Goal: Task Accomplishment & Management: Complete application form

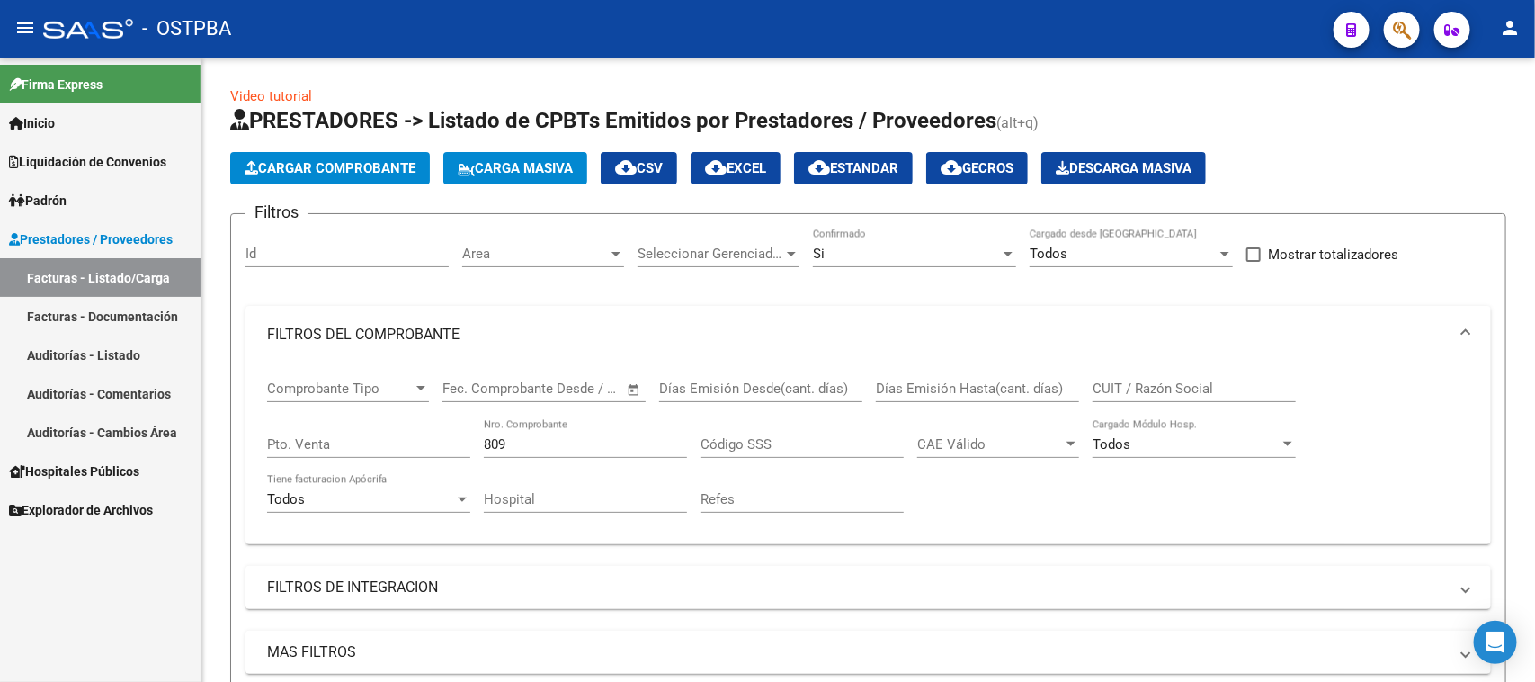
scroll to position [337, 0]
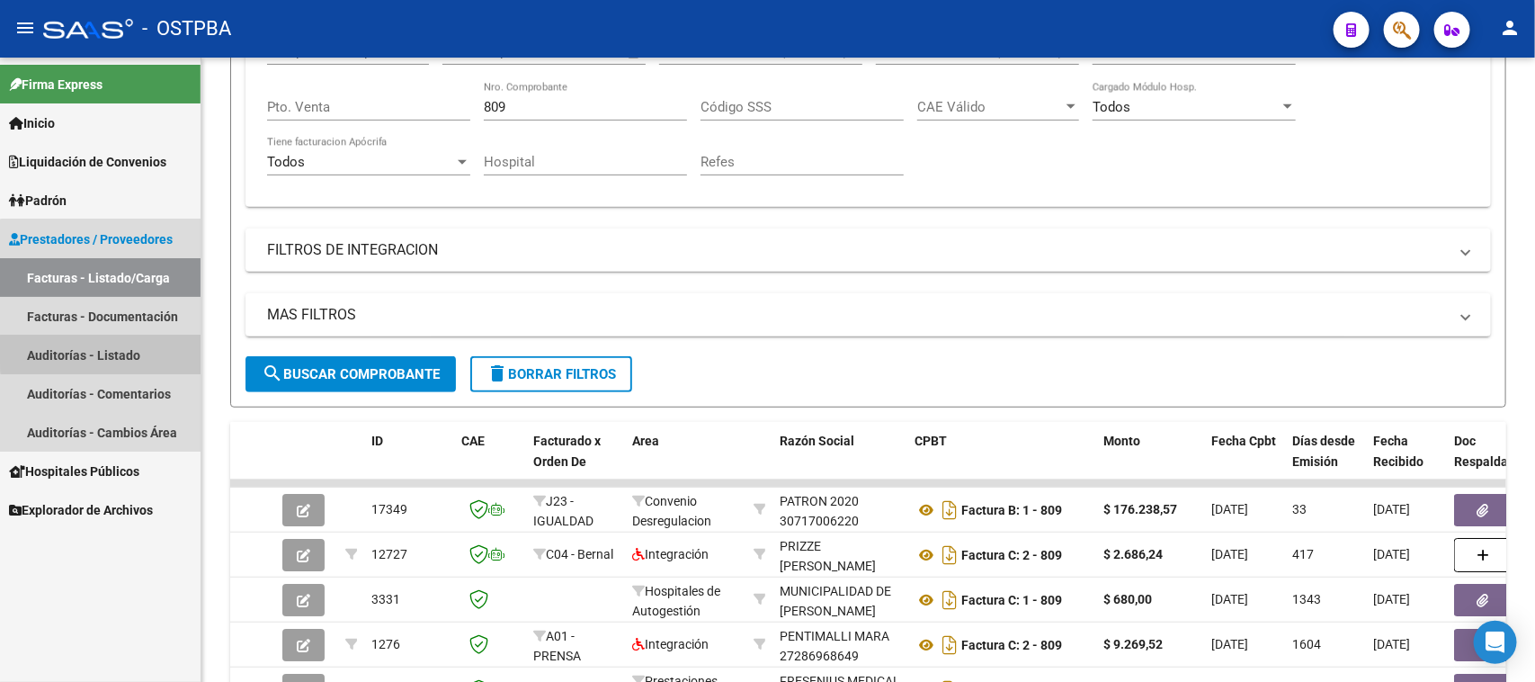
click at [128, 351] on link "Auditorías - Listado" at bounding box center [100, 354] width 201 height 39
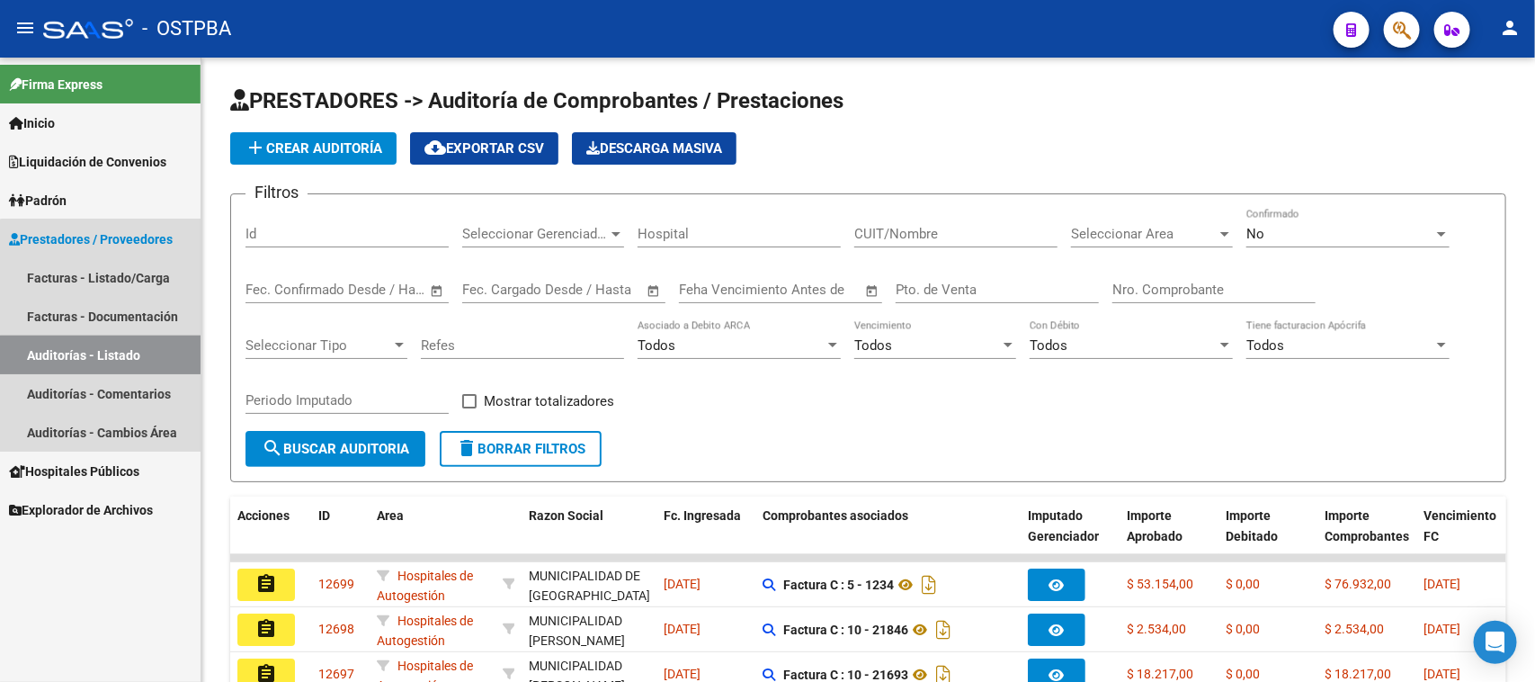
click at [141, 355] on link "Auditorías - Listado" at bounding box center [100, 354] width 201 height 39
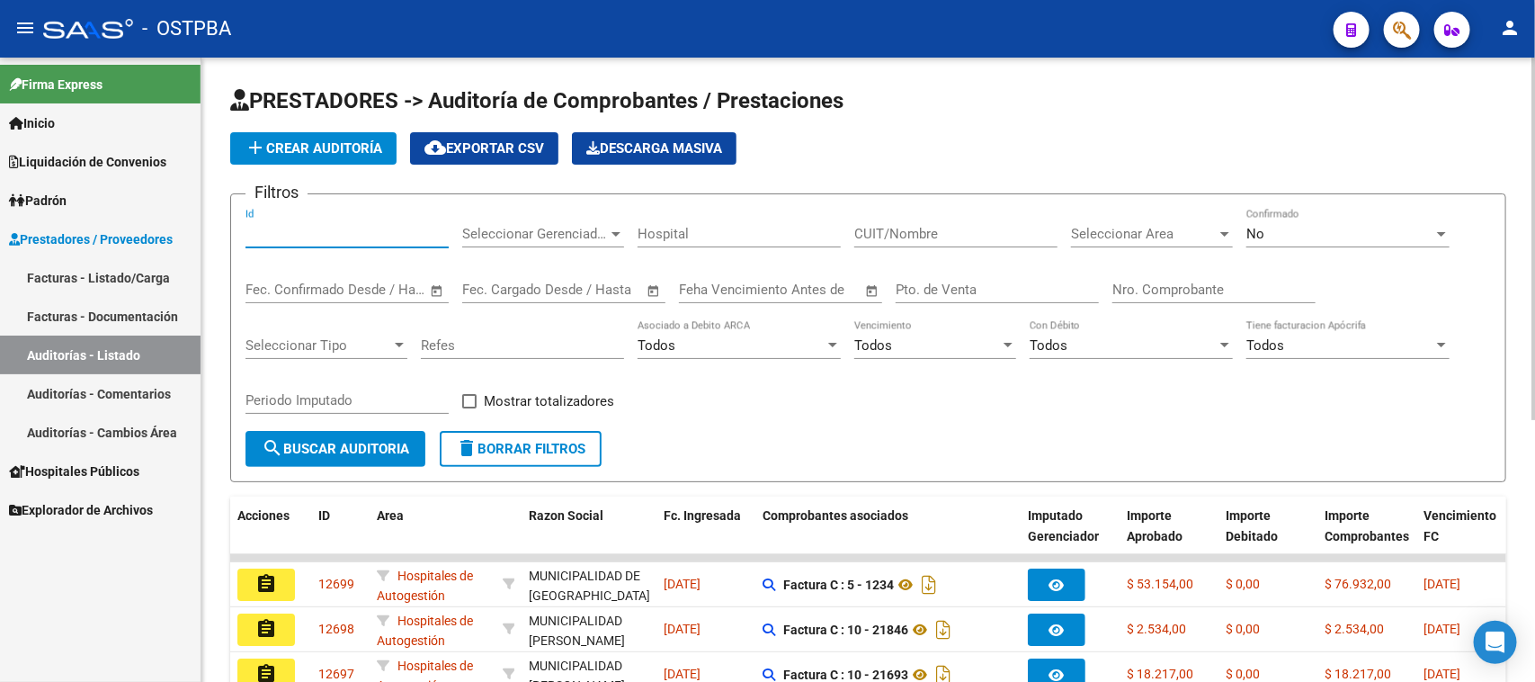
click at [326, 232] on input "Id" at bounding box center [346, 234] width 203 height 16
type input "12508"
click at [1261, 236] on span "No" at bounding box center [1255, 234] width 18 height 16
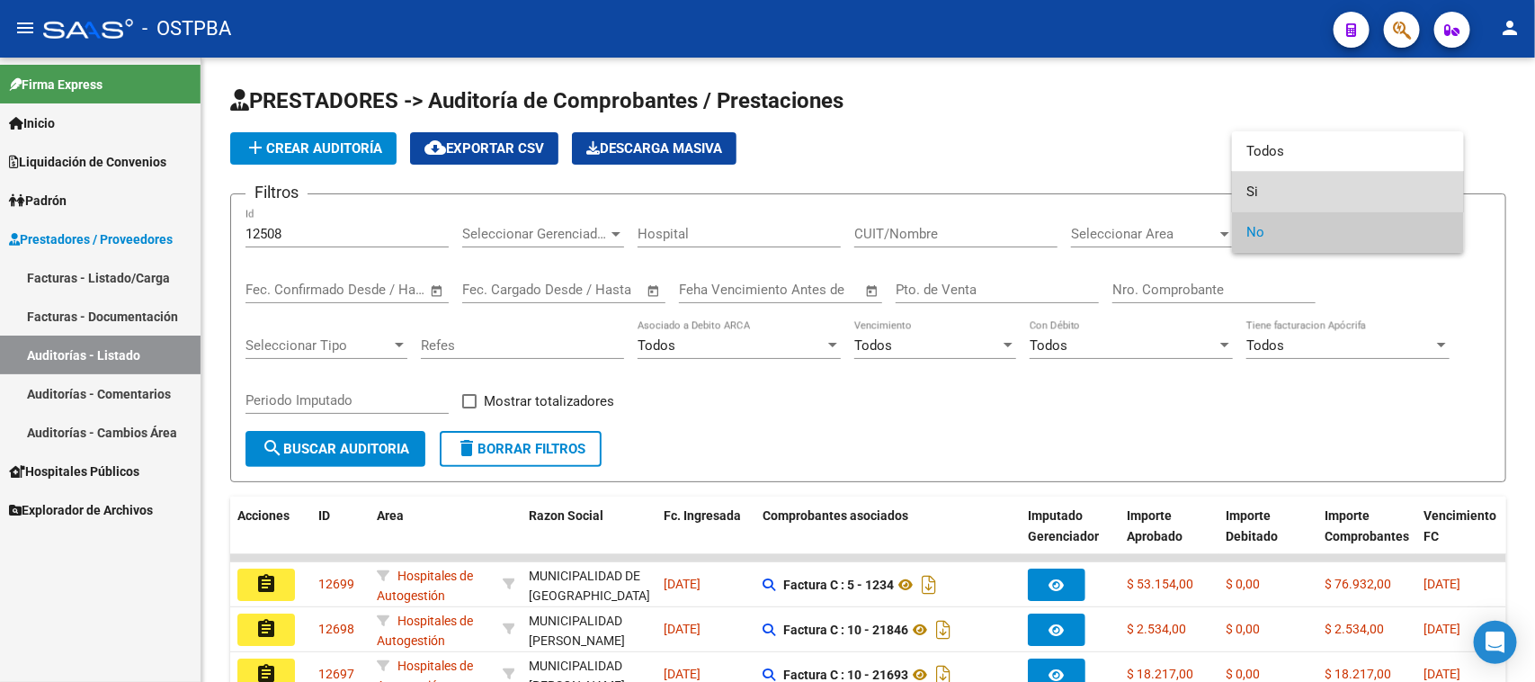
drag, startPoint x: 1256, startPoint y: 190, endPoint x: 738, endPoint y: 243, distance: 520.7
click at [1247, 190] on span "Si" at bounding box center [1347, 192] width 203 height 40
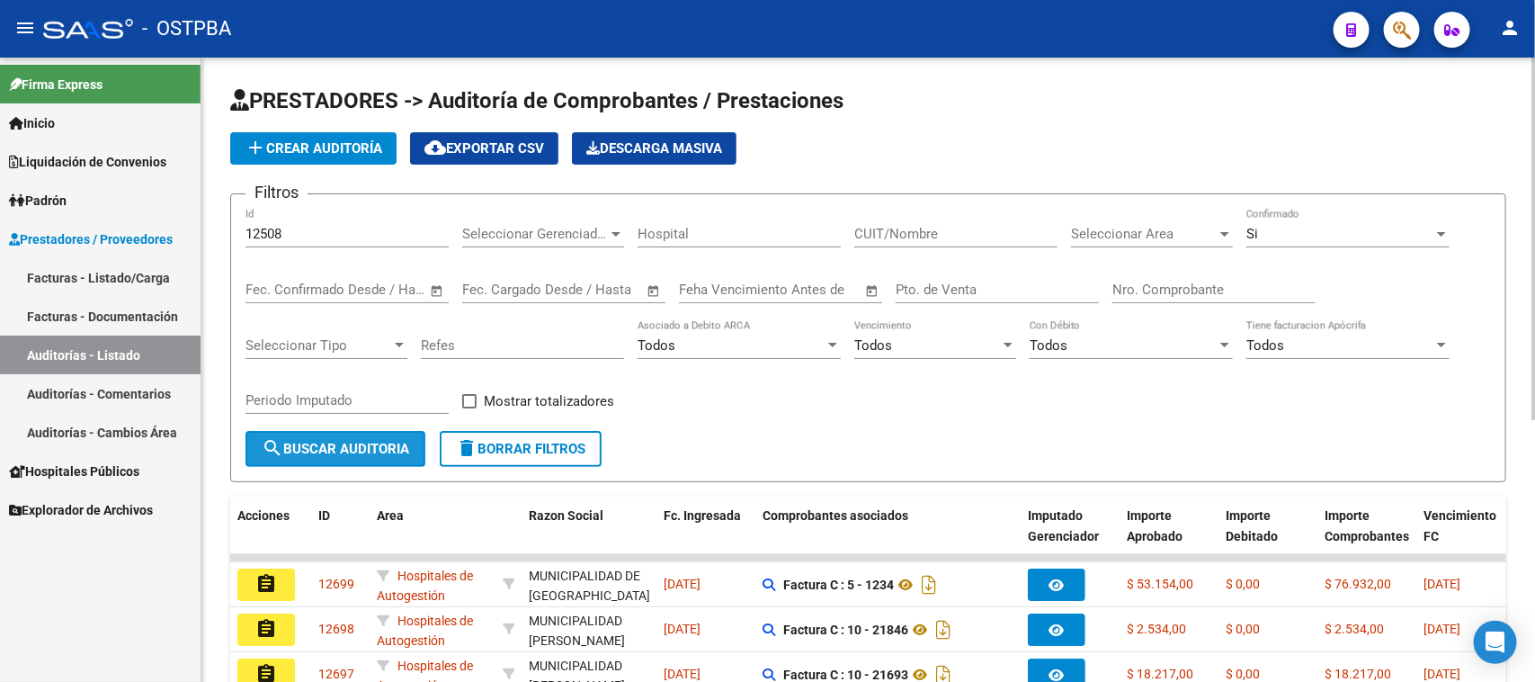
click at [351, 442] on span "search Buscar Auditoria" at bounding box center [335, 449] width 147 height 16
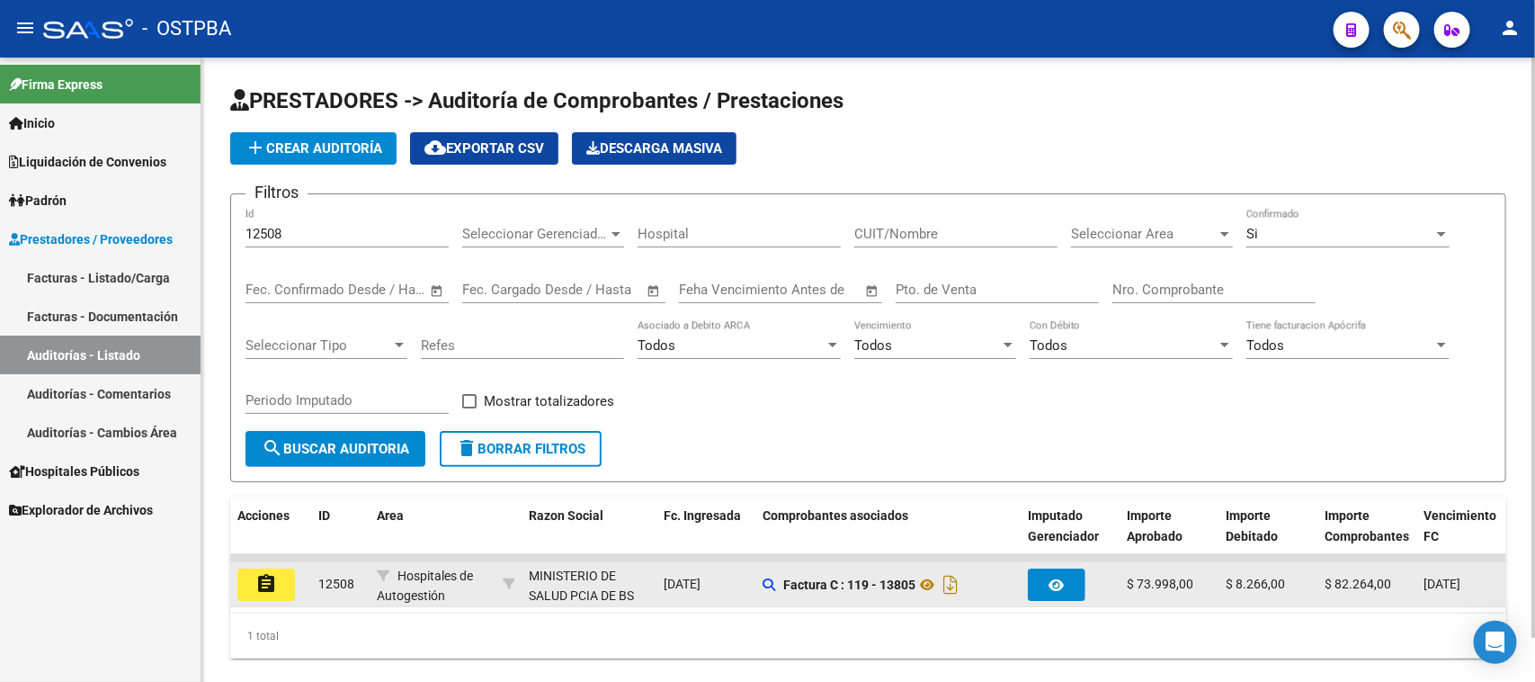
click at [266, 590] on button "assignment" at bounding box center [266, 584] width 58 height 32
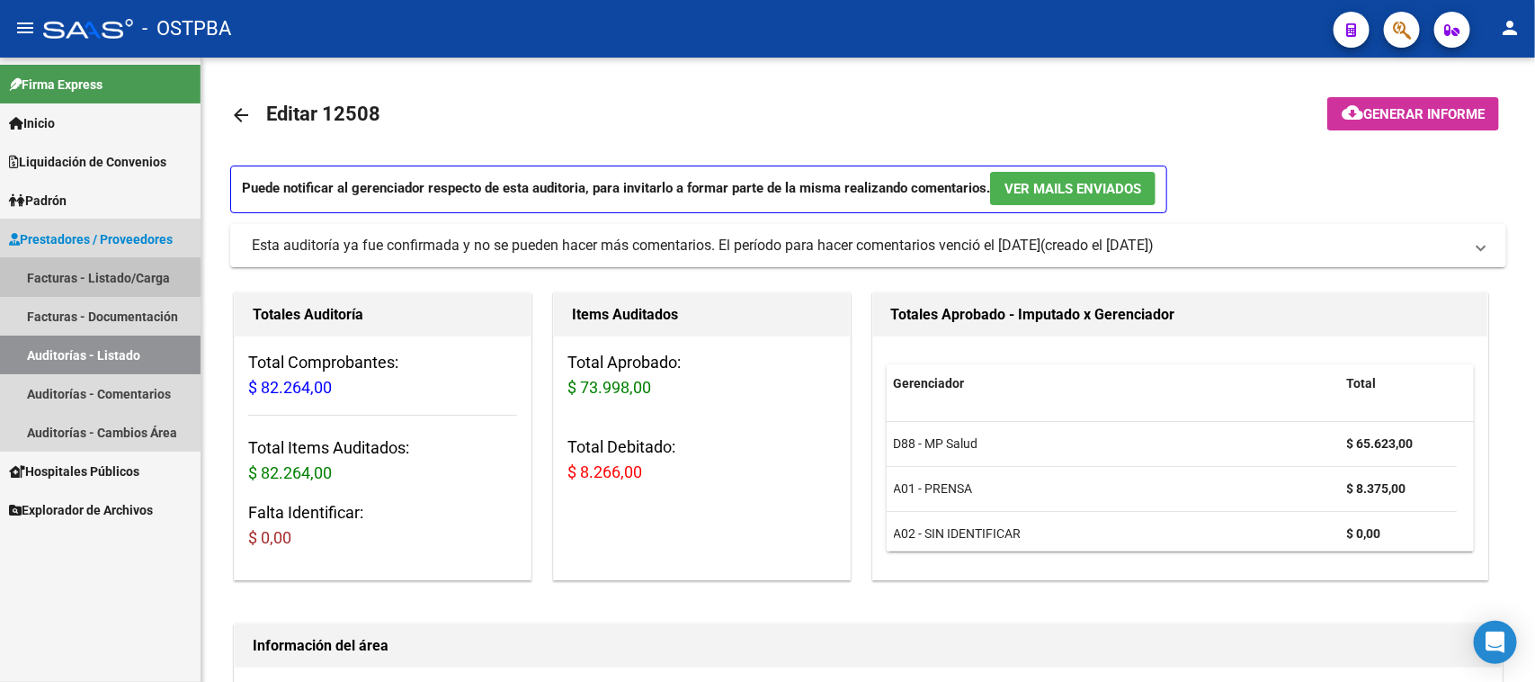
click at [103, 267] on link "Facturas - Listado/Carga" at bounding box center [100, 277] width 201 height 39
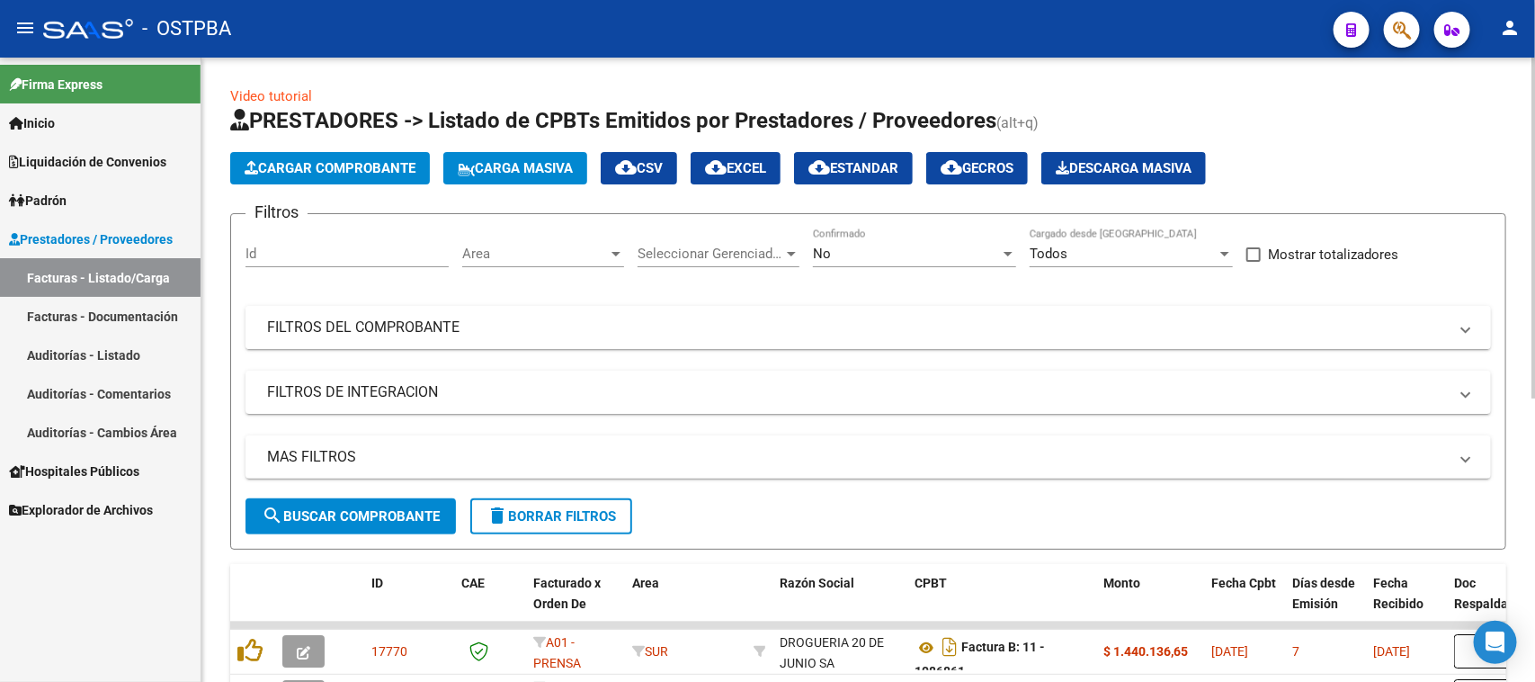
click at [391, 321] on mat-panel-title "FILTROS DEL COMPROBANTE" at bounding box center [857, 327] width 1181 height 20
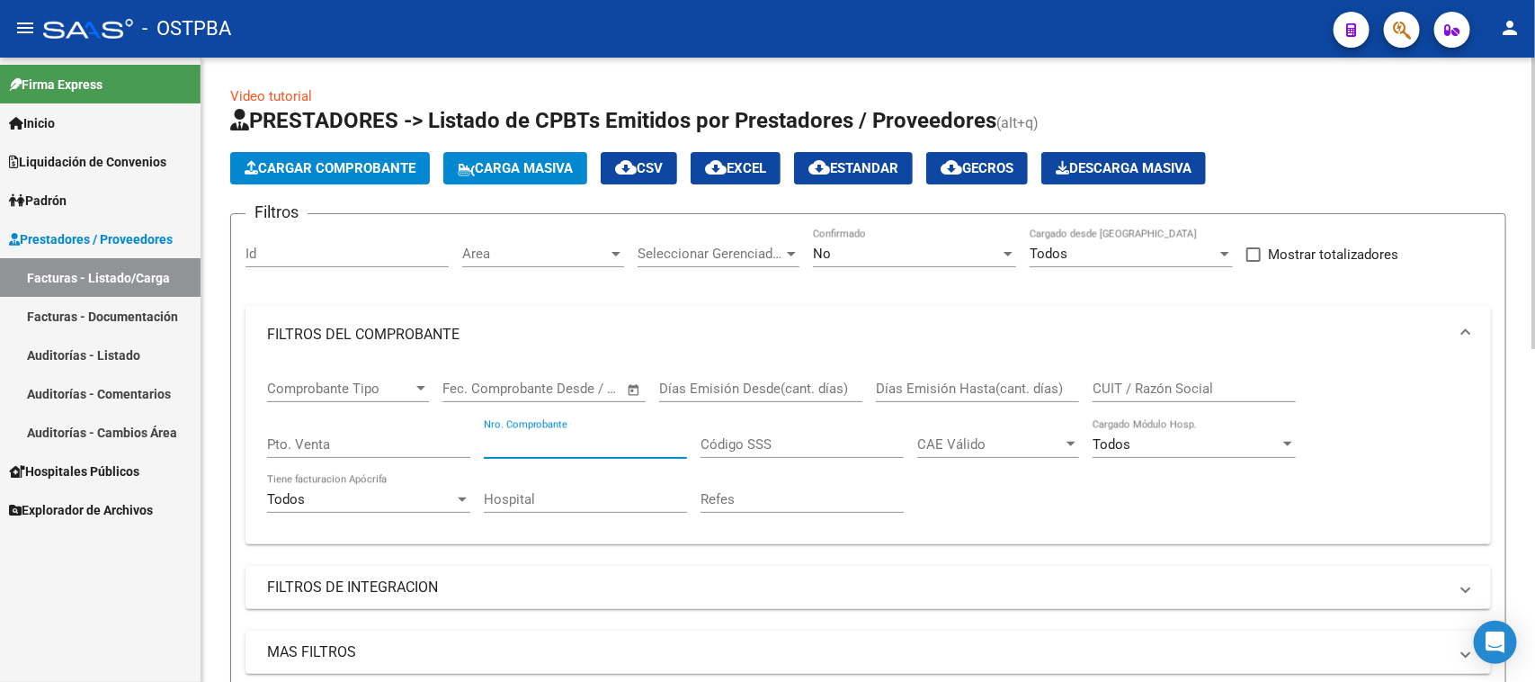
click at [592, 436] on input "Nro. Comprobante" at bounding box center [585, 444] width 203 height 16
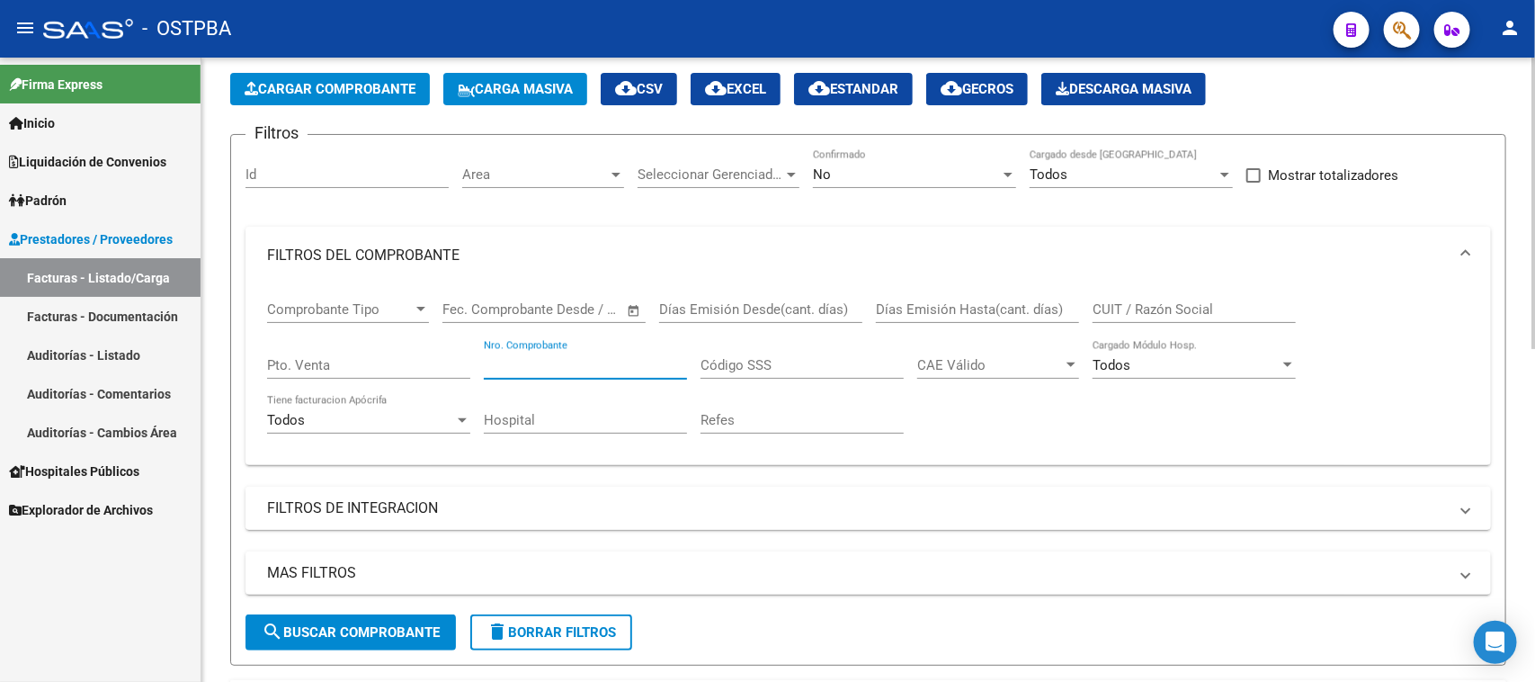
scroll to position [112, 0]
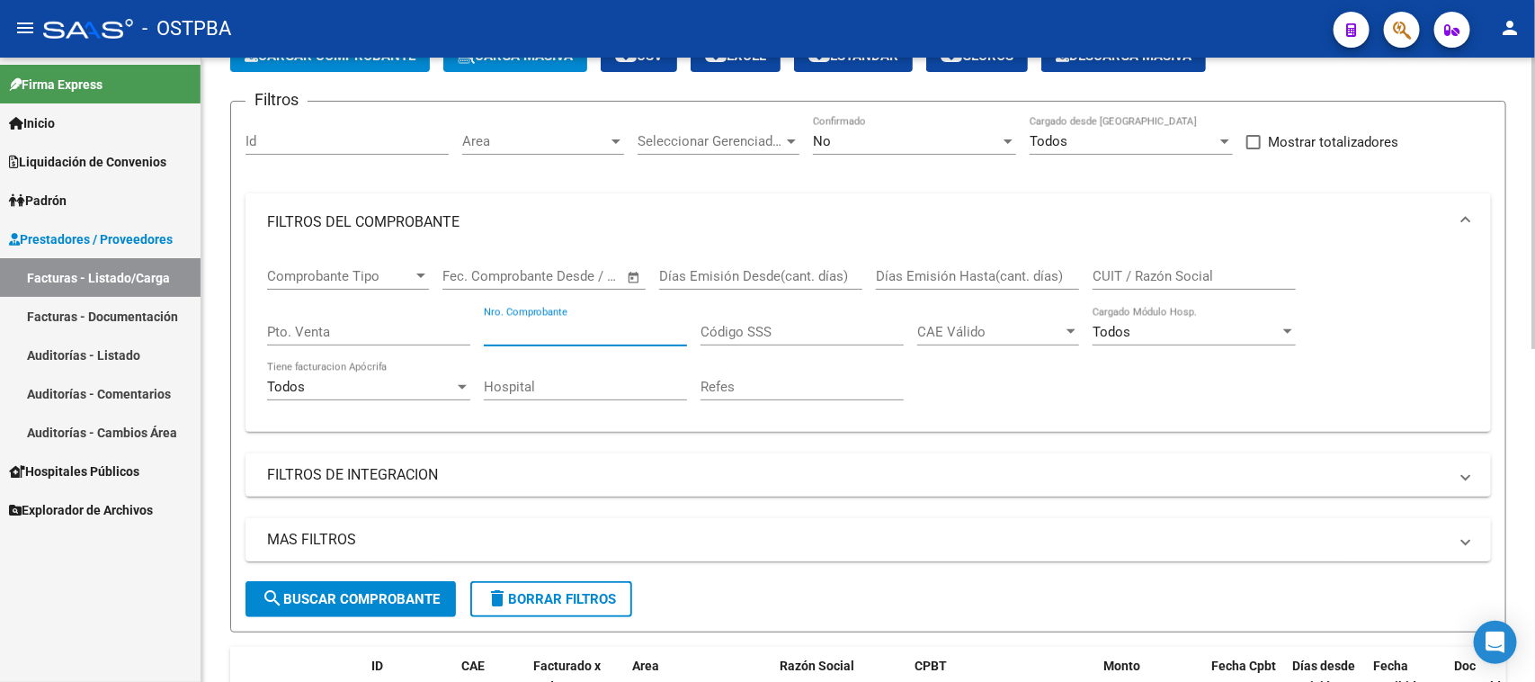
click at [392, 526] on mat-expansion-panel-header "MAS FILTROS" at bounding box center [867, 539] width 1245 height 43
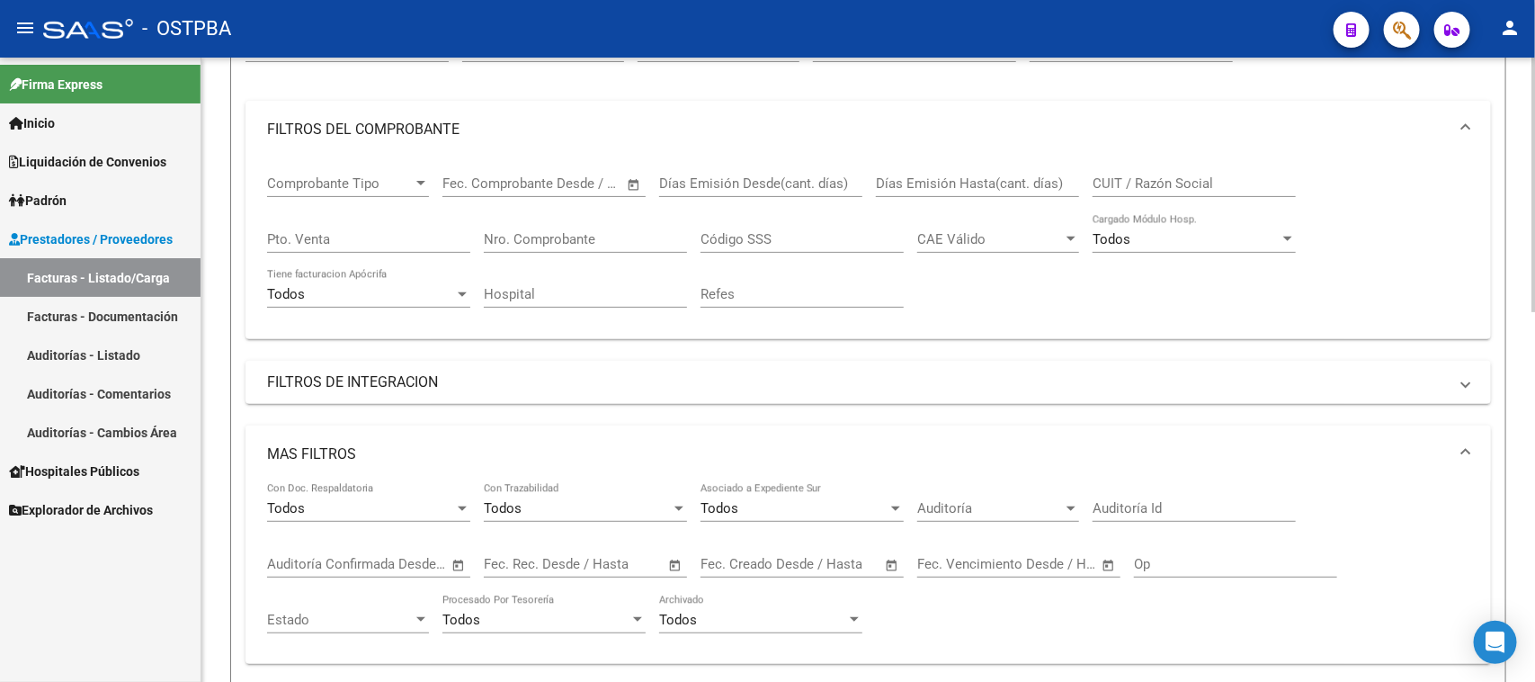
scroll to position [225, 0]
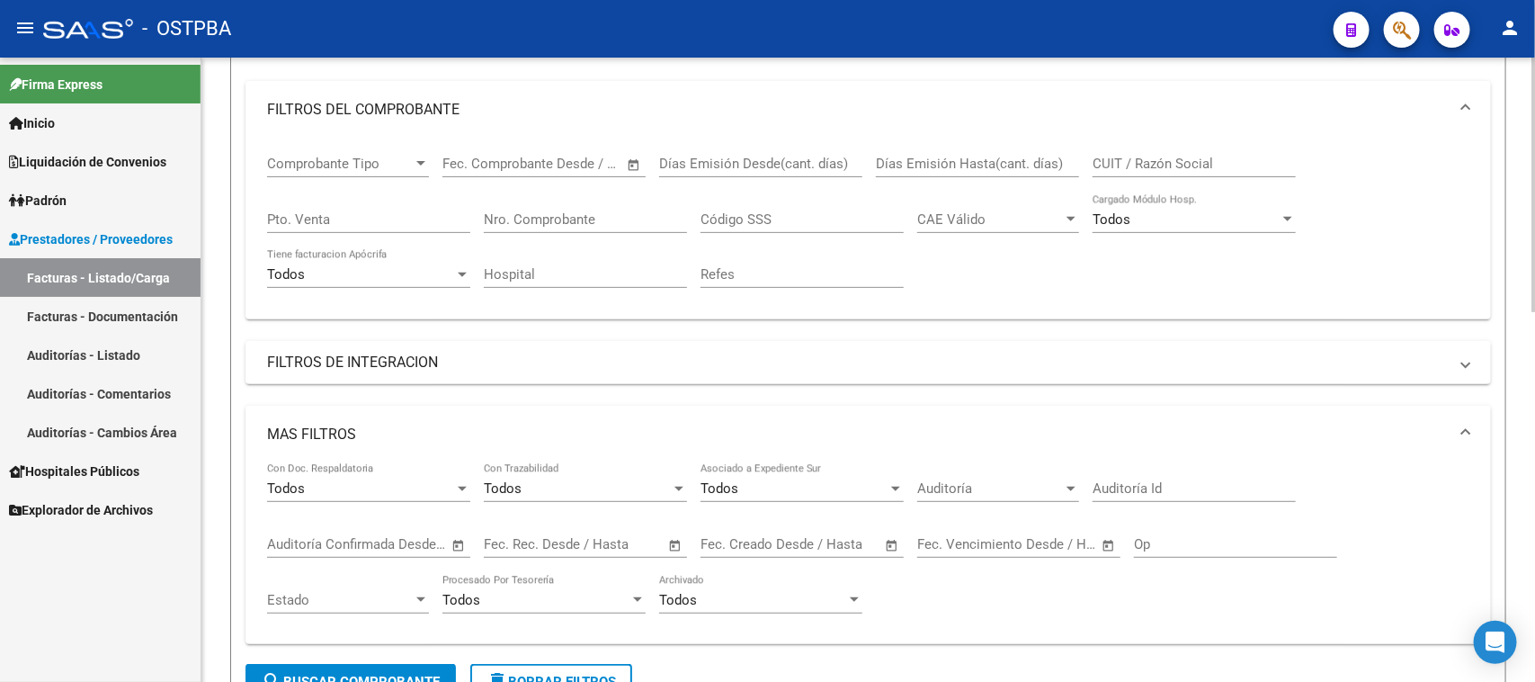
click at [1136, 491] on input "Auditoría Id" at bounding box center [1194, 488] width 203 height 16
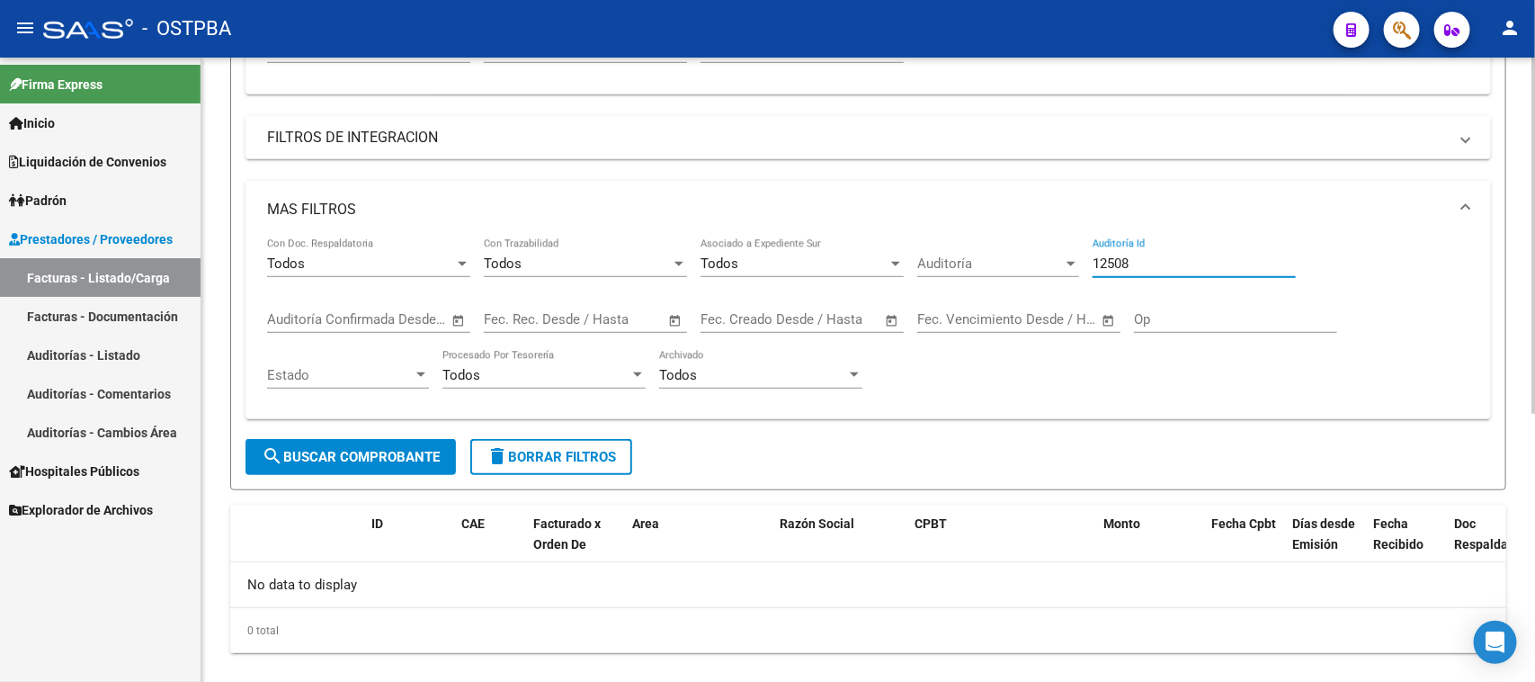
type input "12508"
click at [421, 451] on span "search Buscar Comprobante" at bounding box center [351, 457] width 178 height 16
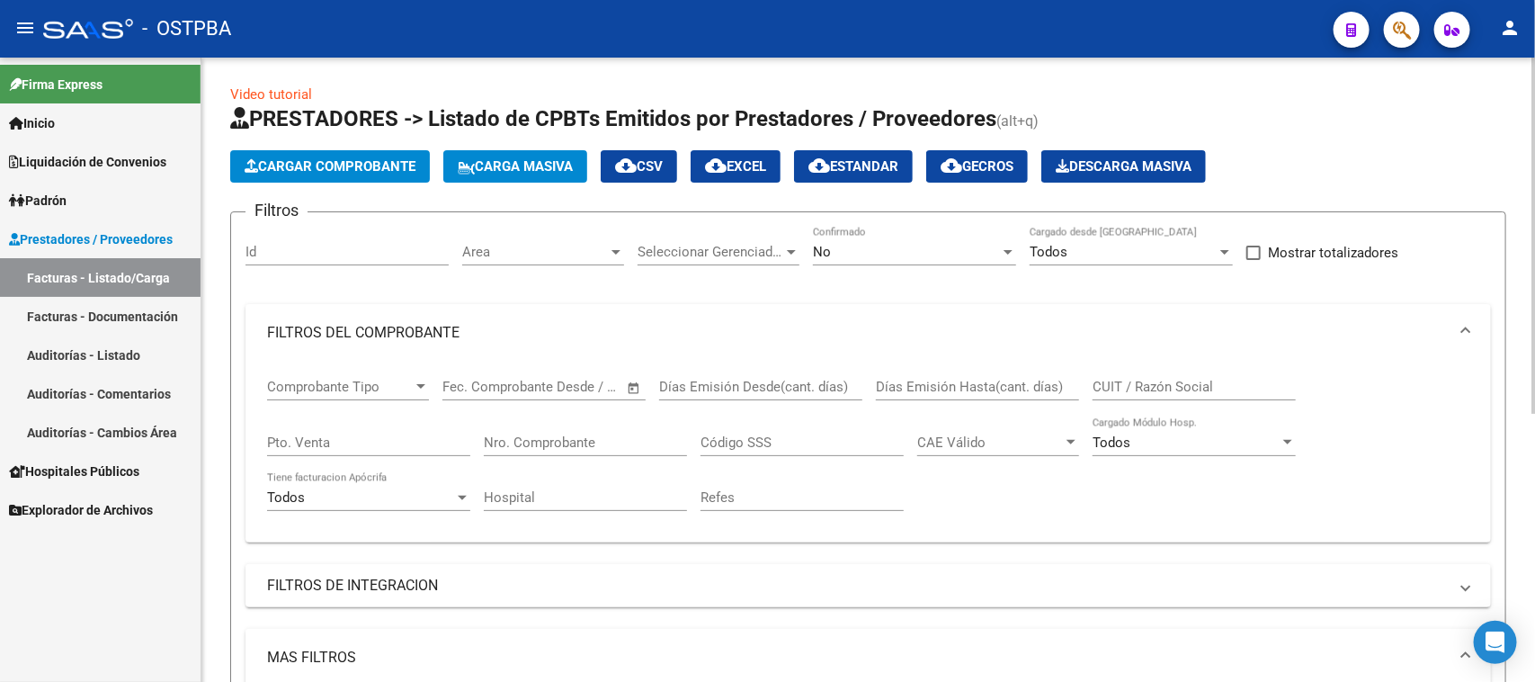
scroll to position [0, 0]
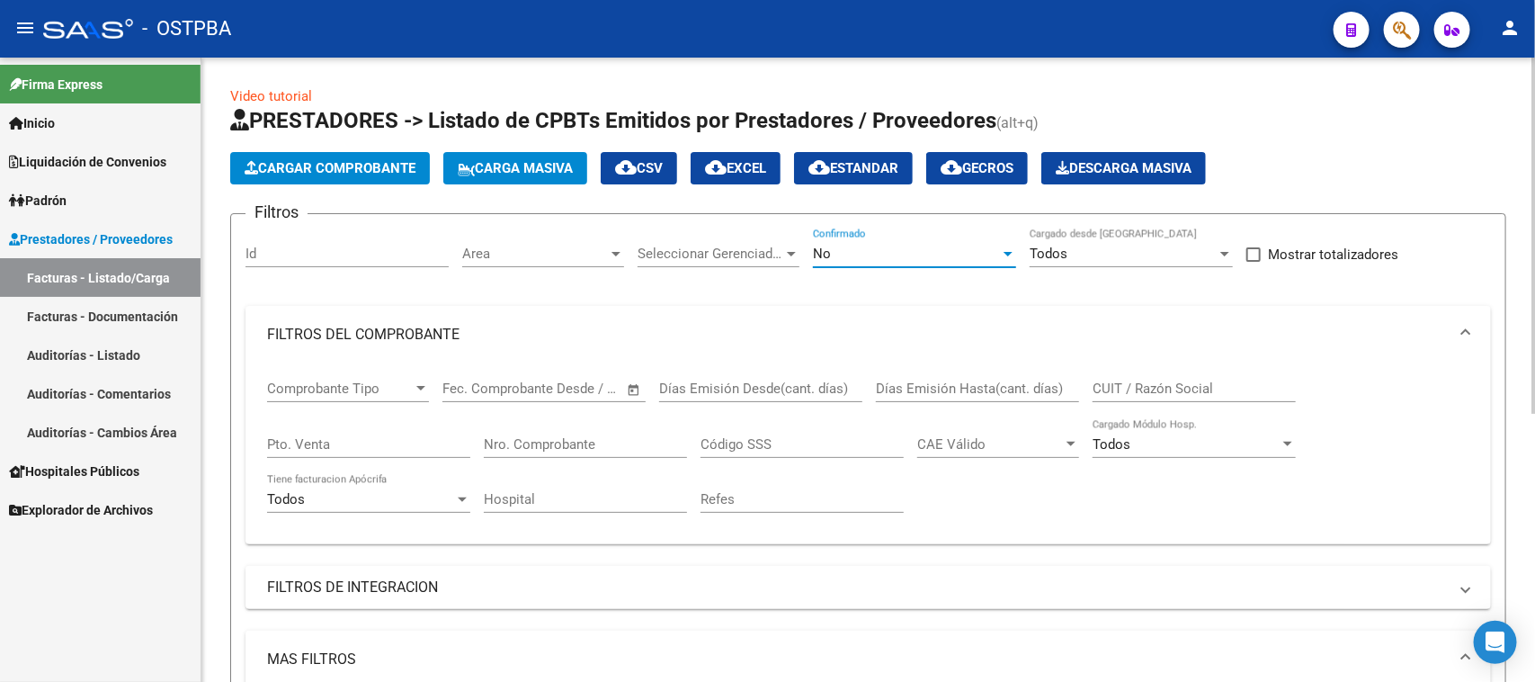
click at [864, 257] on div "No" at bounding box center [906, 253] width 187 height 16
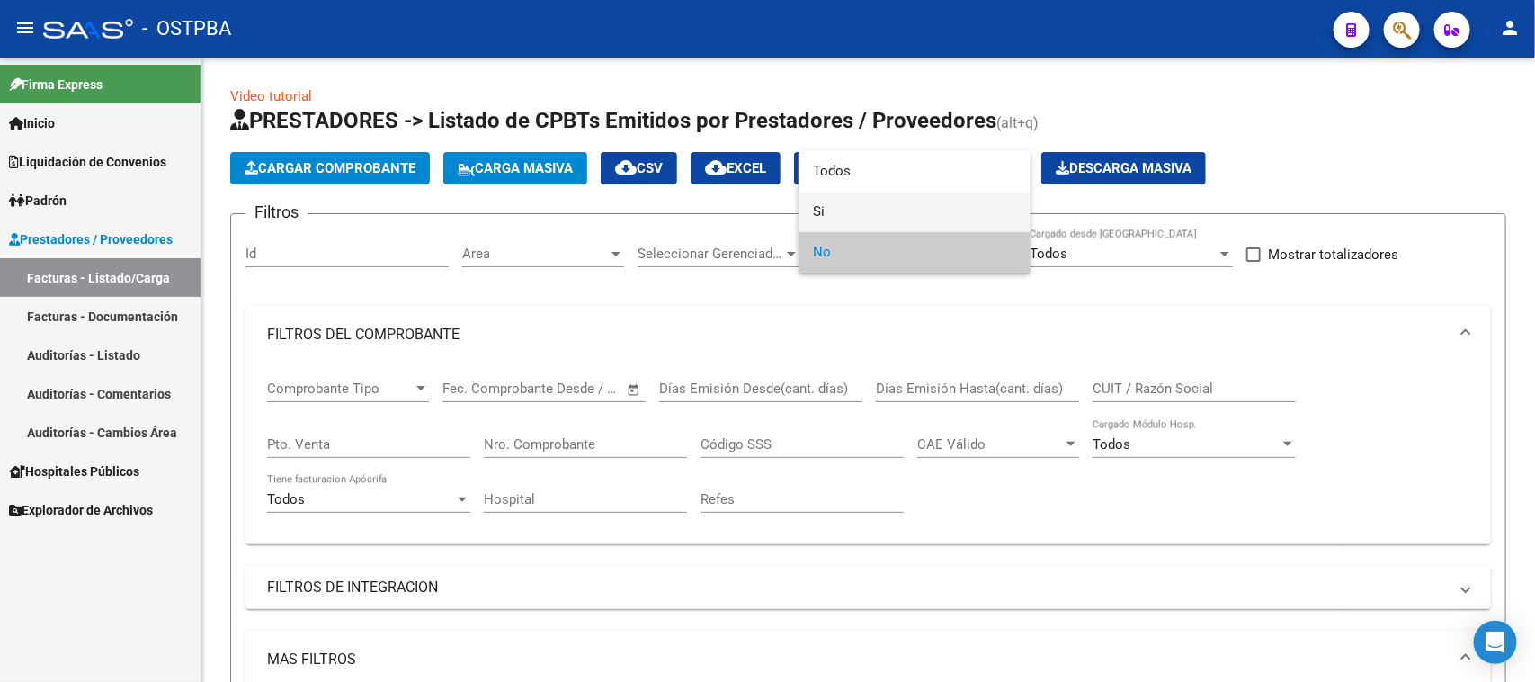
drag, startPoint x: 816, startPoint y: 212, endPoint x: 690, endPoint y: 310, distance: 159.6
click at [814, 212] on span "Si" at bounding box center [914, 212] width 203 height 40
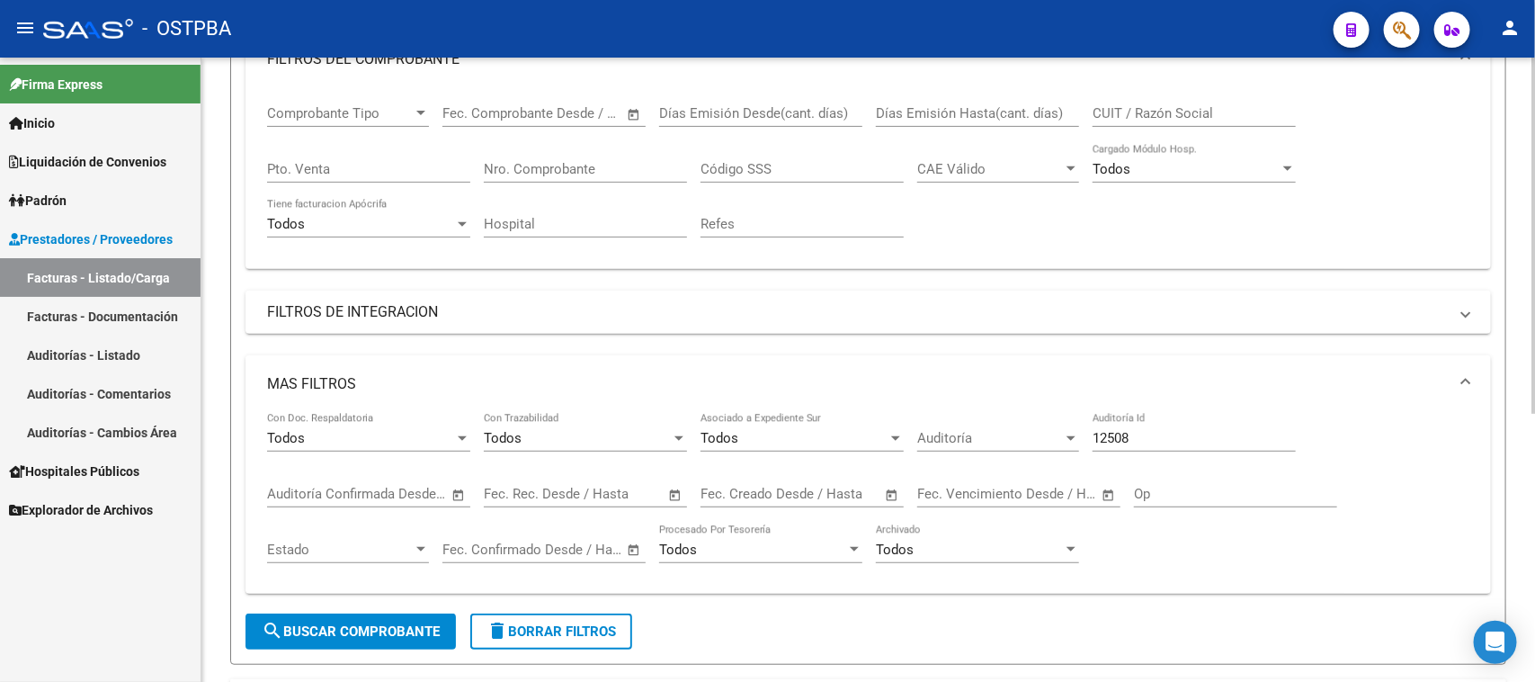
scroll to position [337, 0]
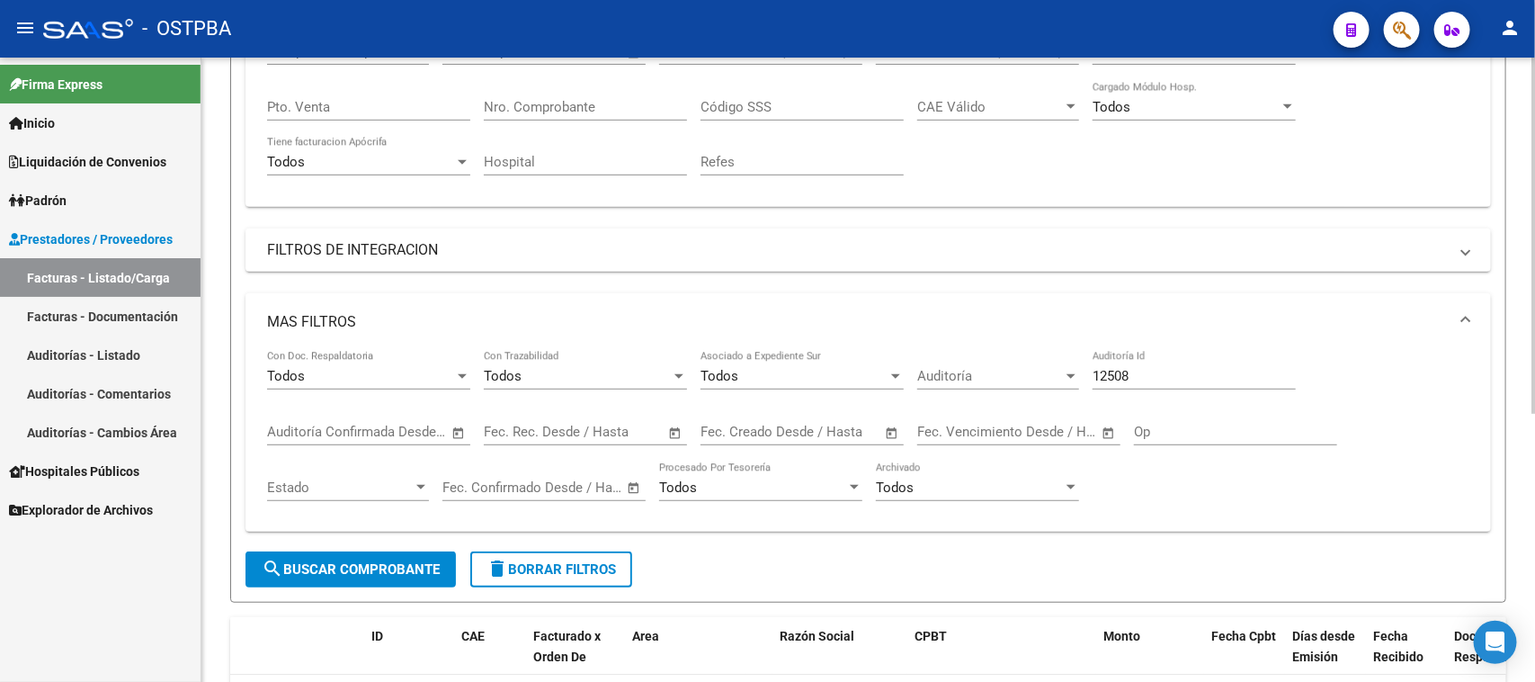
click at [313, 571] on span "search Buscar Comprobante" at bounding box center [351, 569] width 178 height 16
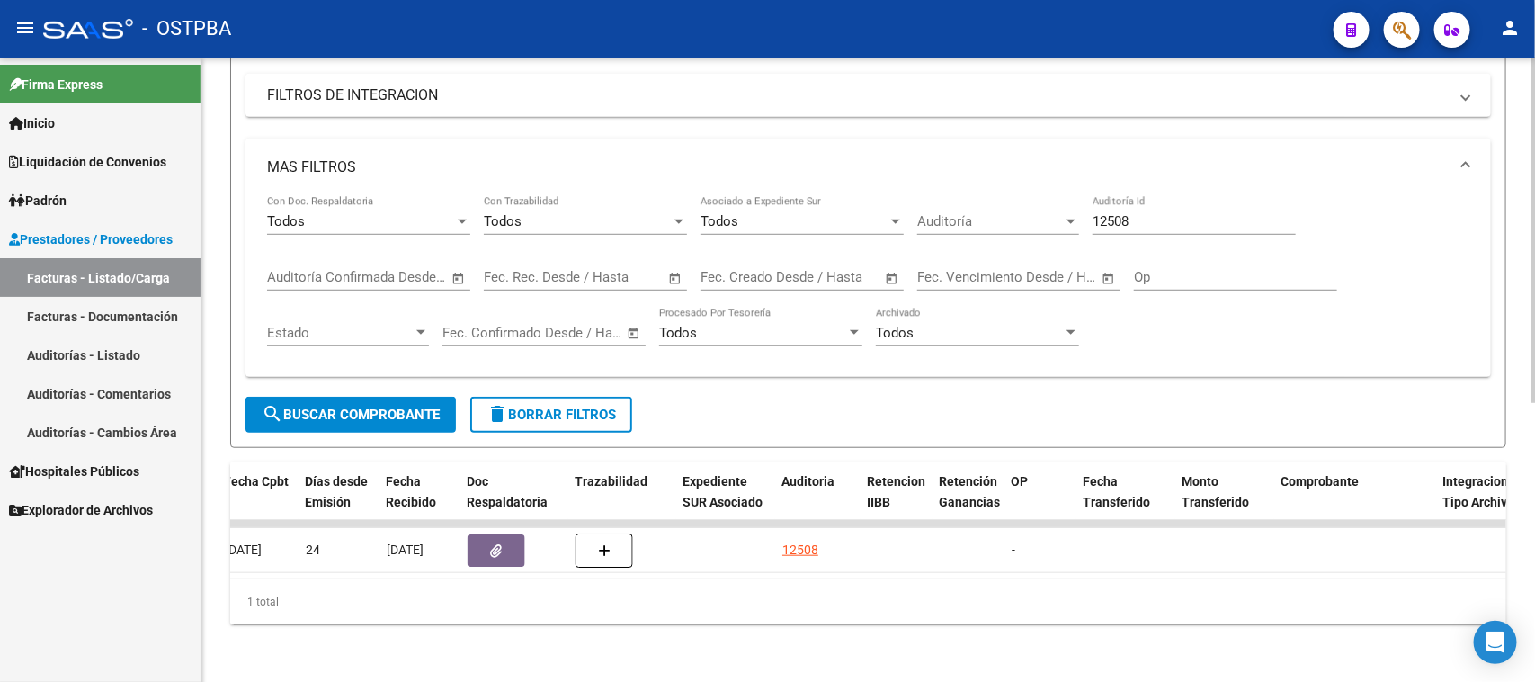
scroll to position [0, 703]
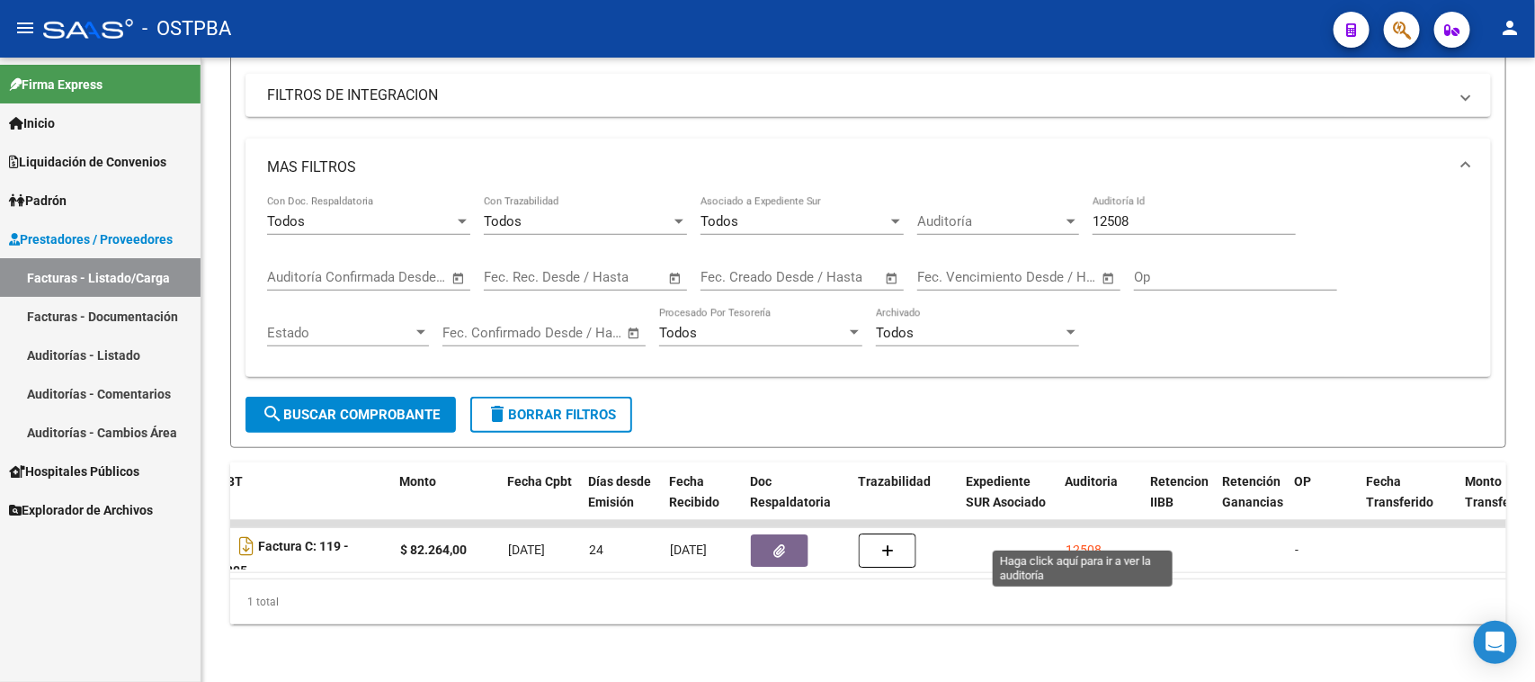
click at [1098, 540] on div "12508" at bounding box center [1084, 550] width 36 height 21
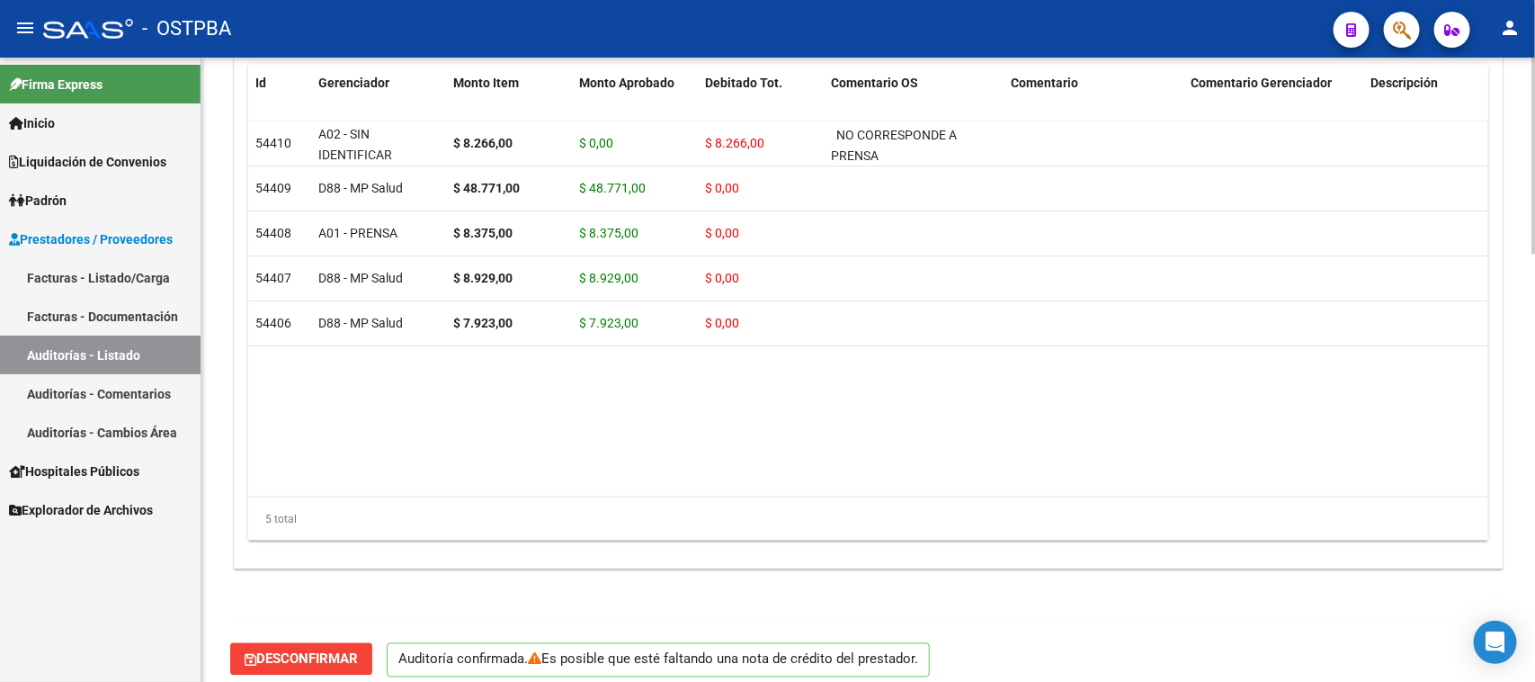
scroll to position [1362, 0]
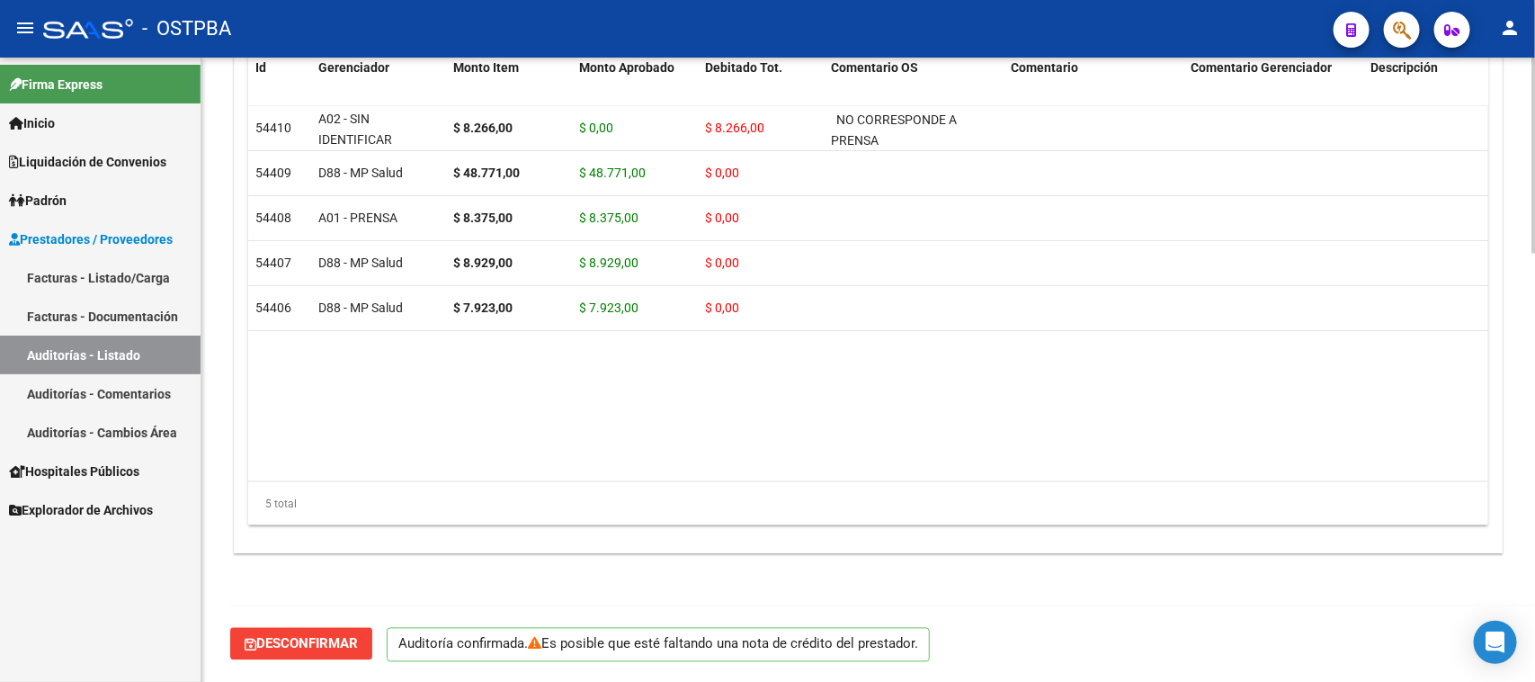
click at [322, 639] on span "Desconfirmar" at bounding box center [301, 644] width 113 height 16
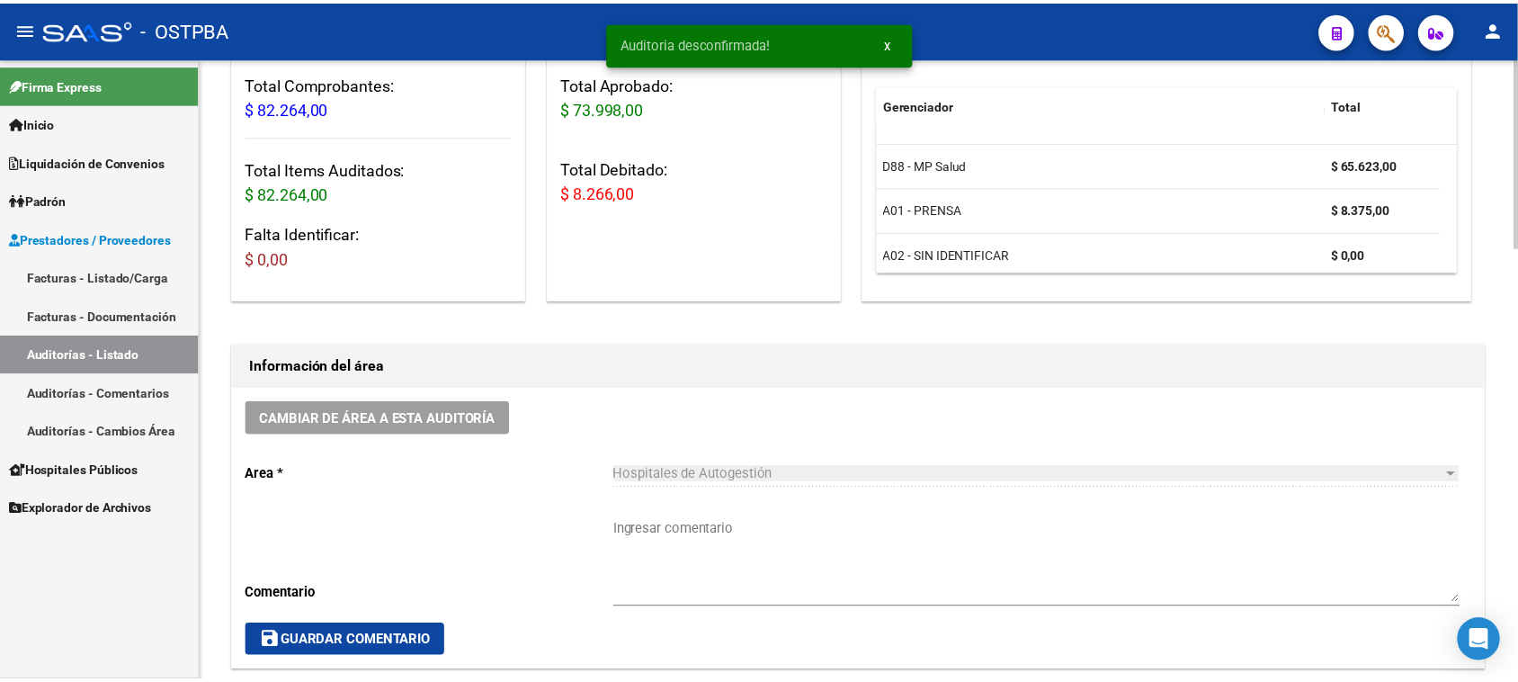
scroll to position [0, 0]
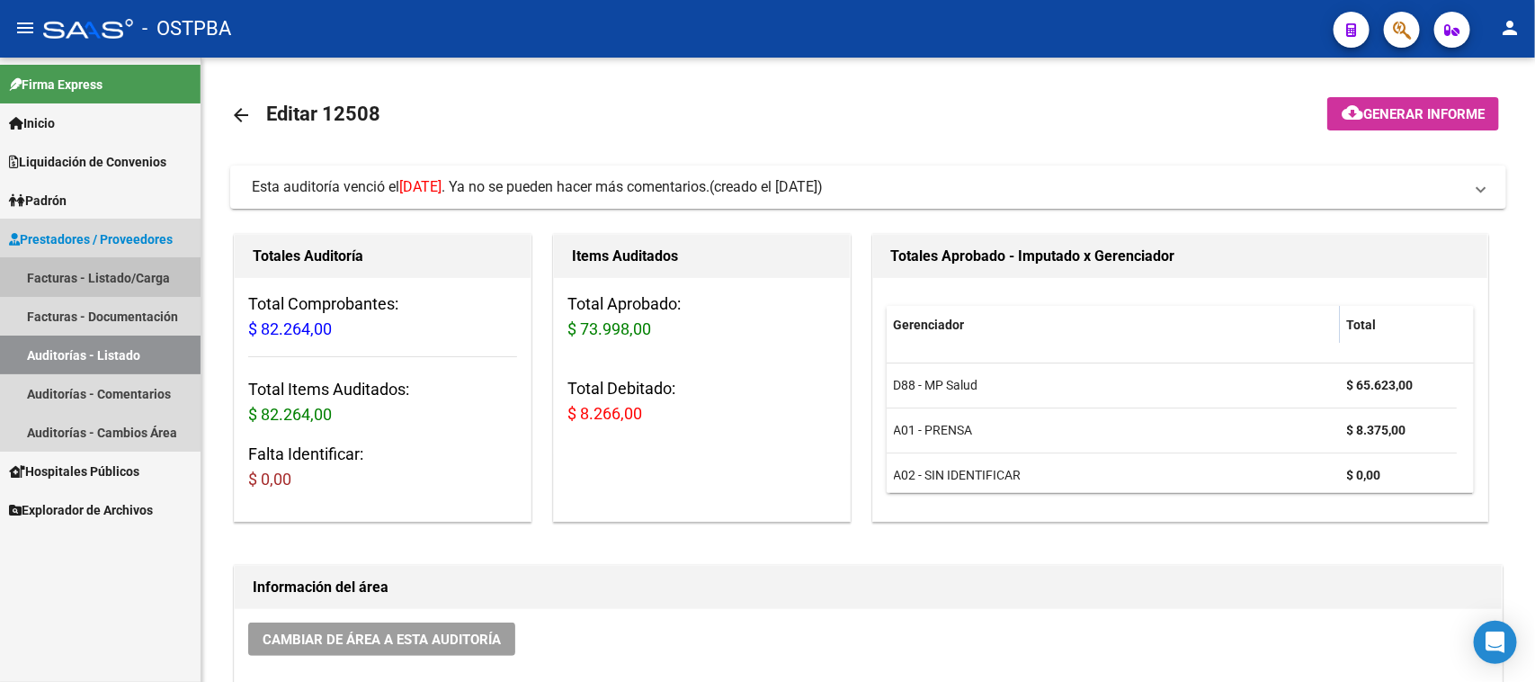
click at [79, 276] on link "Facturas - Listado/Carga" at bounding box center [100, 277] width 201 height 39
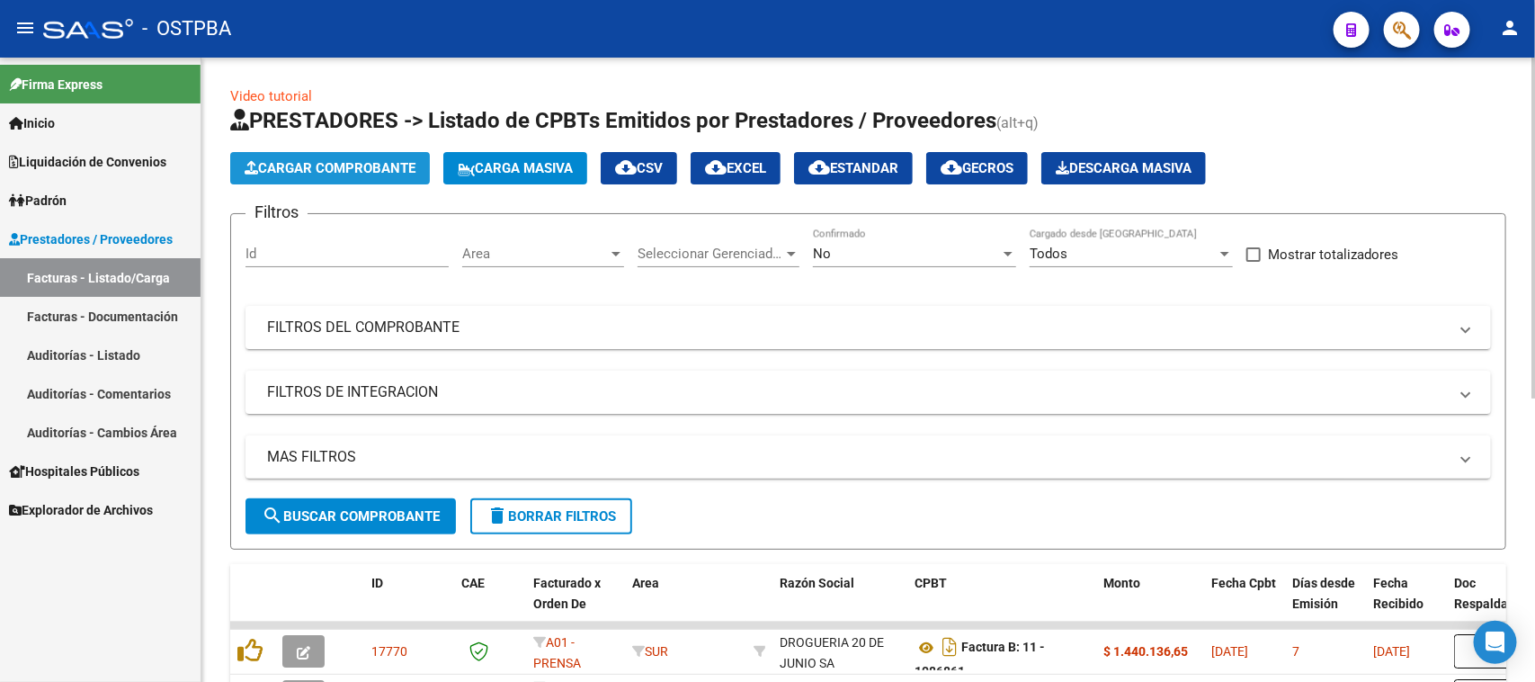
click at [326, 169] on span "Cargar Comprobante" at bounding box center [330, 168] width 171 height 16
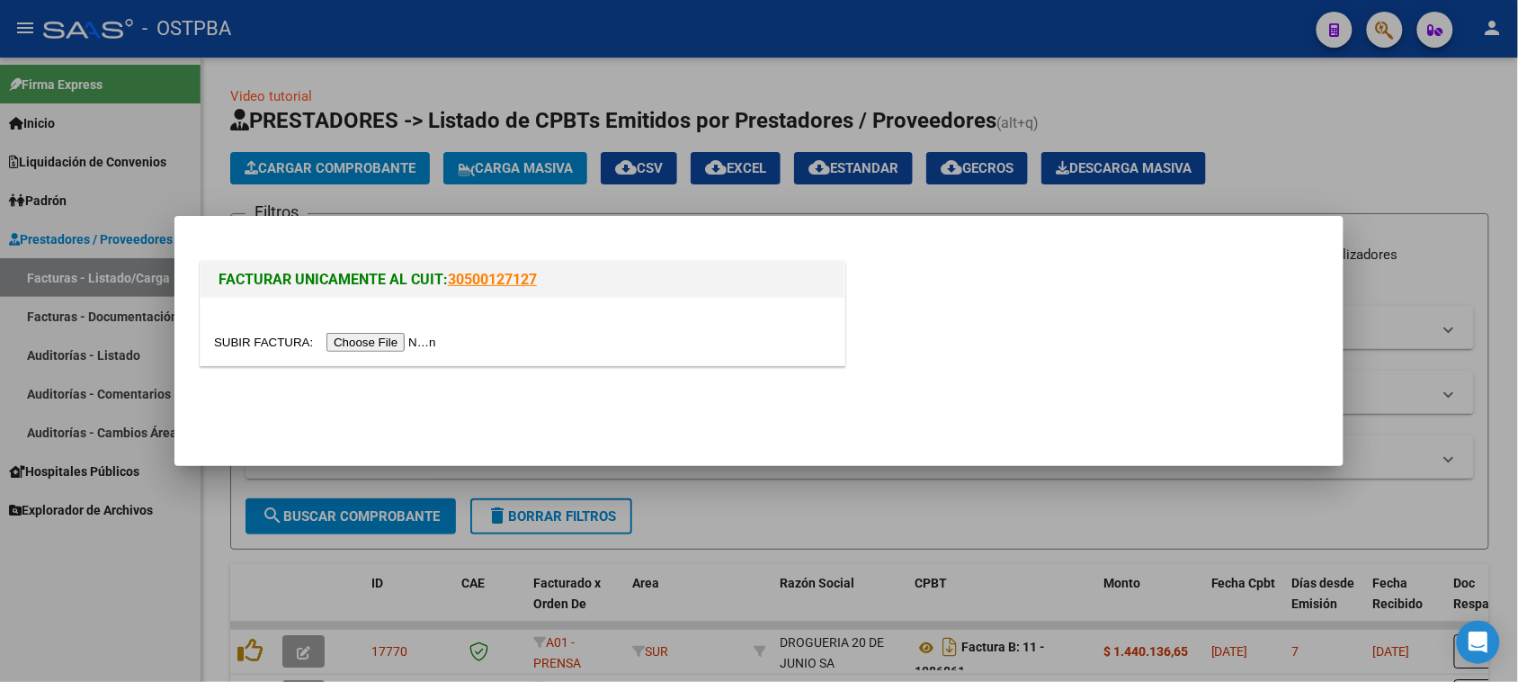
click at [365, 342] on input "file" at bounding box center [328, 342] width 228 height 19
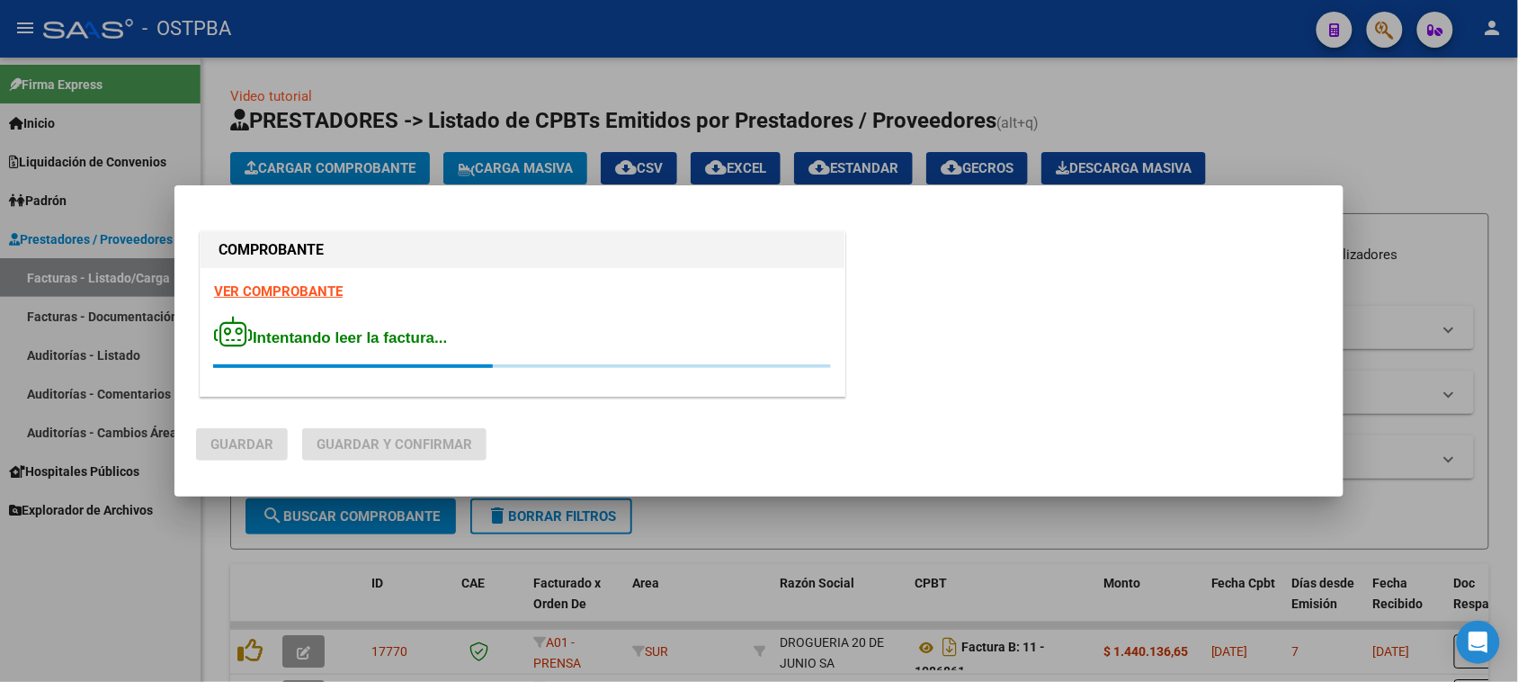
click at [312, 294] on strong "VER COMPROBANTE" at bounding box center [278, 291] width 129 height 16
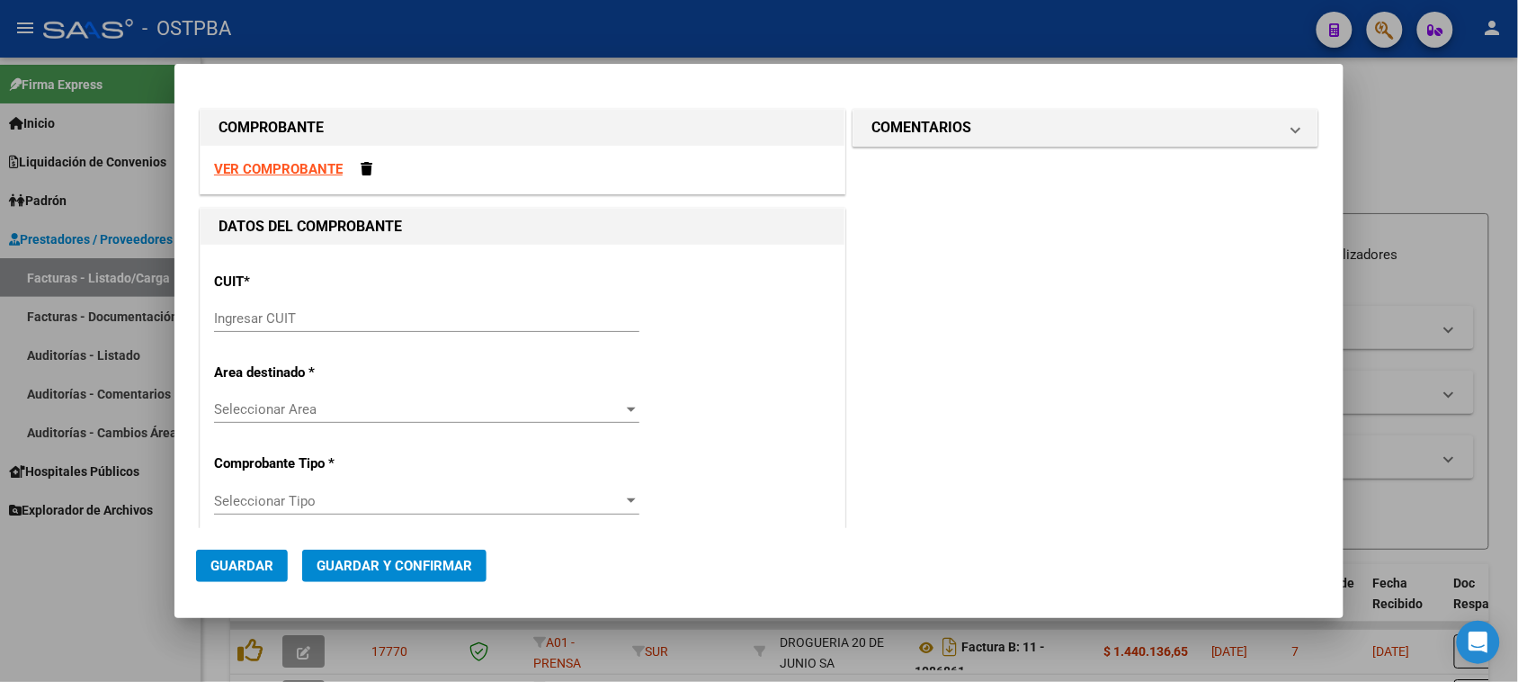
click at [311, 325] on input "Ingresar CUIT" at bounding box center [426, 318] width 425 height 16
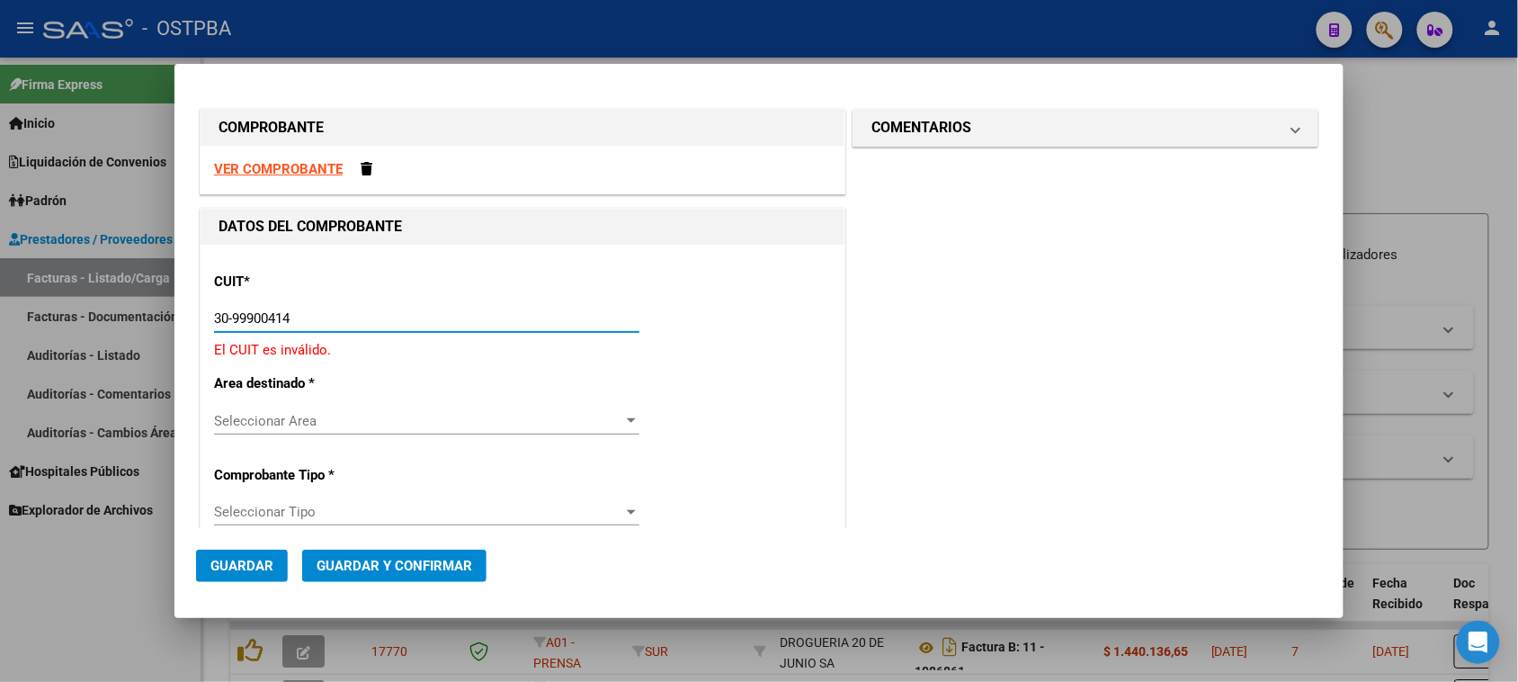
type input "30-99900414-4"
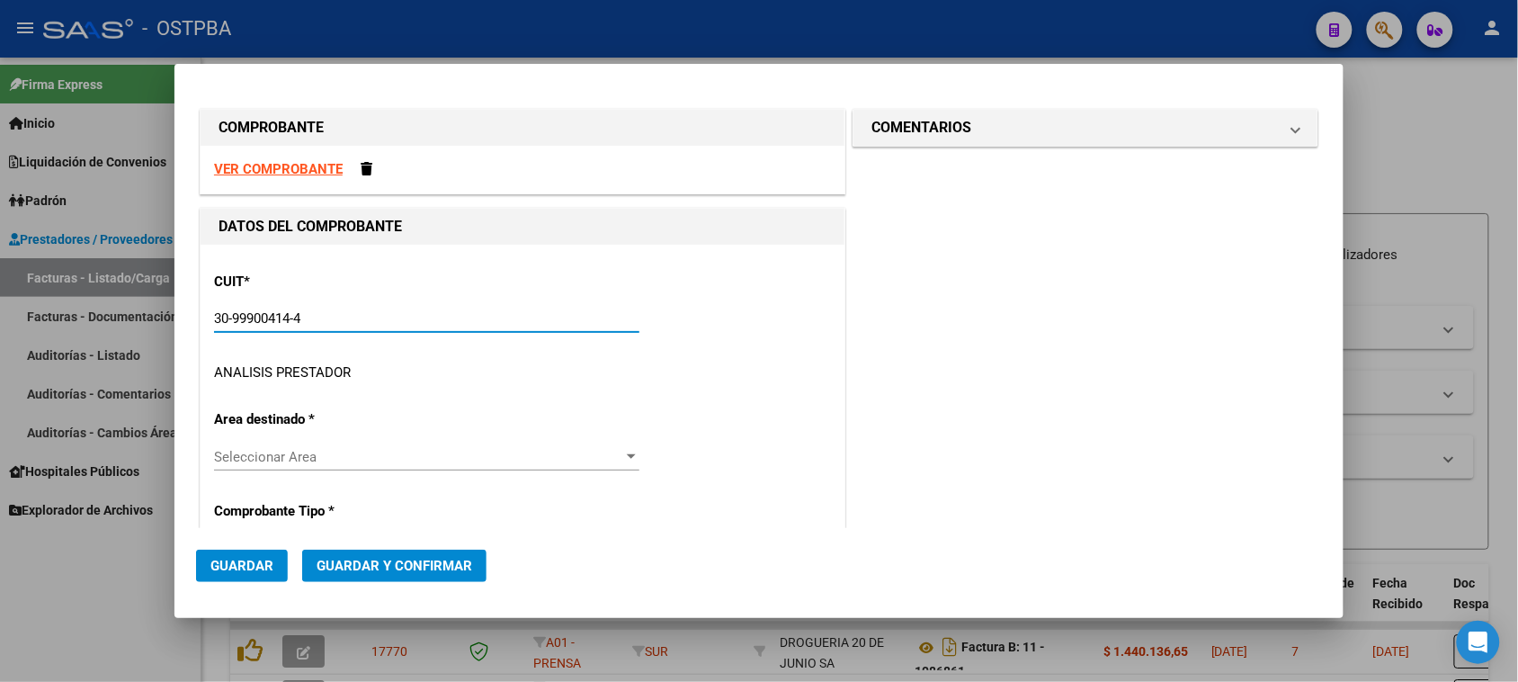
type input "5"
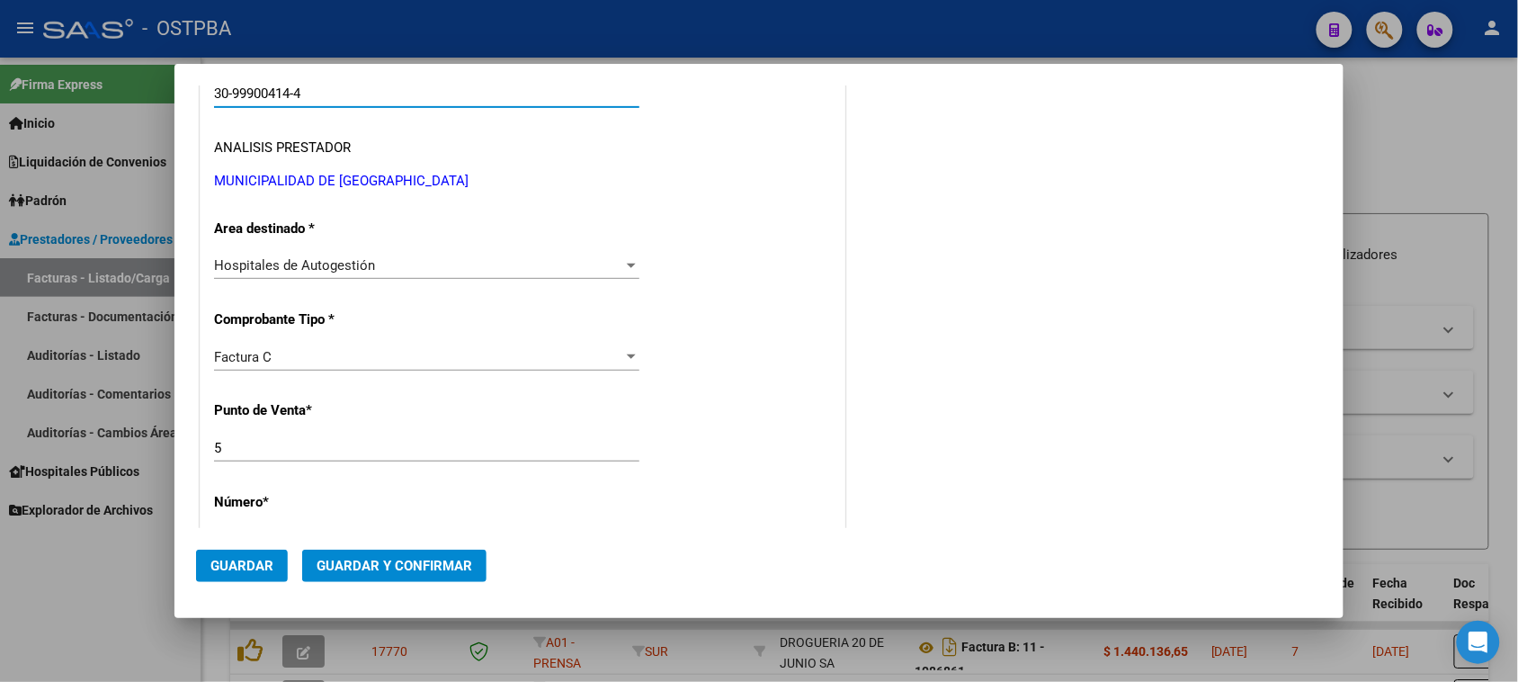
scroll to position [337, 0]
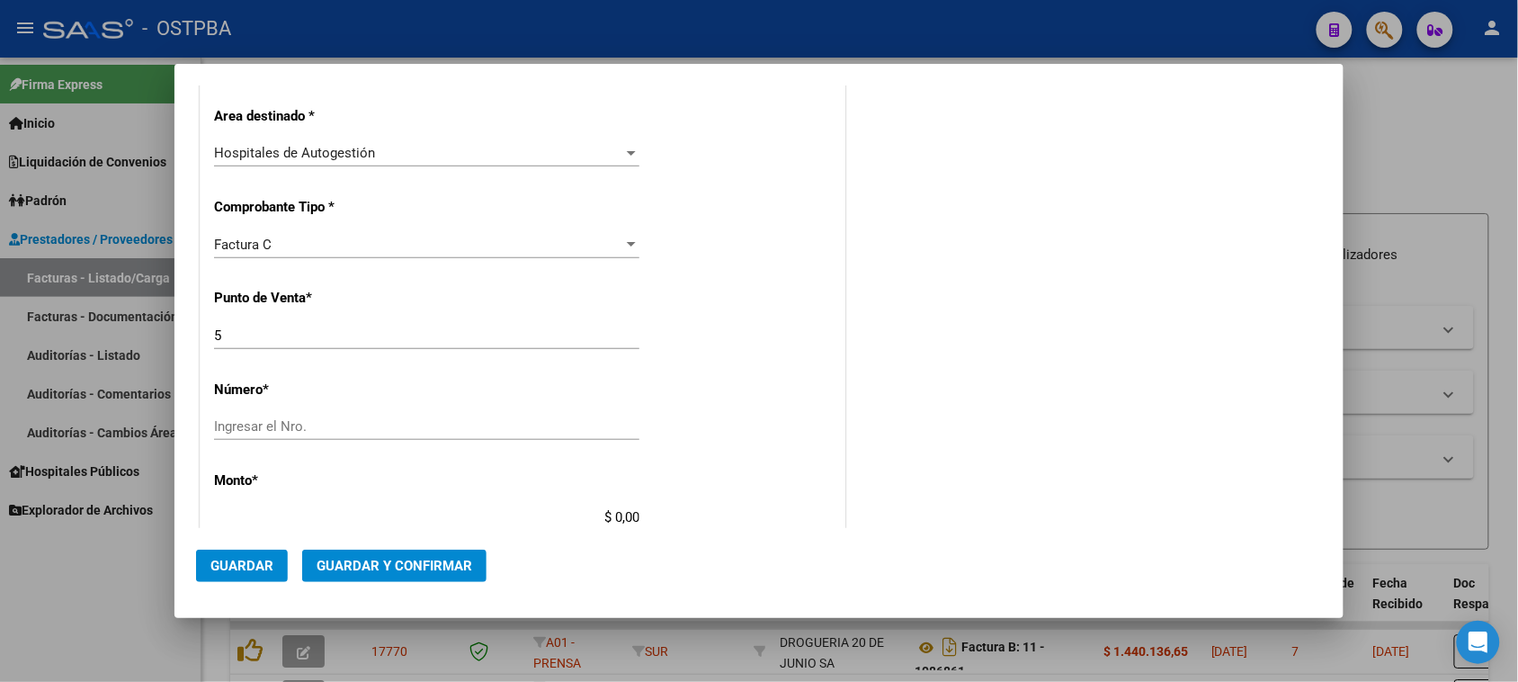
type input "30-99900414-4"
click at [276, 329] on input "5" at bounding box center [426, 335] width 425 height 16
type input "4"
type input "1022"
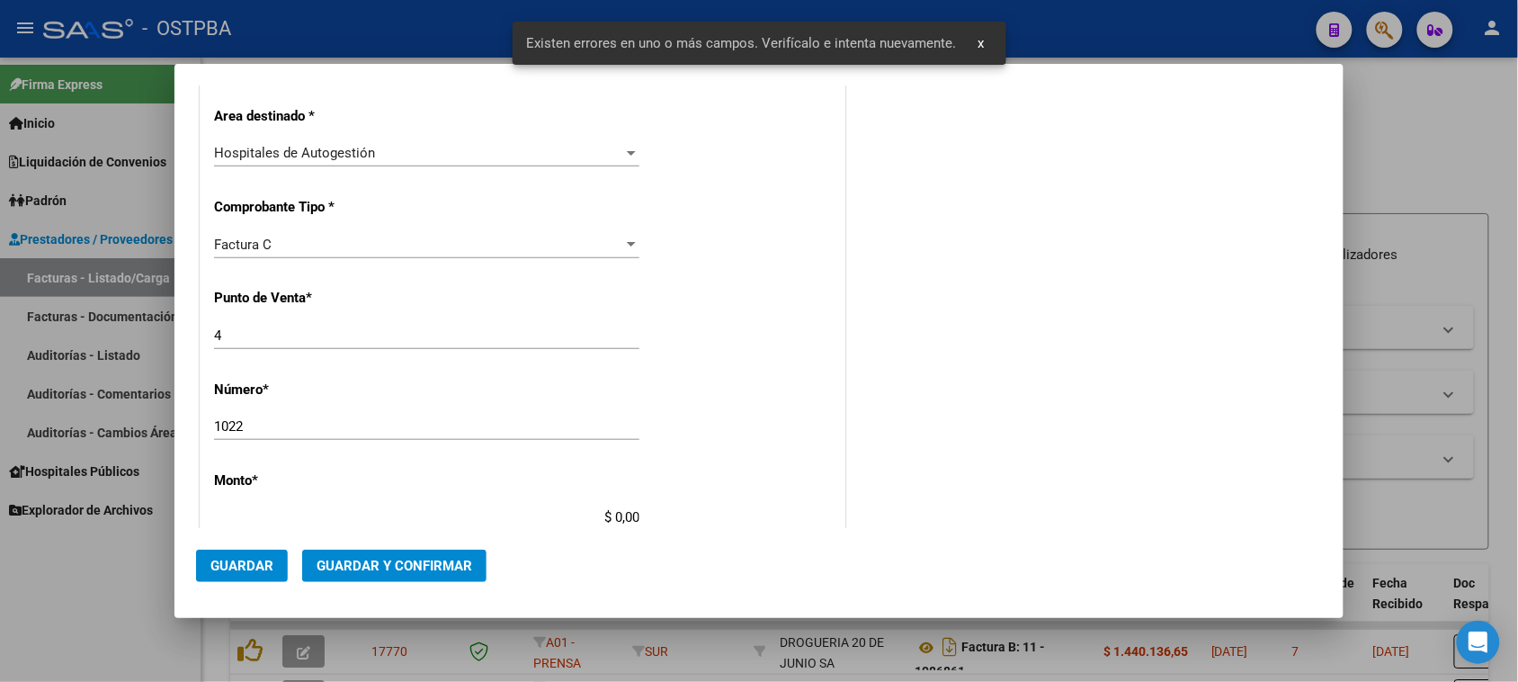
scroll to position [540, 0]
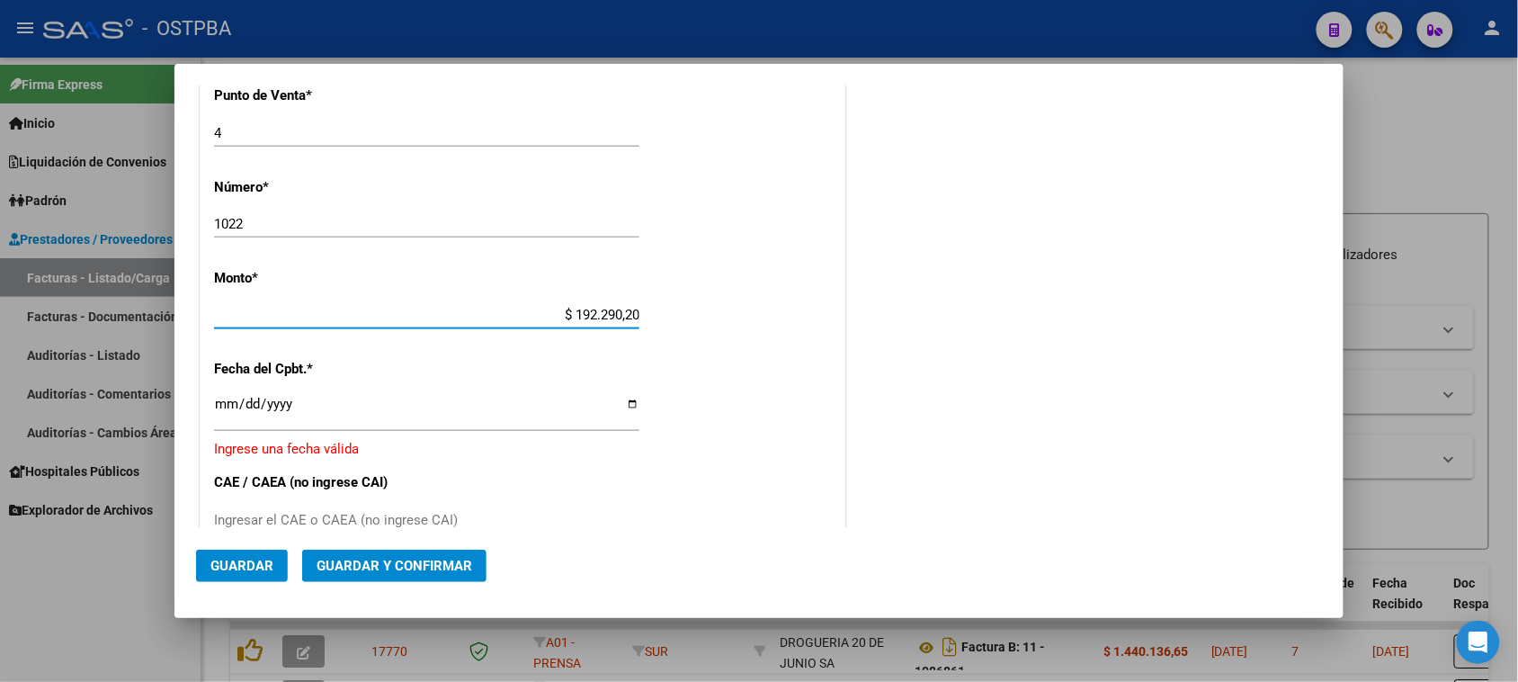
type input "$ 1.922.902,00"
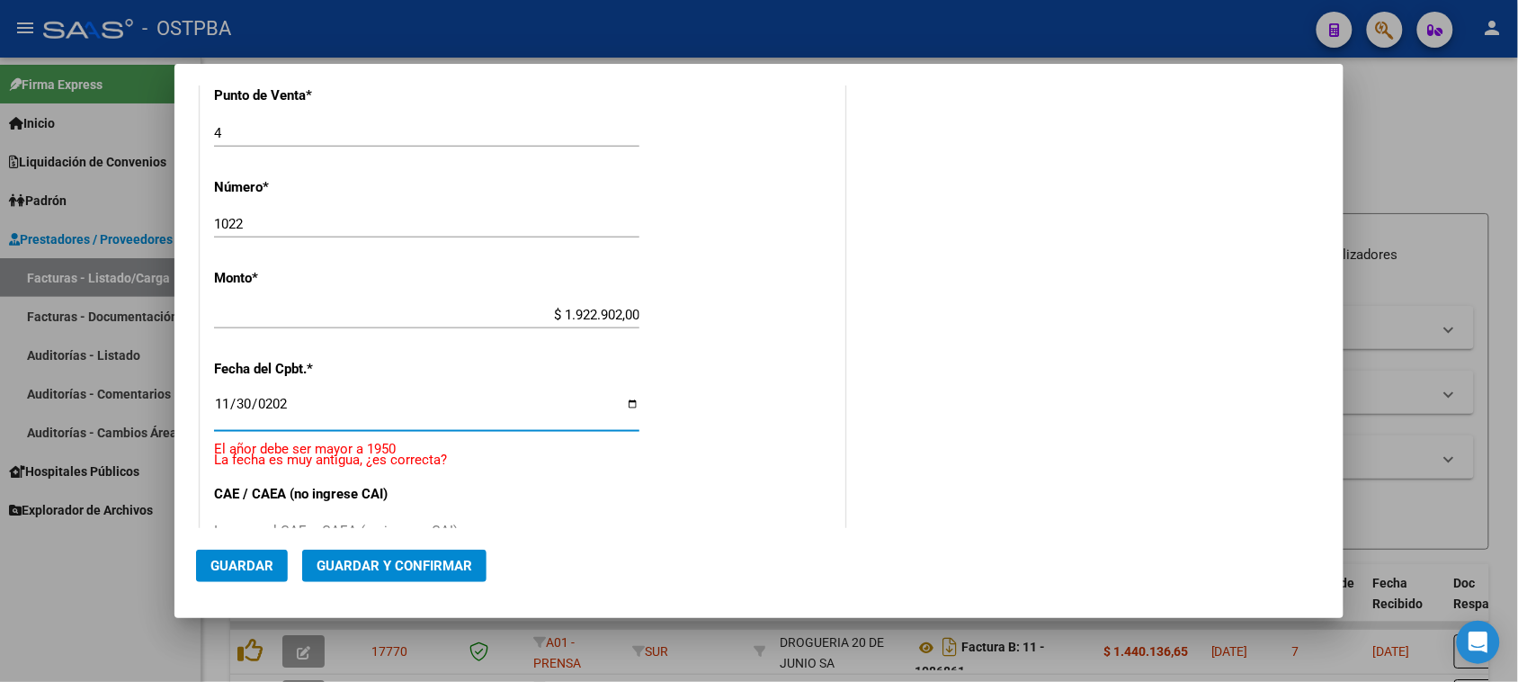
type input "[DATE]"
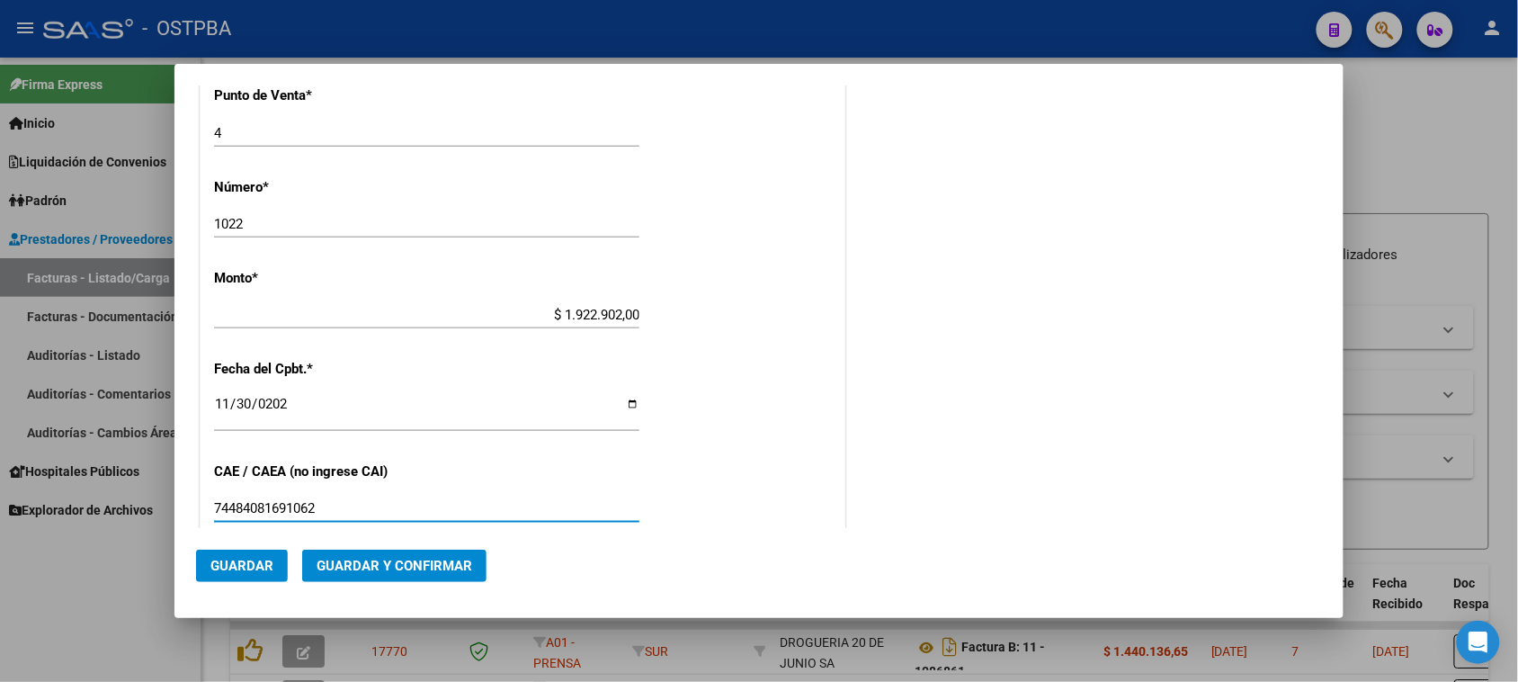
type input "74484081691062"
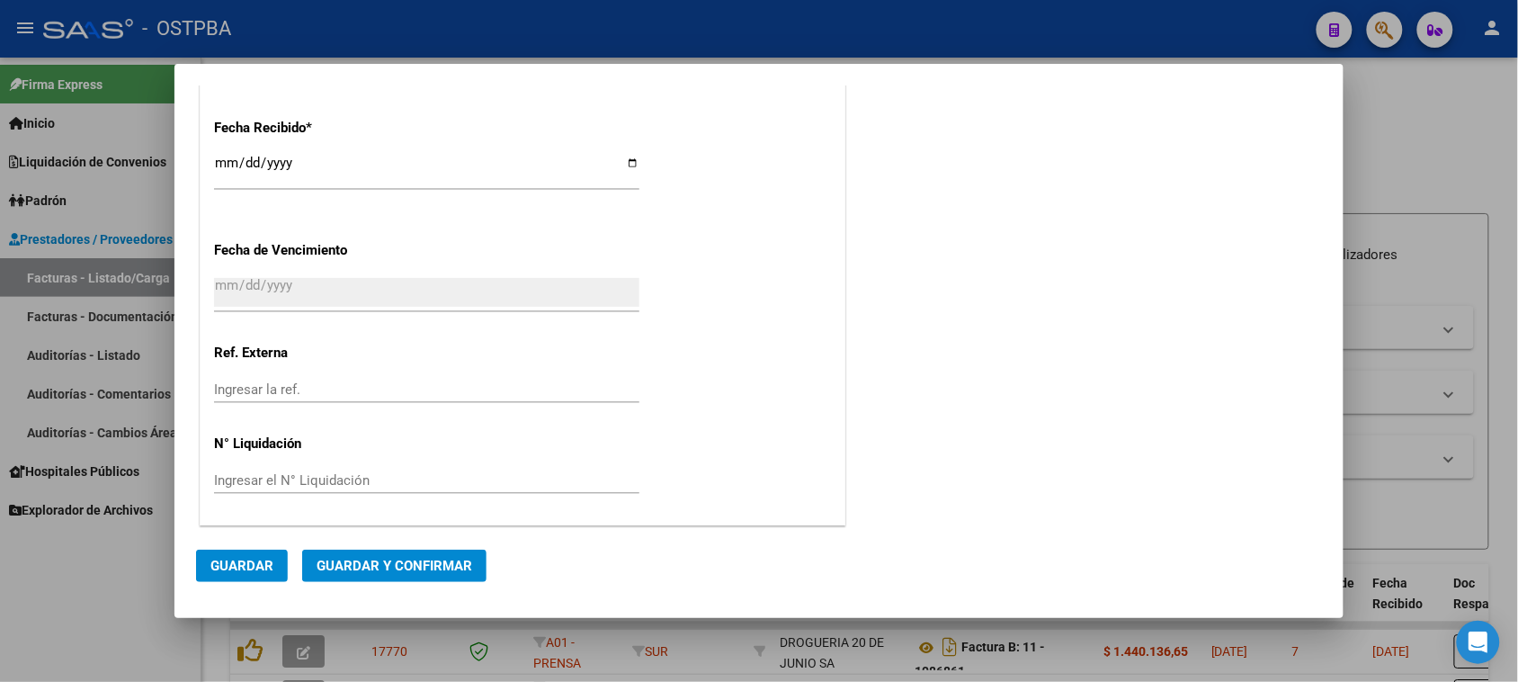
scroll to position [0, 0]
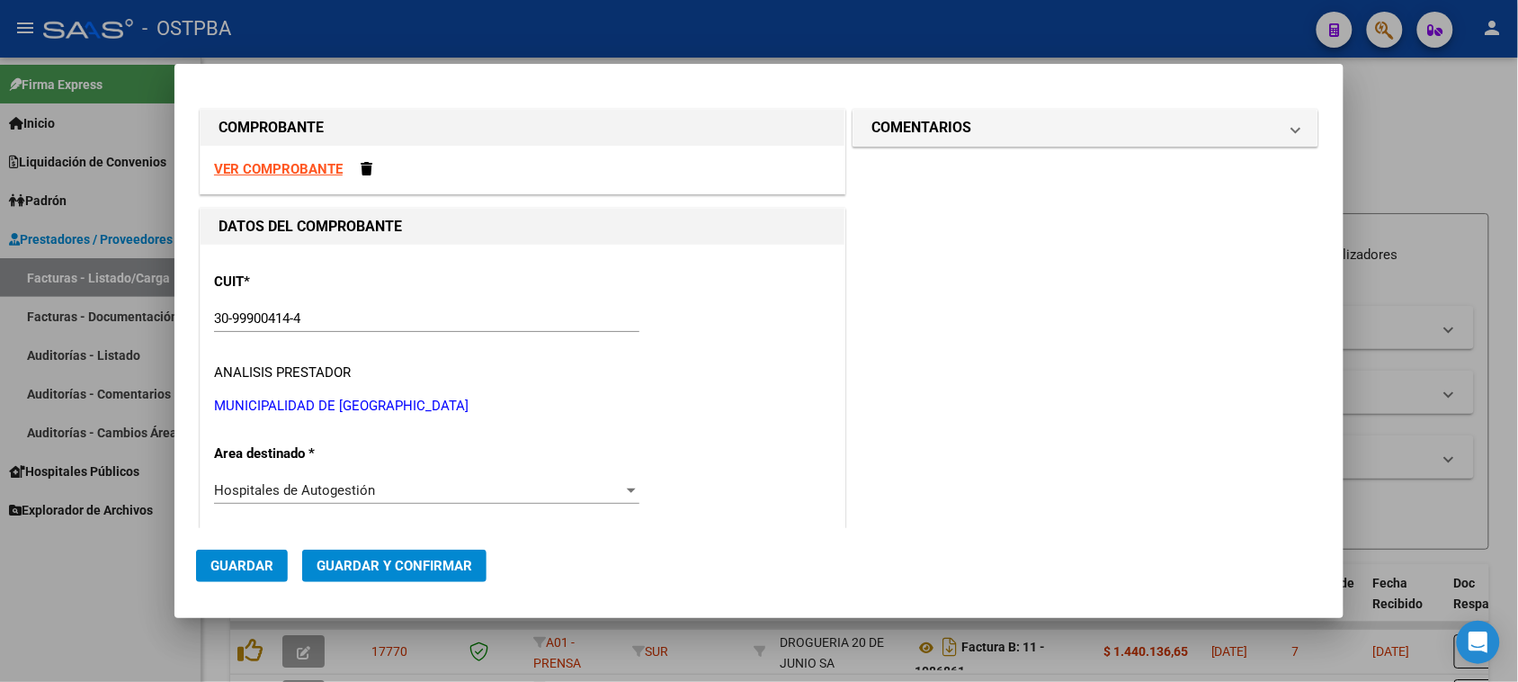
drag, startPoint x: 911, startPoint y: 119, endPoint x: 915, endPoint y: 216, distance: 97.2
click at [911, 120] on h1 "COMENTARIOS" at bounding box center [921, 128] width 100 height 22
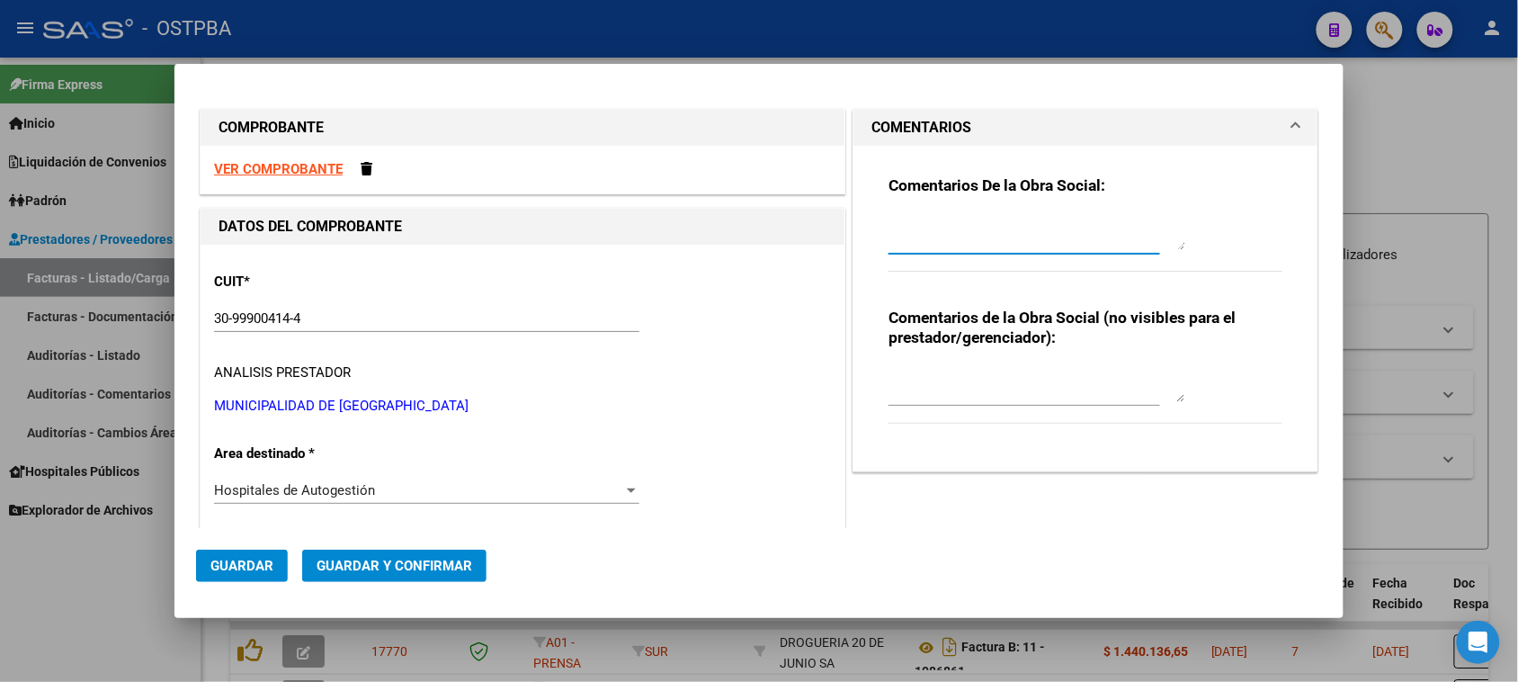
click at [913, 243] on textarea at bounding box center [1036, 232] width 297 height 36
type textarea "HR 126951"
click at [234, 564] on span "Guardar" at bounding box center [241, 566] width 63 height 16
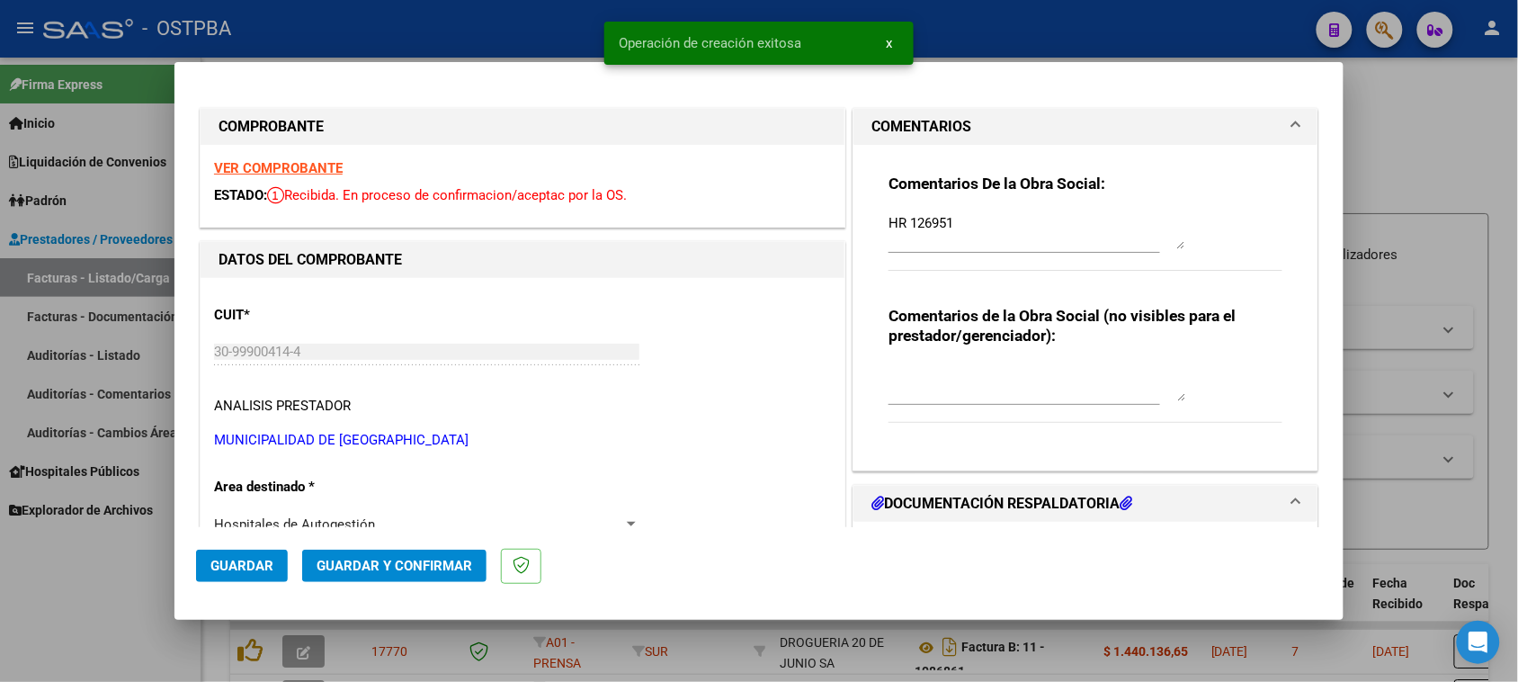
type input "[DATE]"
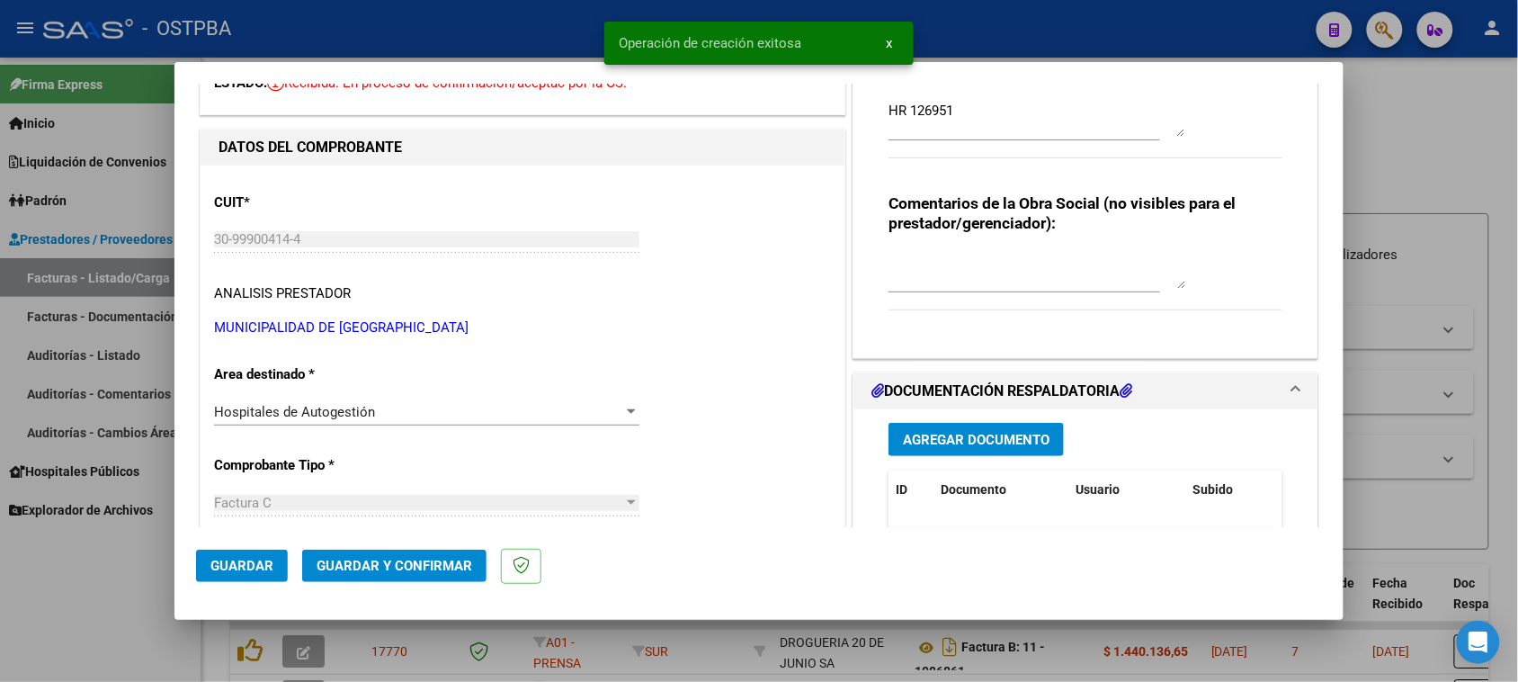
scroll to position [225, 0]
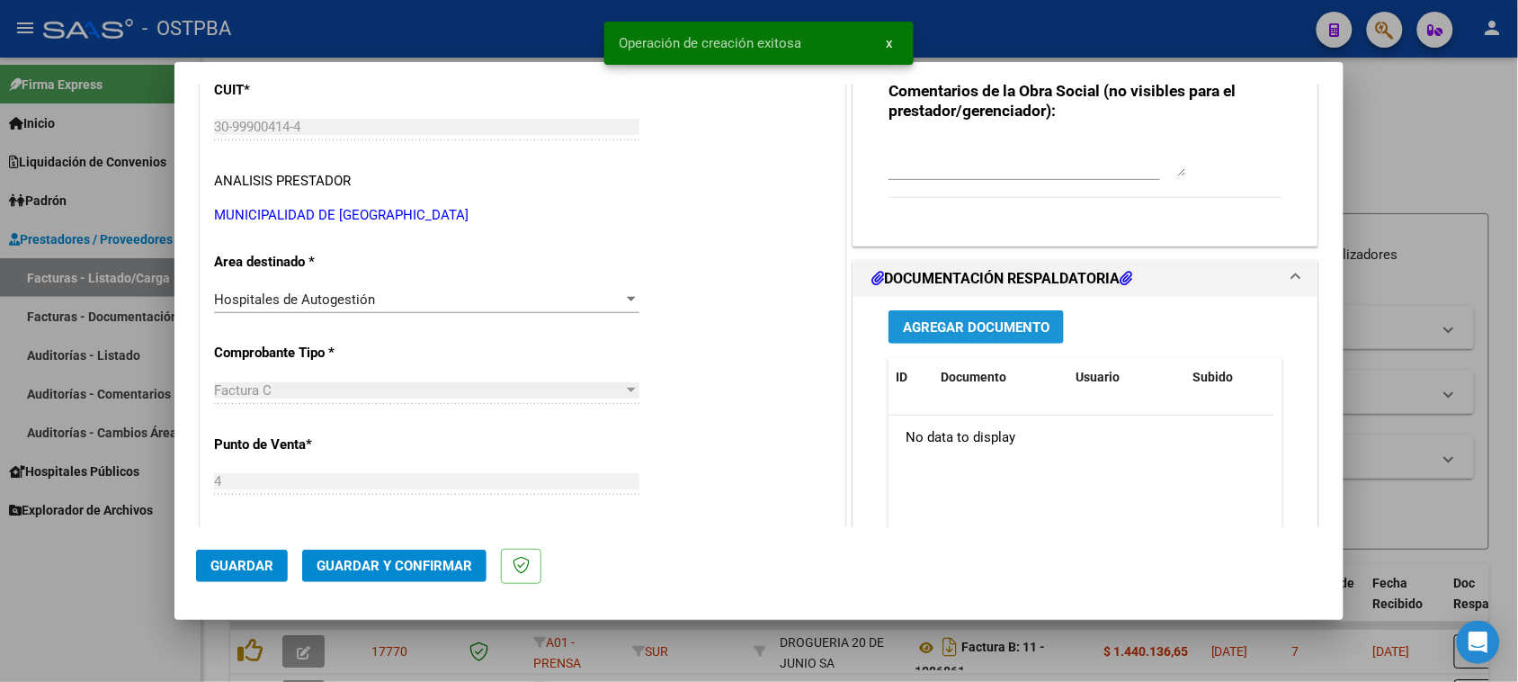
click at [972, 343] on button "Agregar Documento" at bounding box center [975, 326] width 175 height 33
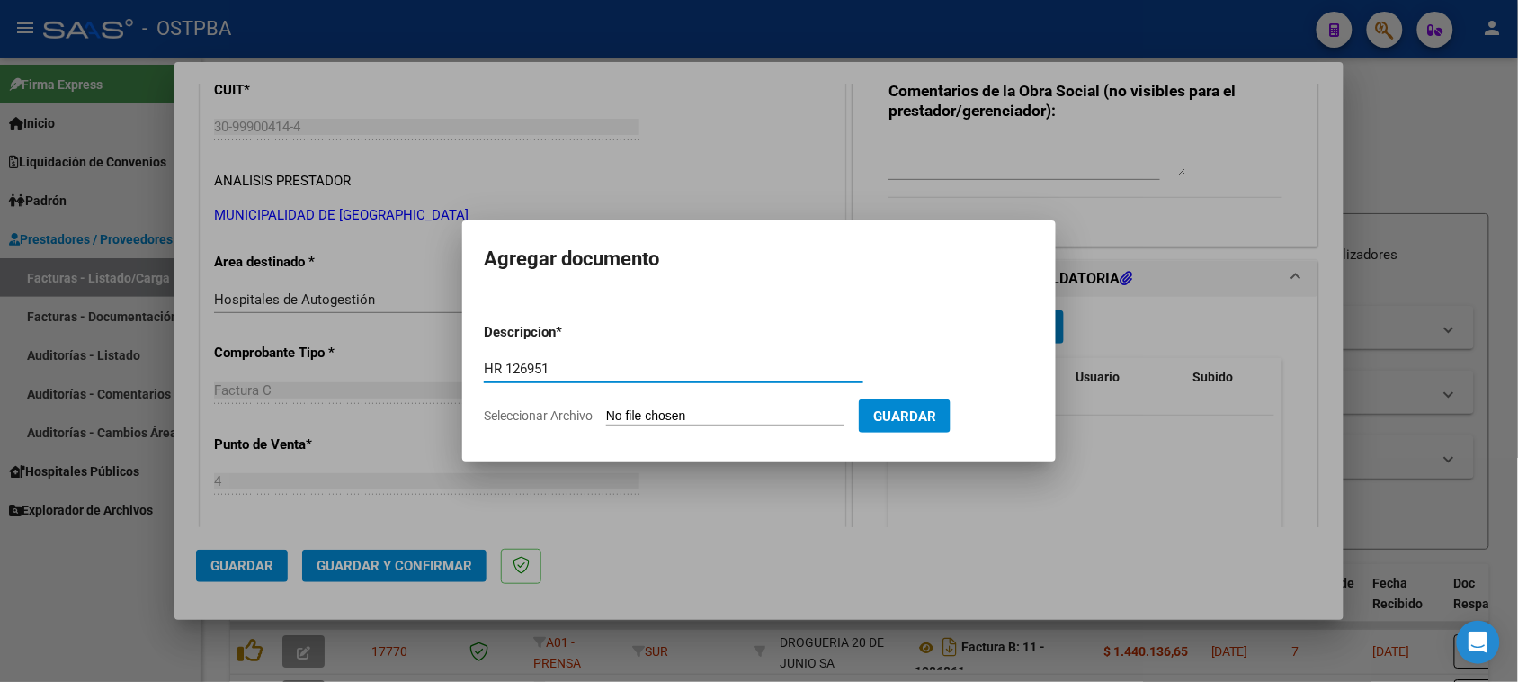
type input "HR 126951"
click at [606, 408] on input "Seleccionar Archivo" at bounding box center [725, 416] width 238 height 17
type input "C:\fakepath\HR 126951.pdf"
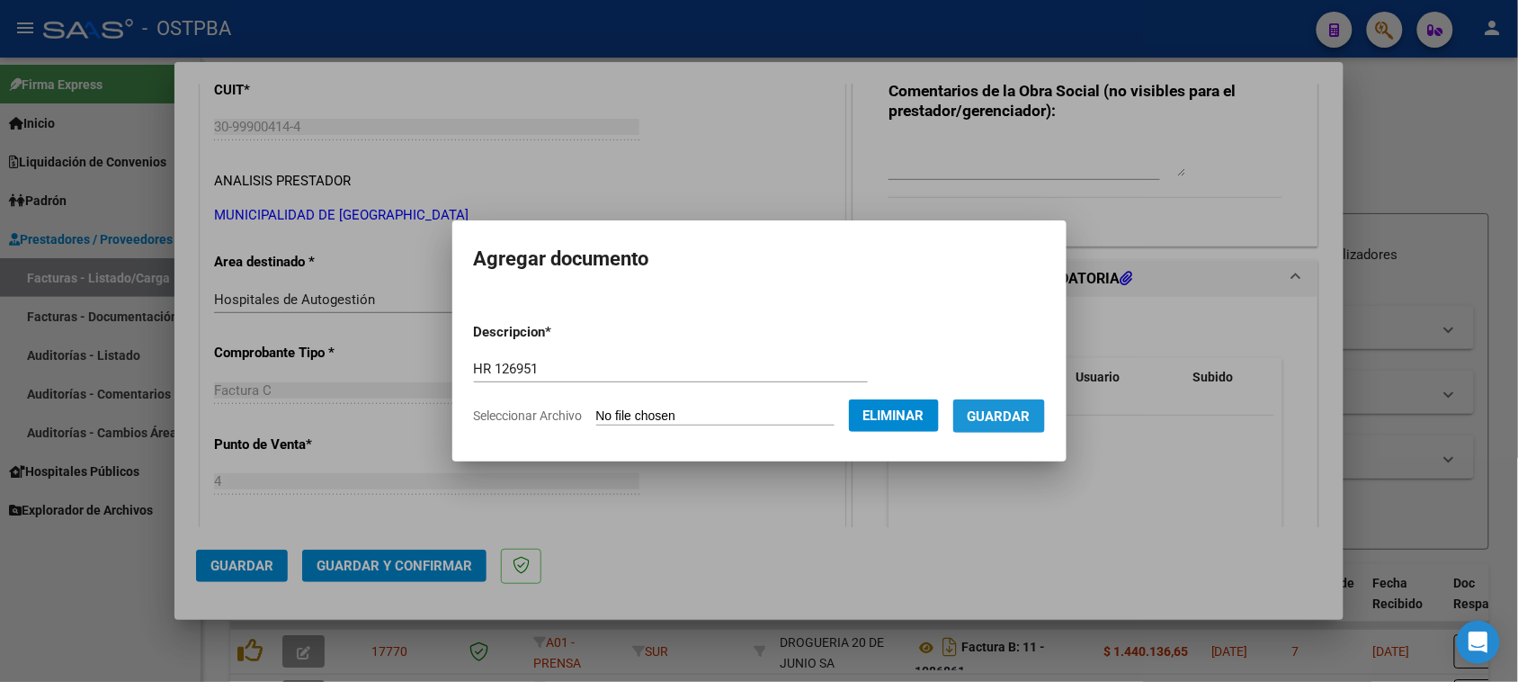
click at [1017, 419] on span "Guardar" at bounding box center [999, 416] width 63 height 16
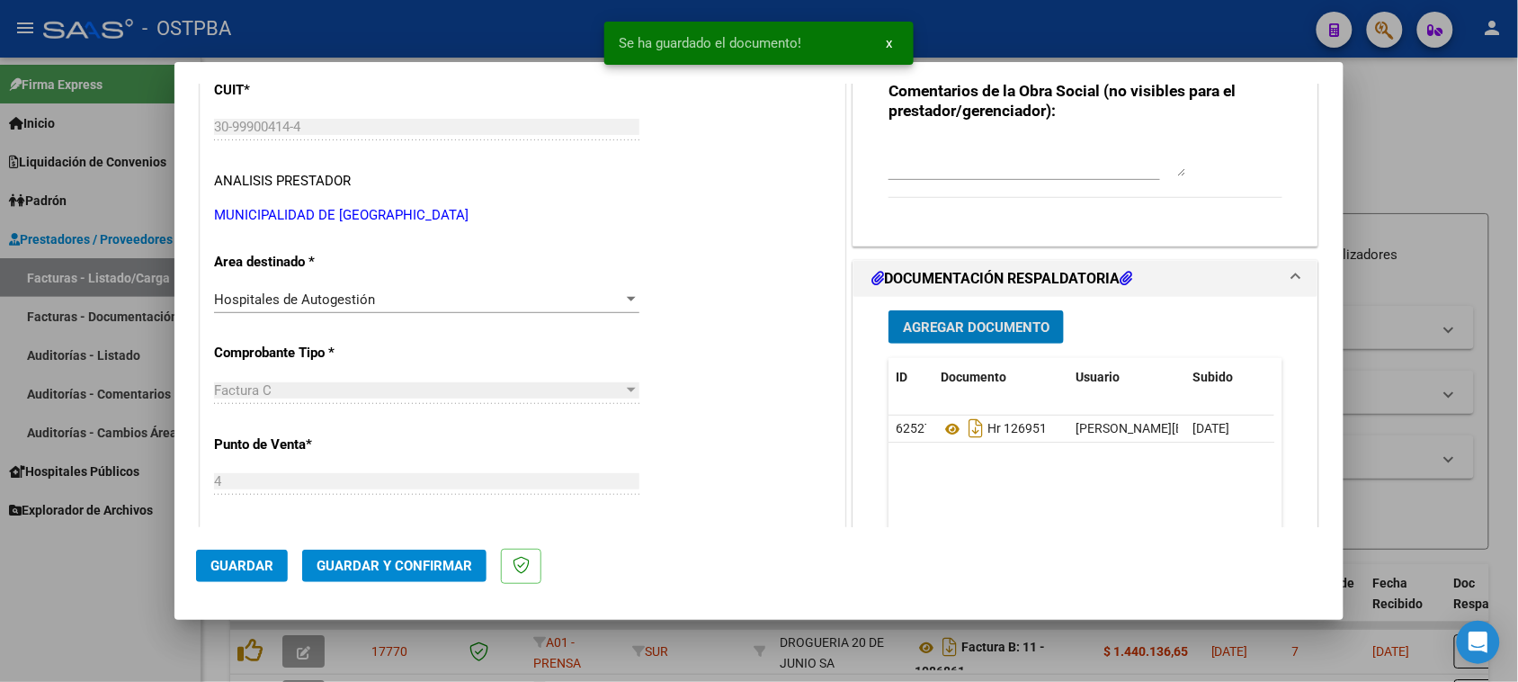
click at [955, 317] on button "Agregar Documento" at bounding box center [975, 326] width 175 height 33
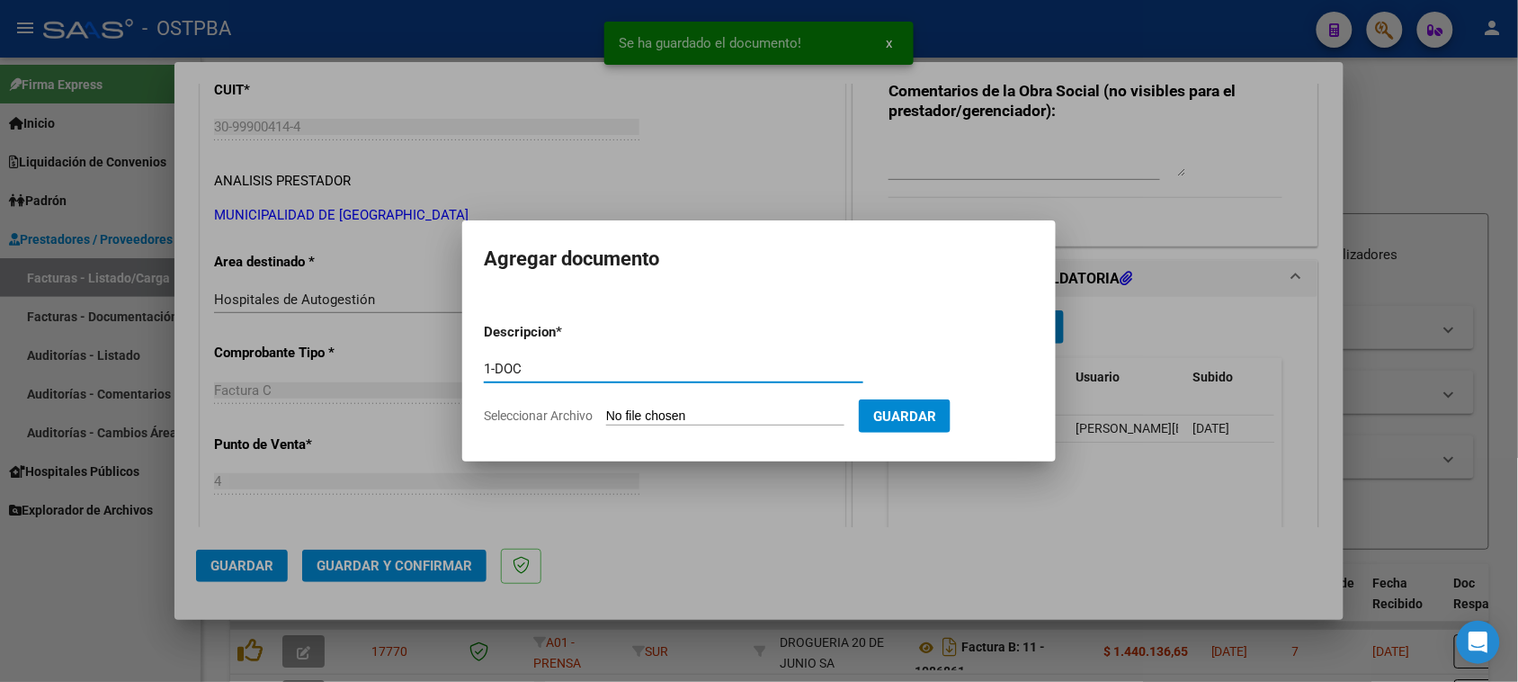
type input "1-DOC"
click at [606, 408] on input "Seleccionar Archivo" at bounding box center [725, 416] width 238 height 17
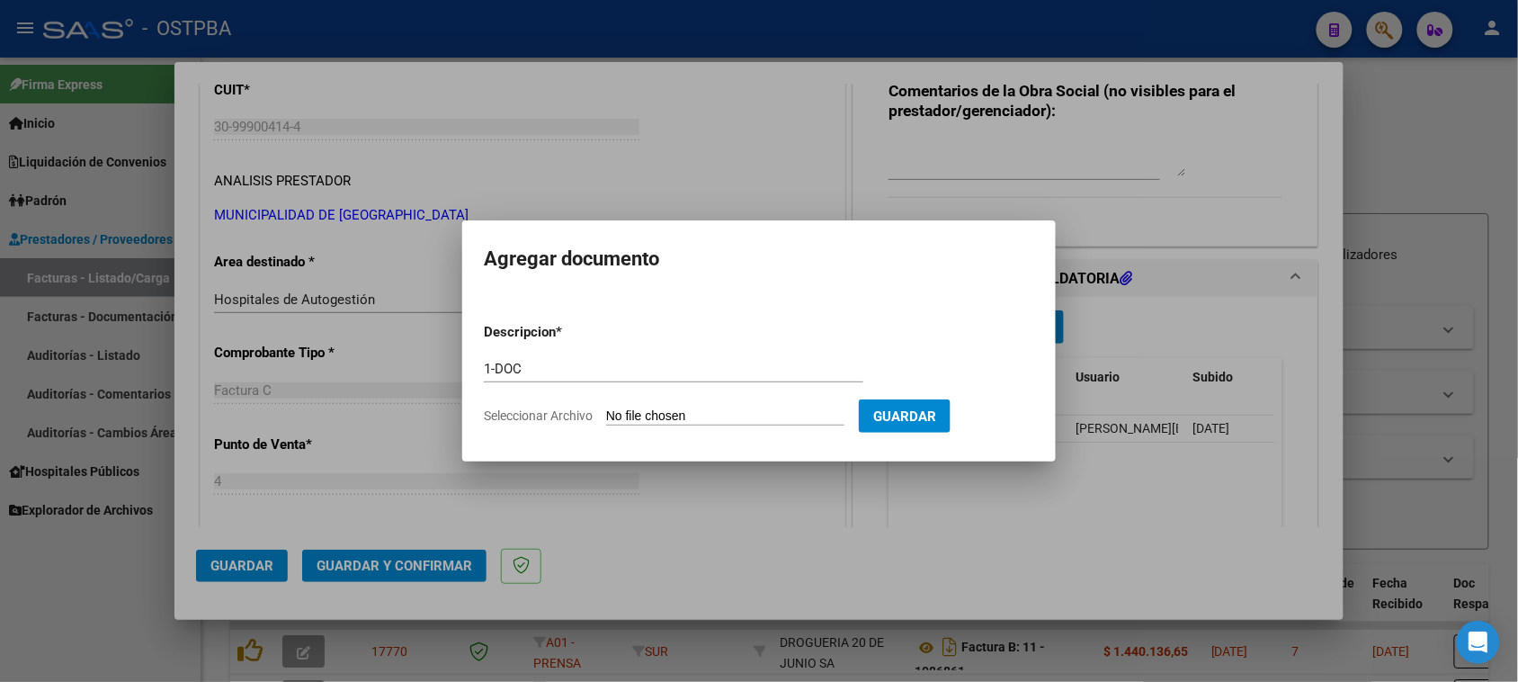
type input "C:\fakepath\1-1022.zip"
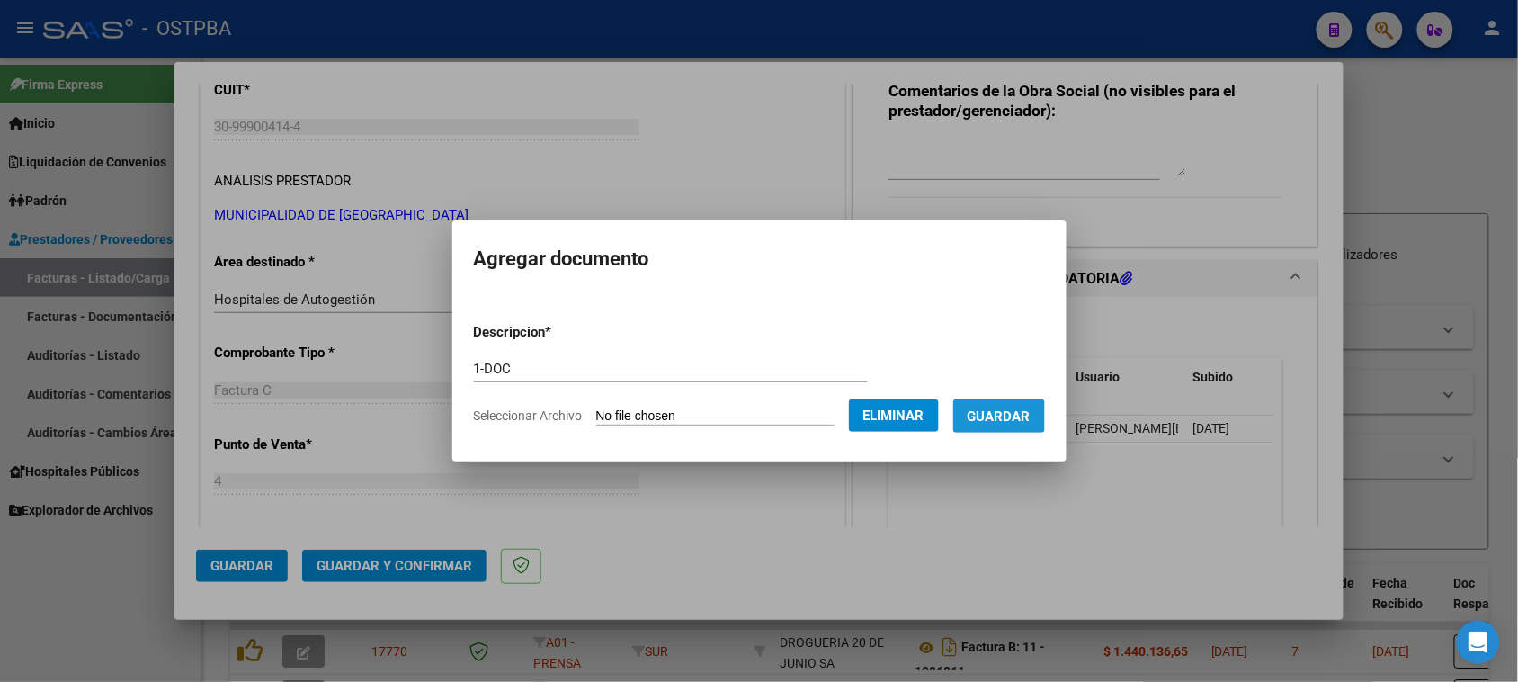
click at [1009, 416] on span "Guardar" at bounding box center [999, 416] width 63 height 16
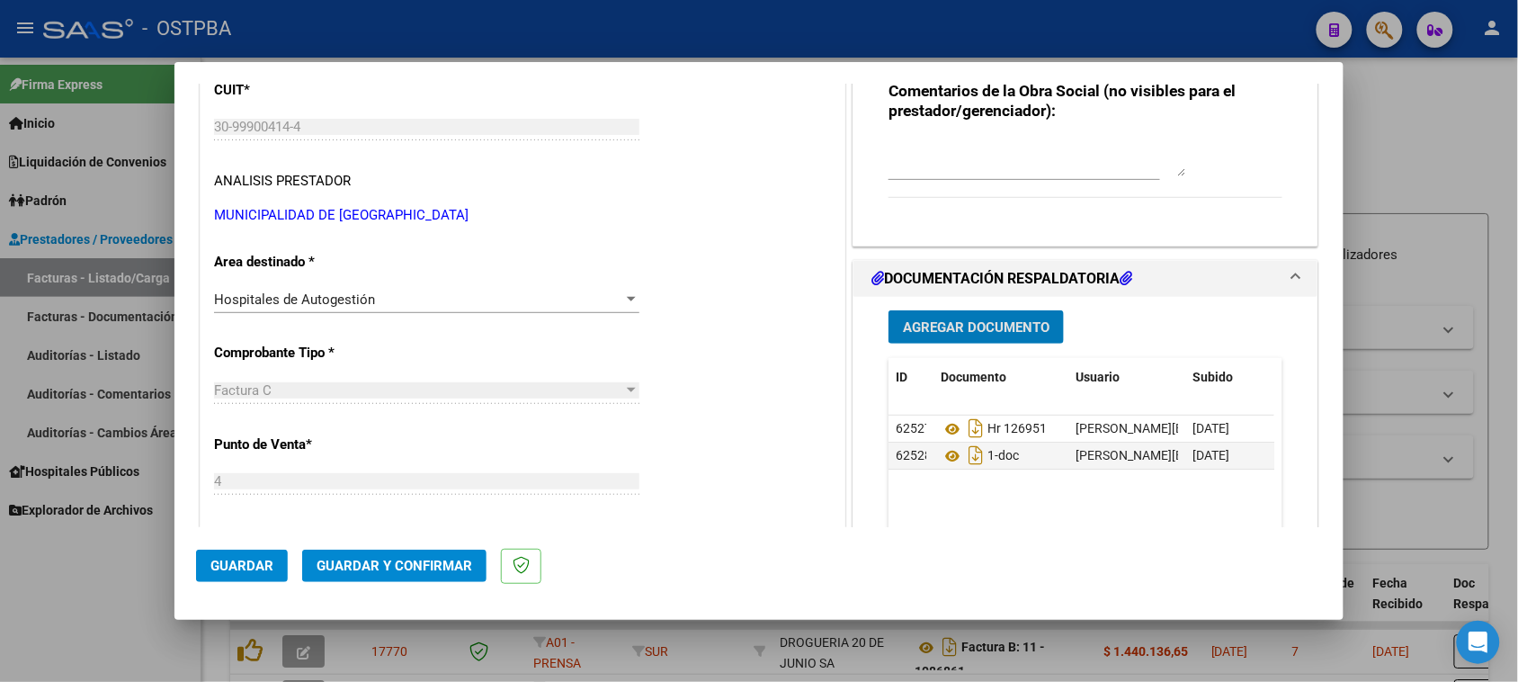
click at [903, 331] on span "Agregar Documento" at bounding box center [976, 327] width 147 height 16
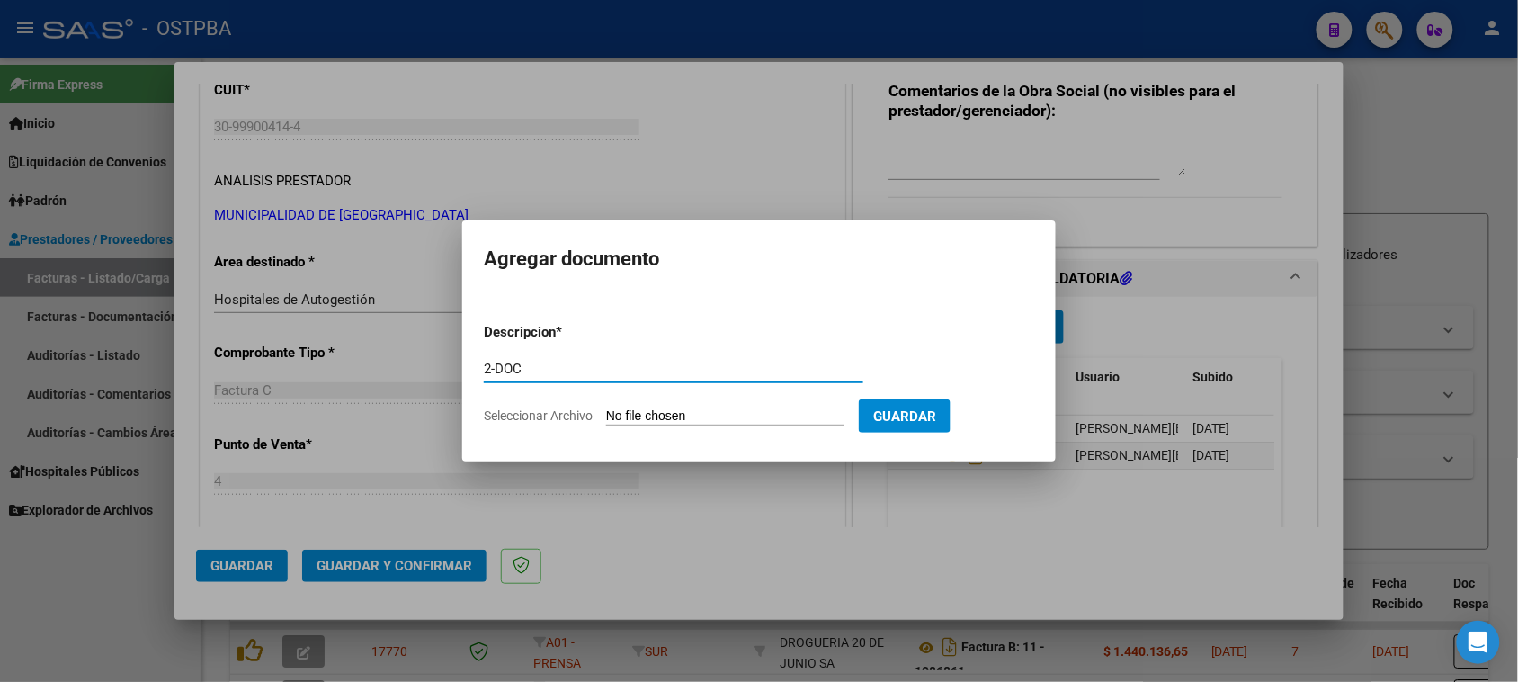
type input "2-DOC"
click at [606, 408] on input "Seleccionar Archivo" at bounding box center [725, 416] width 238 height 17
type input "C:\fakepath\2-1022.zip"
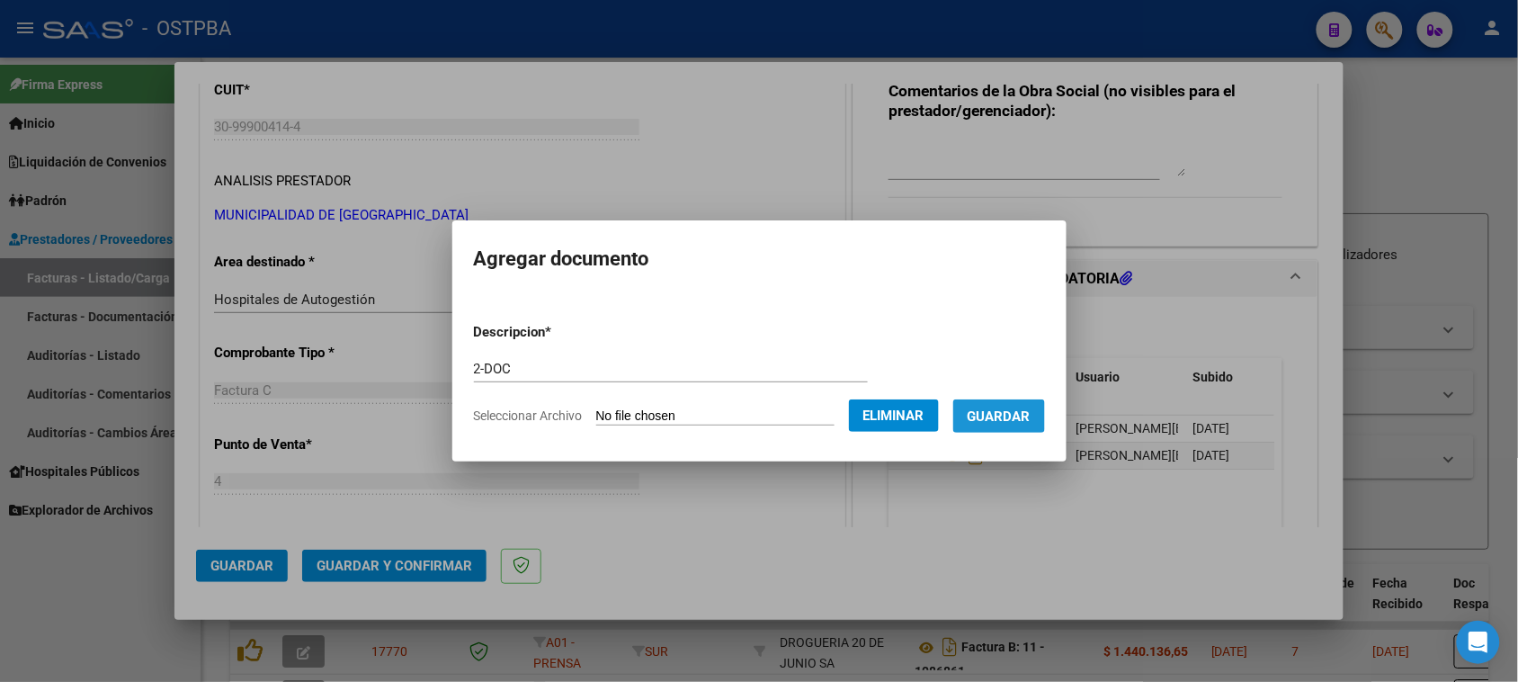
drag, startPoint x: 1019, startPoint y: 416, endPoint x: 946, endPoint y: 425, distance: 73.4
click at [1018, 416] on span "Guardar" at bounding box center [999, 416] width 63 height 16
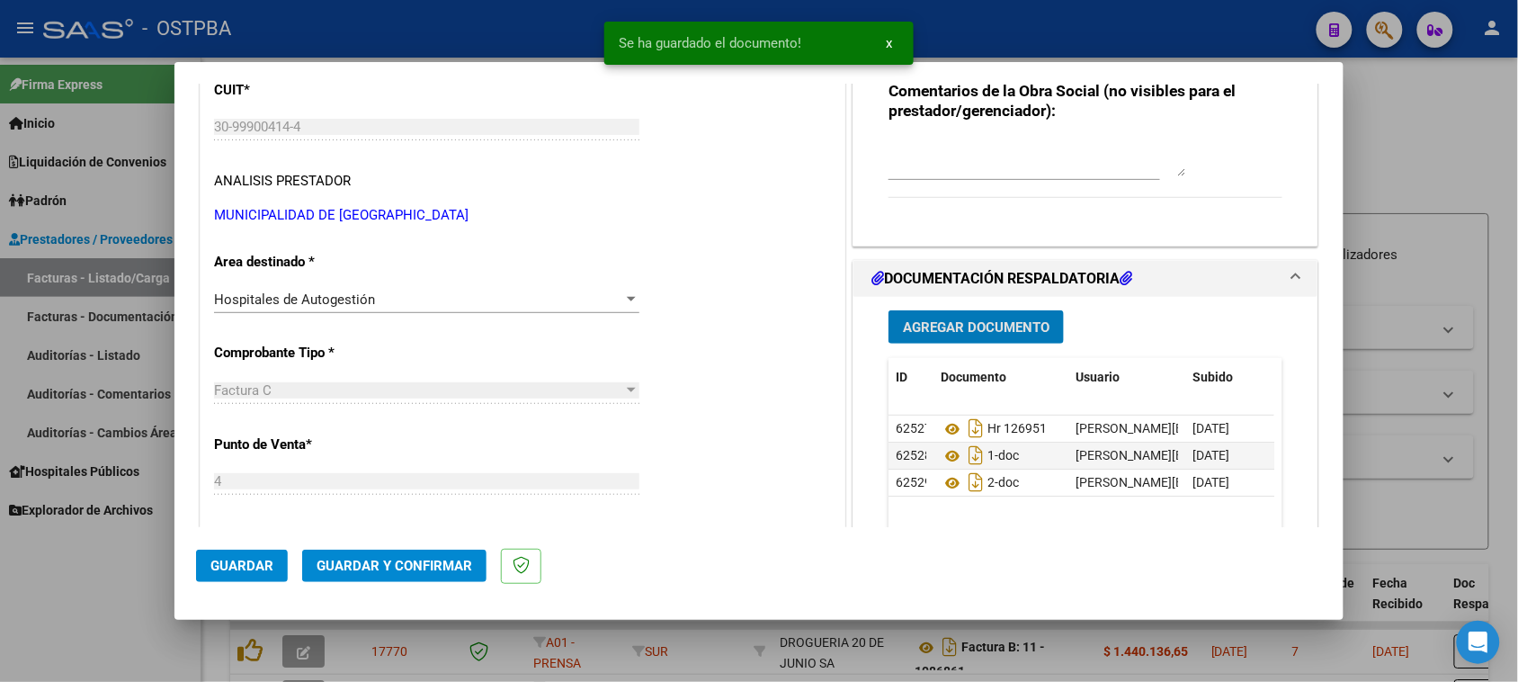
click at [397, 572] on span "Guardar y Confirmar" at bounding box center [395, 566] width 156 height 16
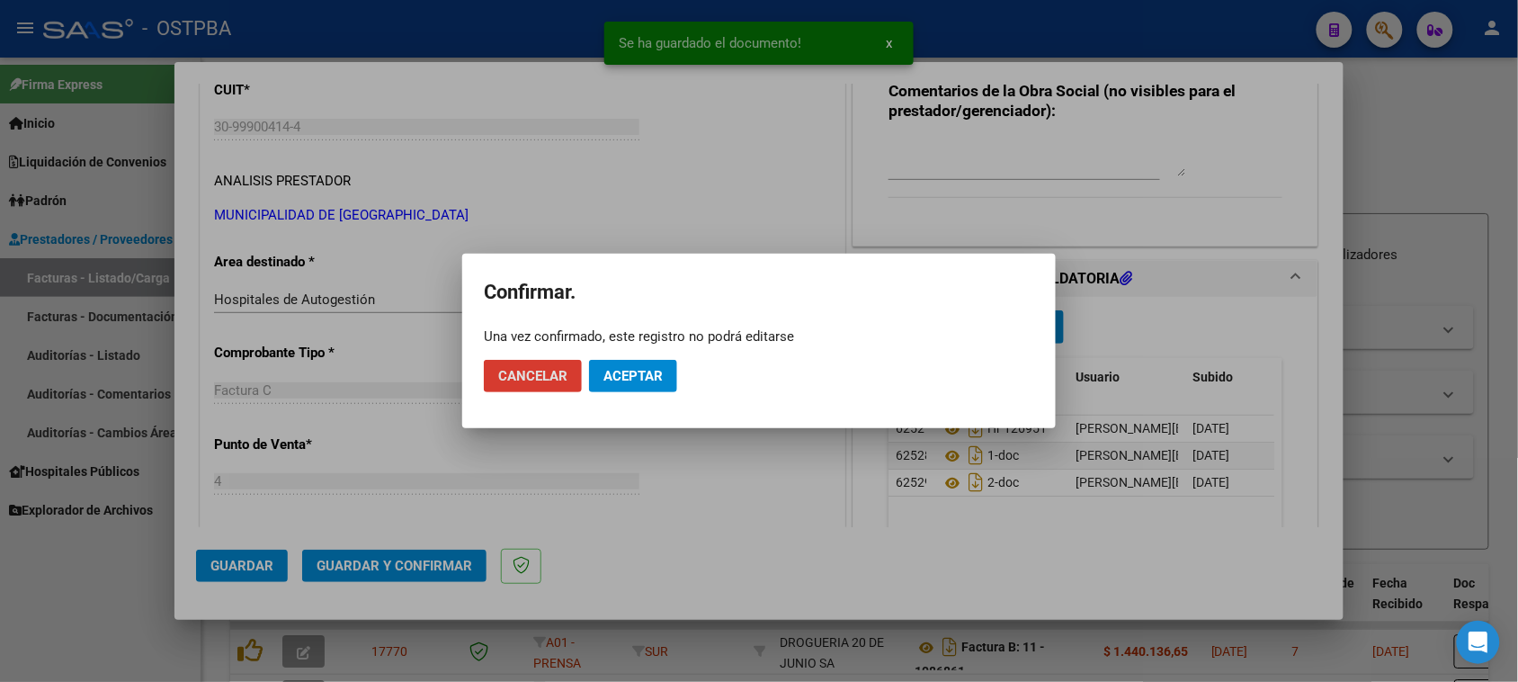
click at [626, 370] on span "Aceptar" at bounding box center [632, 376] width 59 height 16
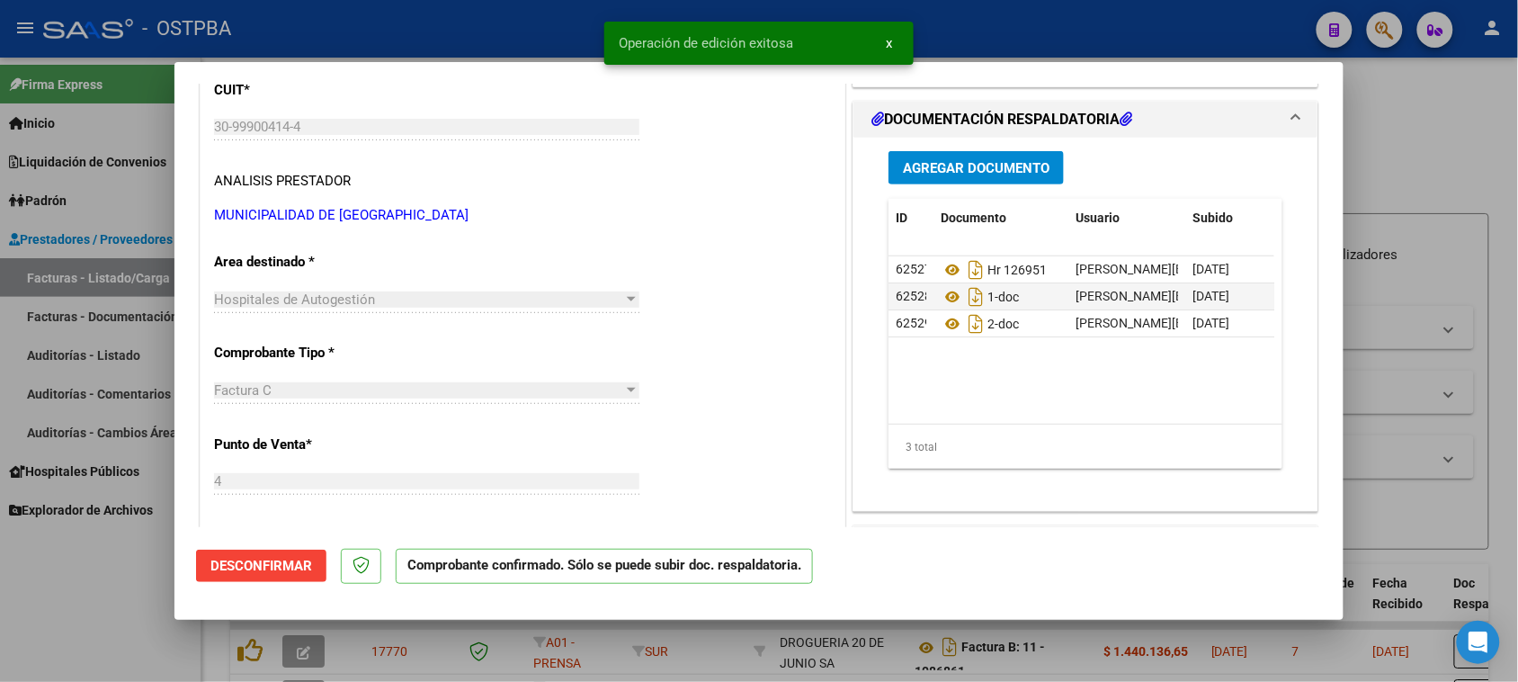
click at [74, 344] on div at bounding box center [759, 341] width 1518 height 682
type input "$ 0,00"
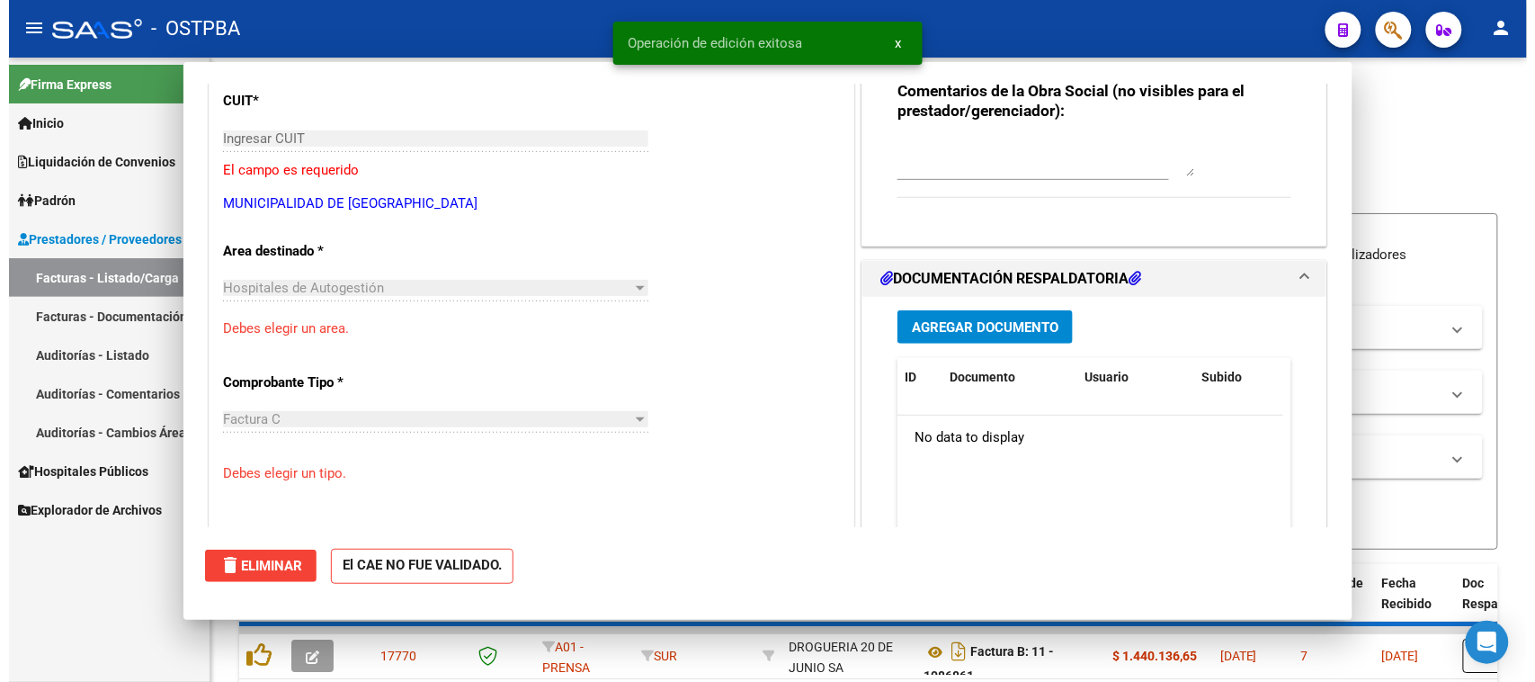
scroll to position [236, 0]
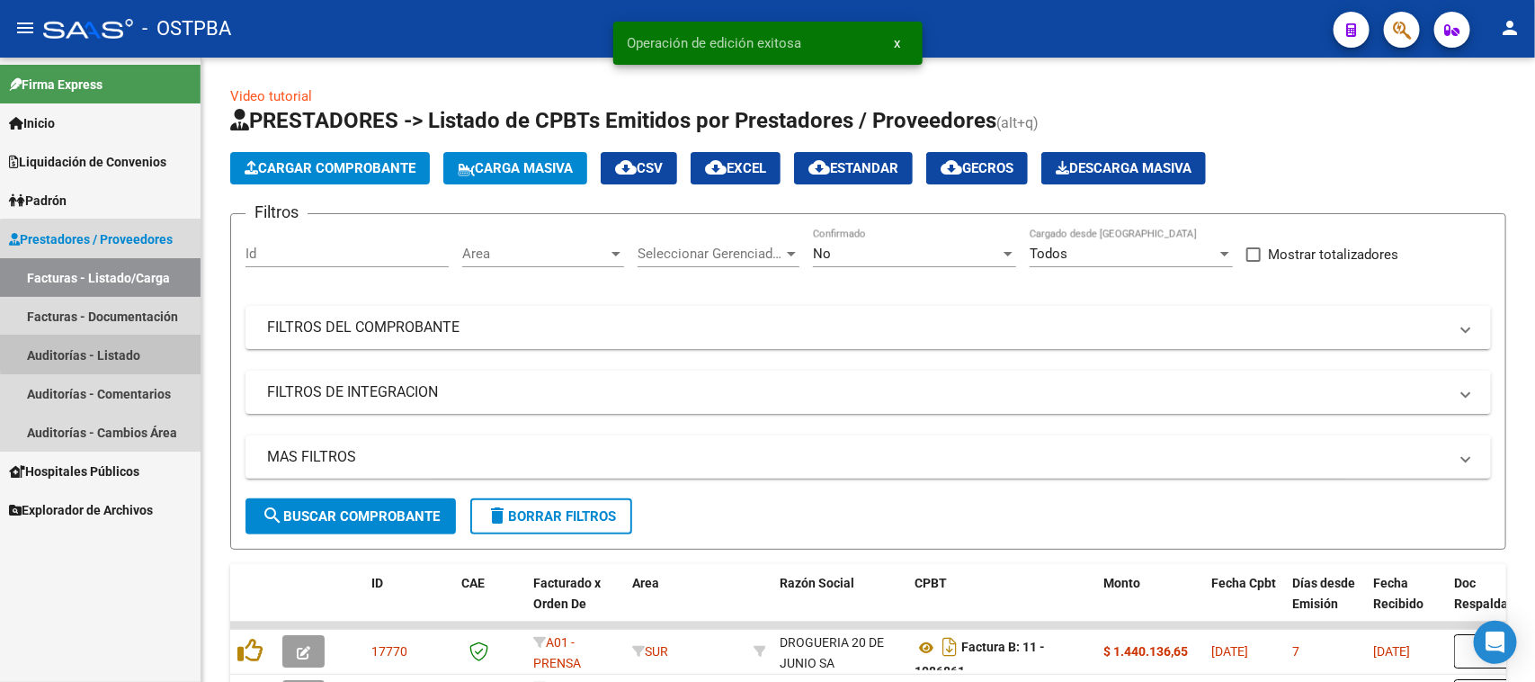
click at [122, 346] on link "Auditorías - Listado" at bounding box center [100, 354] width 201 height 39
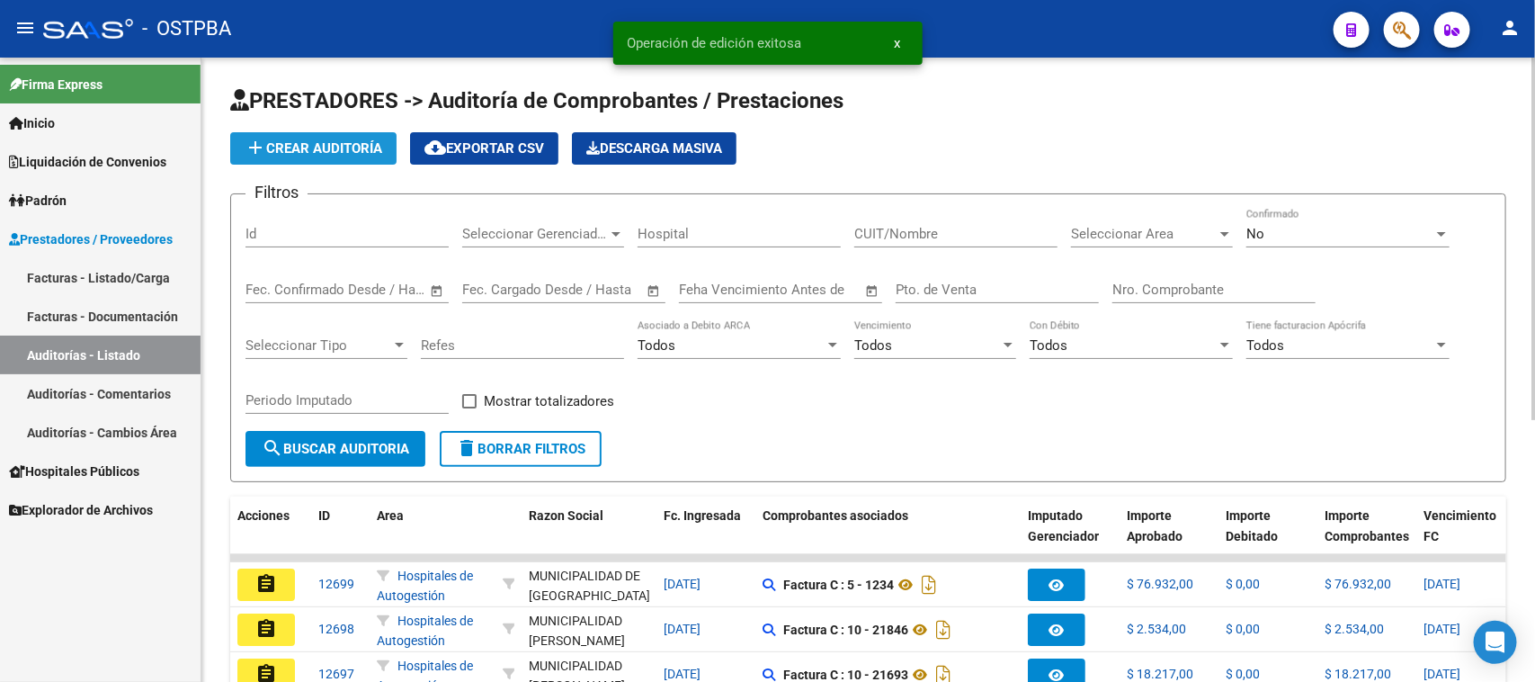
click at [307, 146] on span "add Crear Auditoría" at bounding box center [314, 148] width 138 height 16
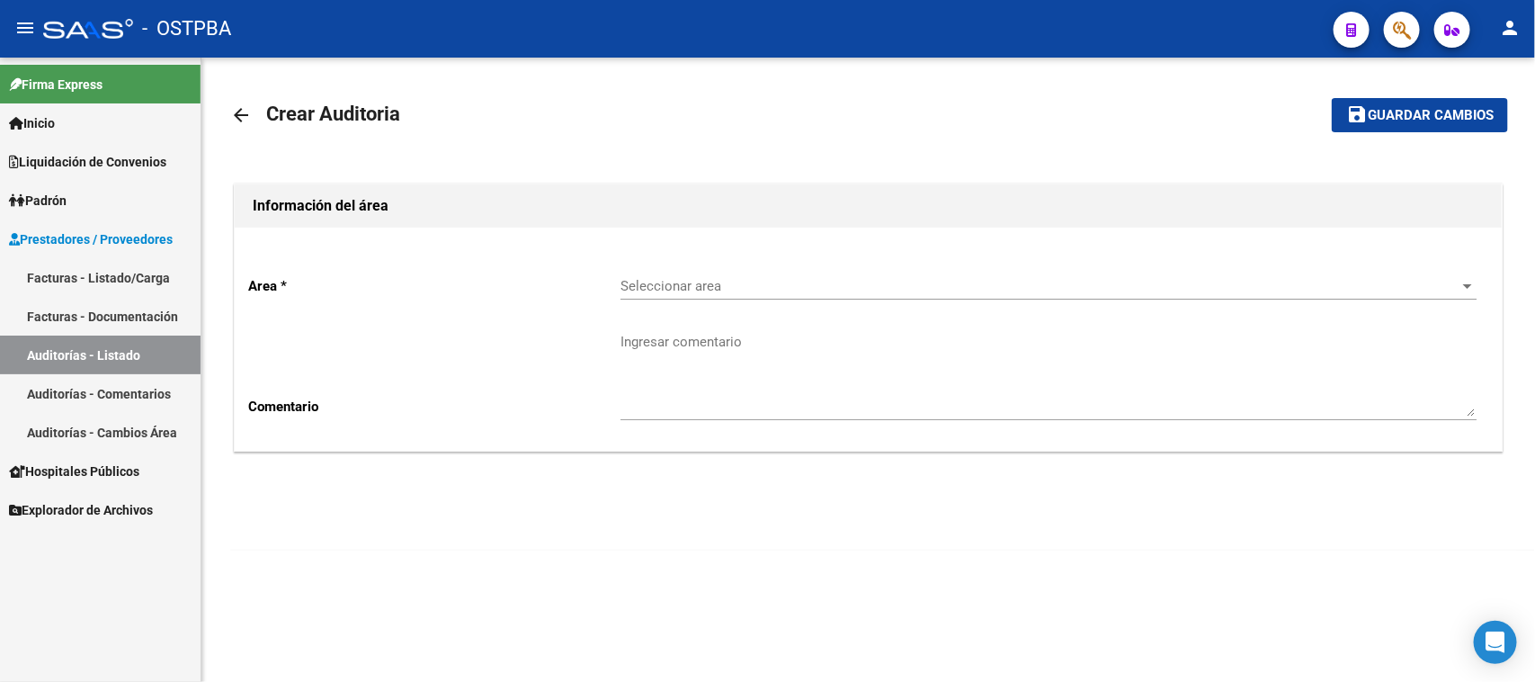
click at [682, 281] on span "Seleccionar area" at bounding box center [1040, 286] width 840 height 16
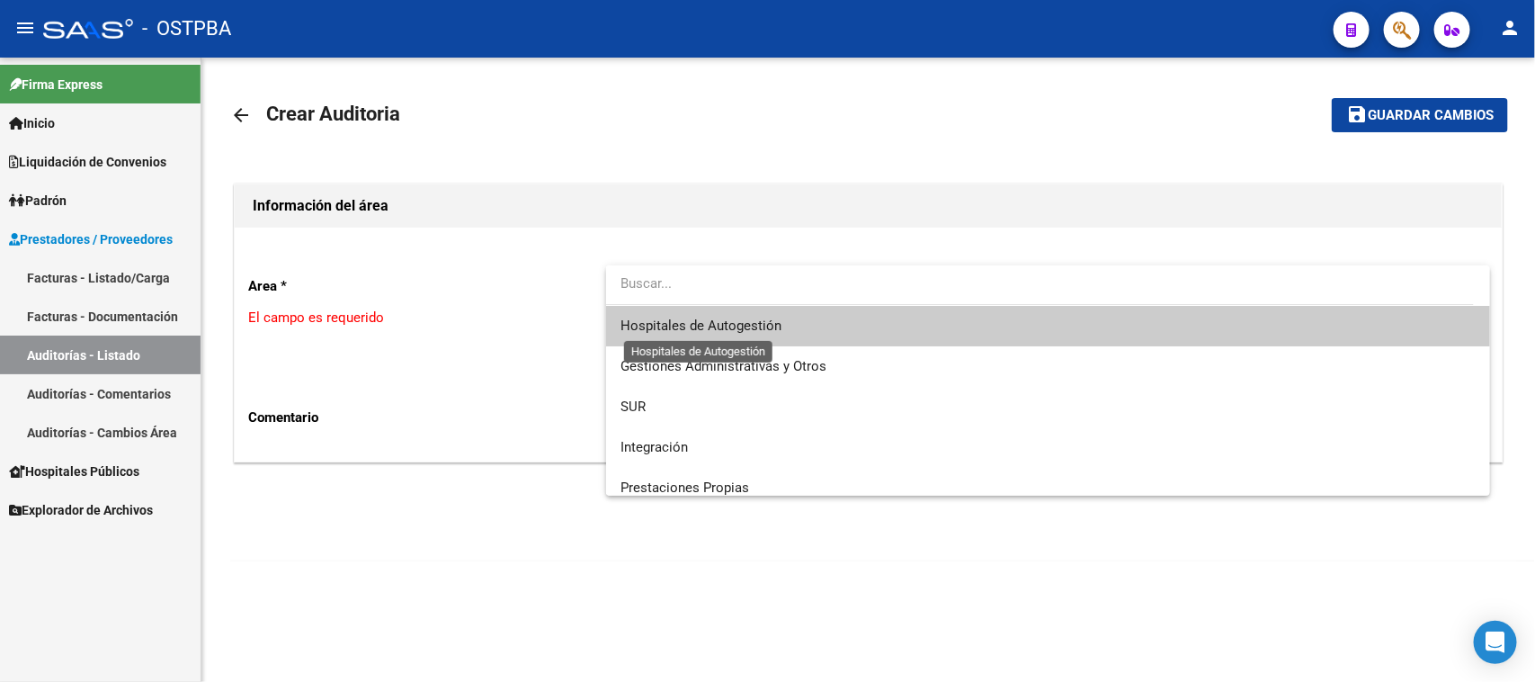
click at [711, 319] on span "Hospitales de Autogestión" at bounding box center [700, 325] width 161 height 16
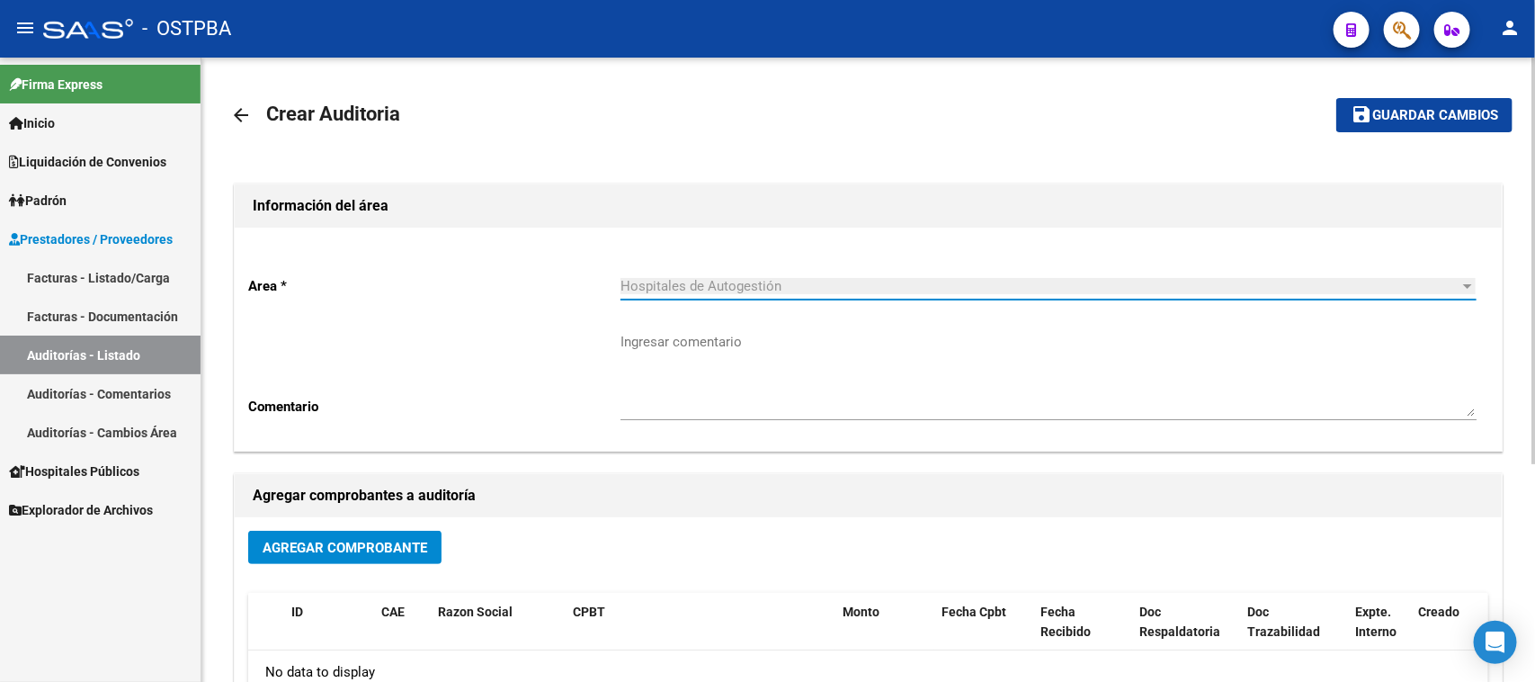
click at [366, 547] on span "Agregar Comprobante" at bounding box center [345, 548] width 165 height 16
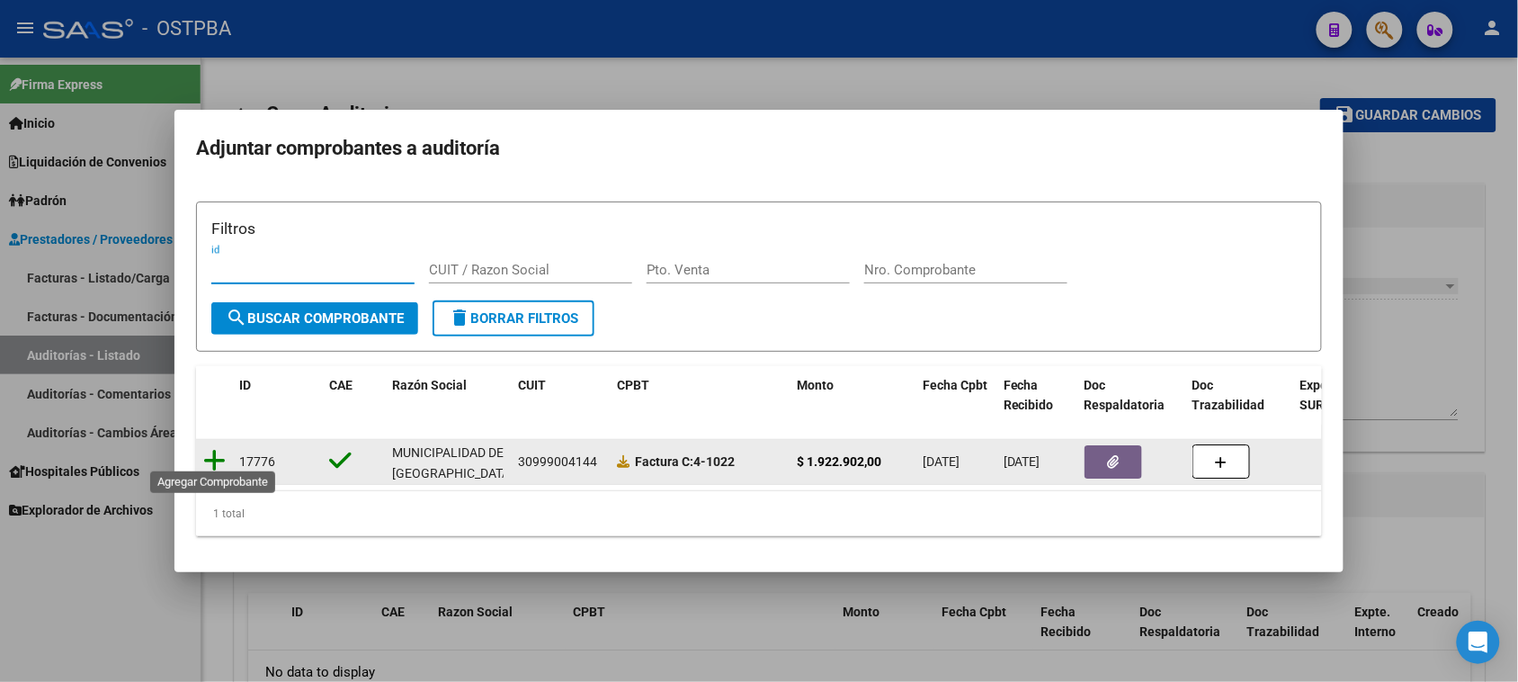
click at [212, 448] on icon at bounding box center [214, 460] width 22 height 25
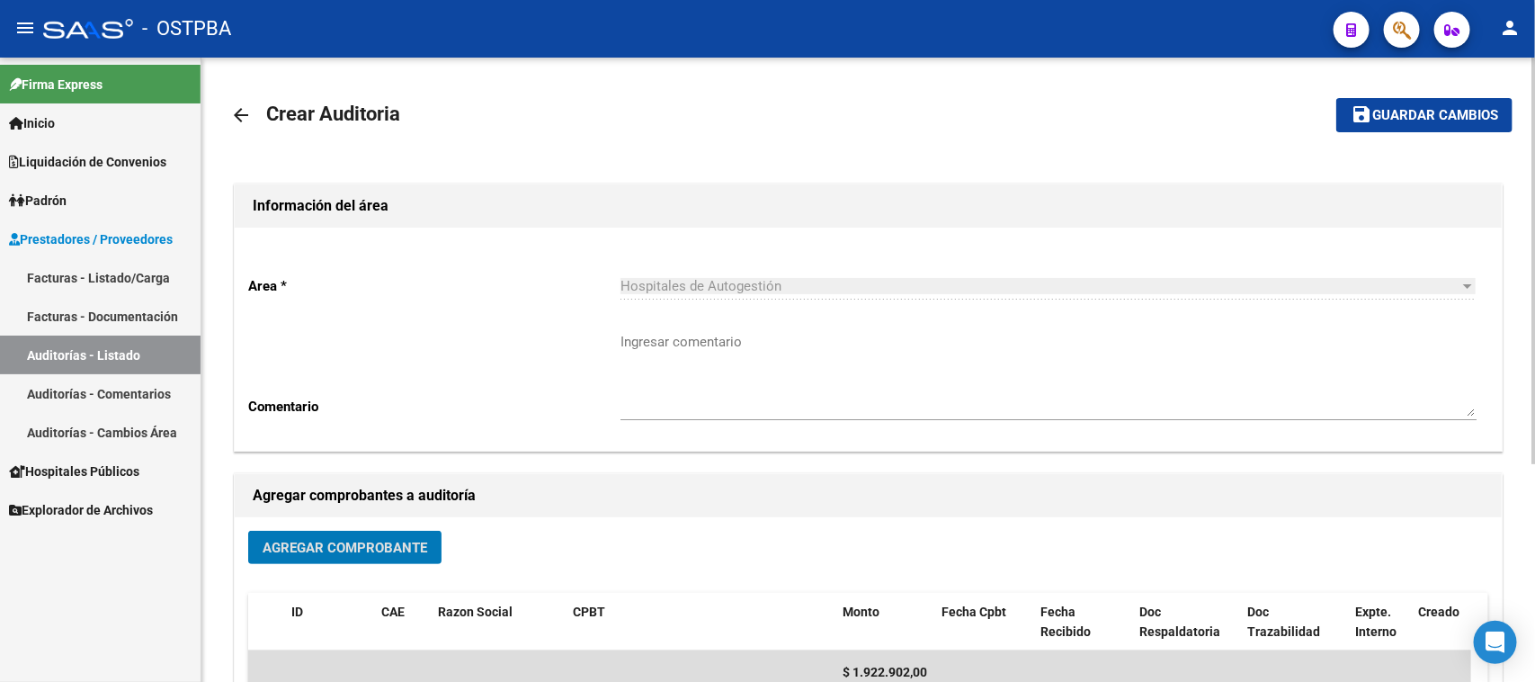
click at [1431, 112] on span "Guardar cambios" at bounding box center [1435, 116] width 126 height 16
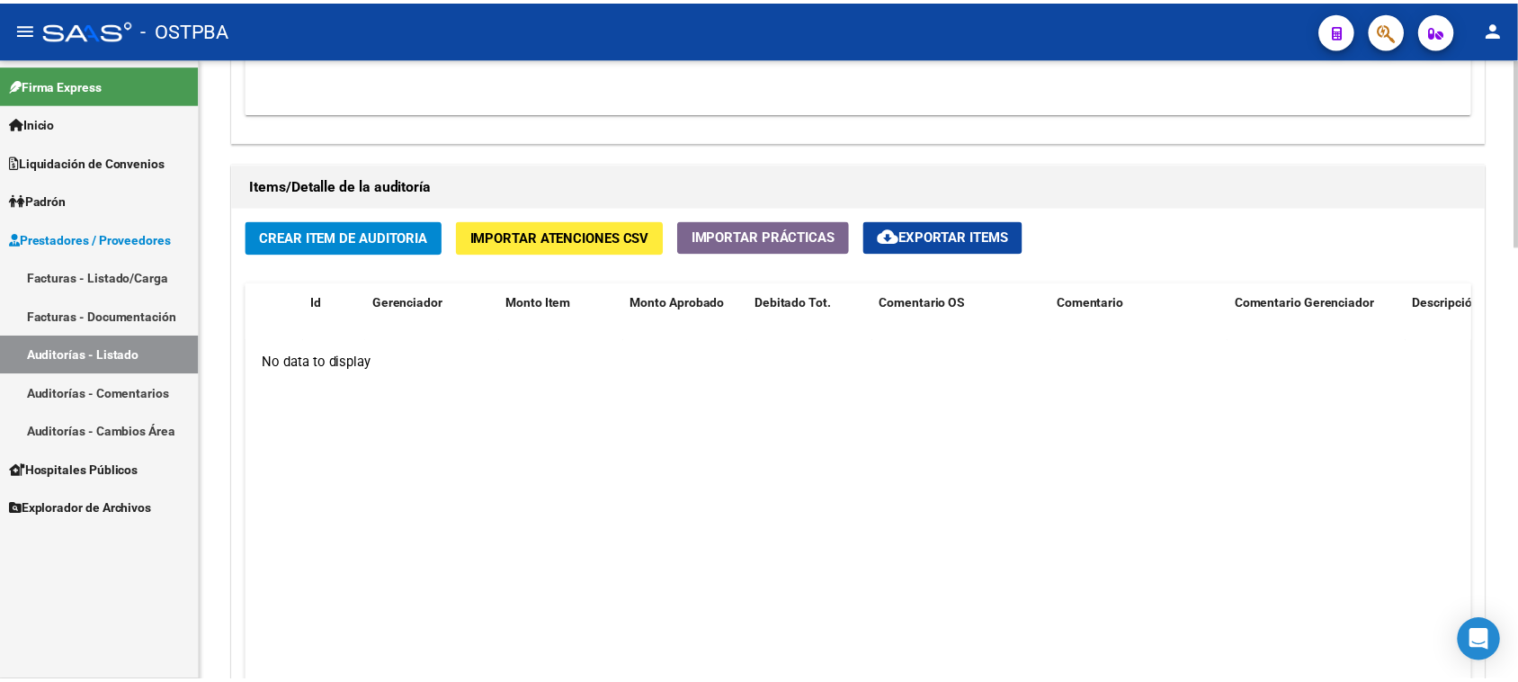
scroll to position [1236, 0]
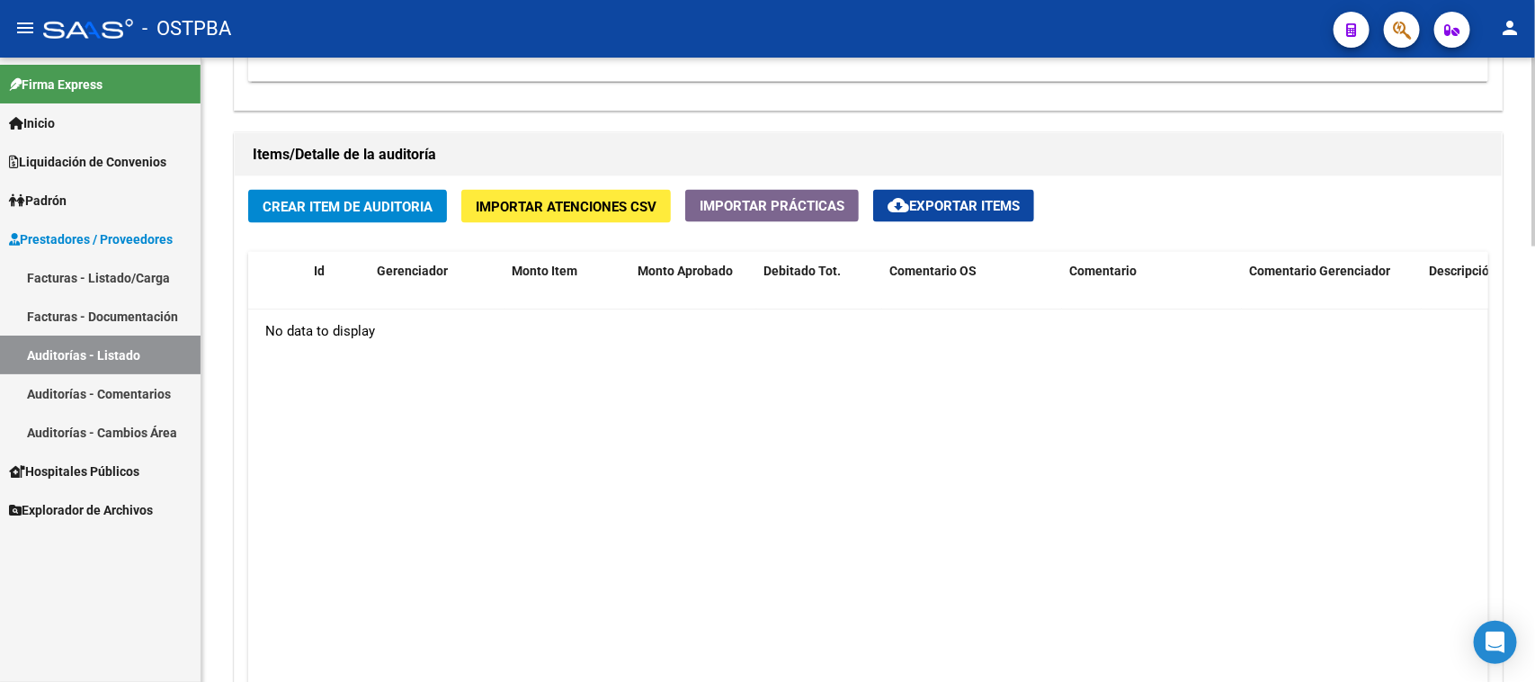
click at [374, 202] on span "Crear Item de Auditoria" at bounding box center [348, 207] width 170 height 16
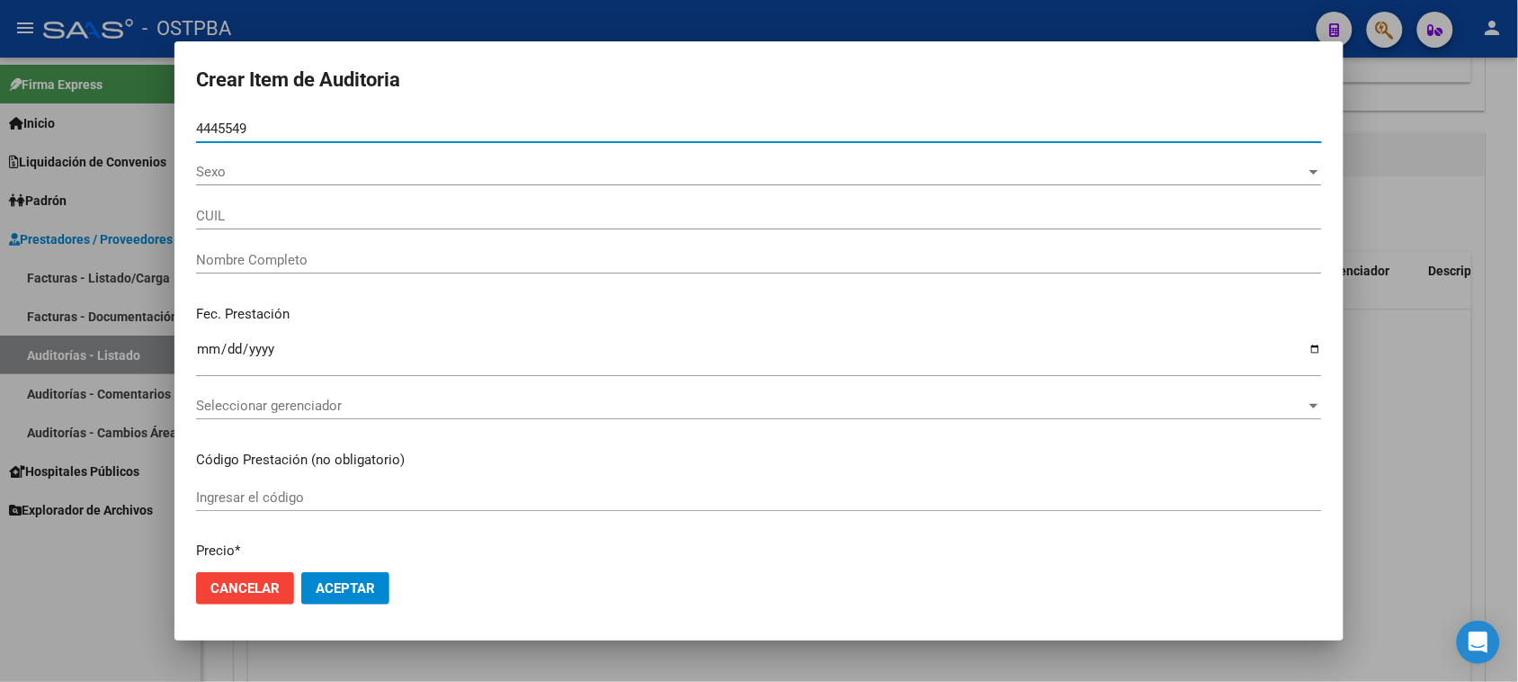
type input "44455497"
type input "27444554970"
type input "[PERSON_NAME] [PERSON_NAME]"
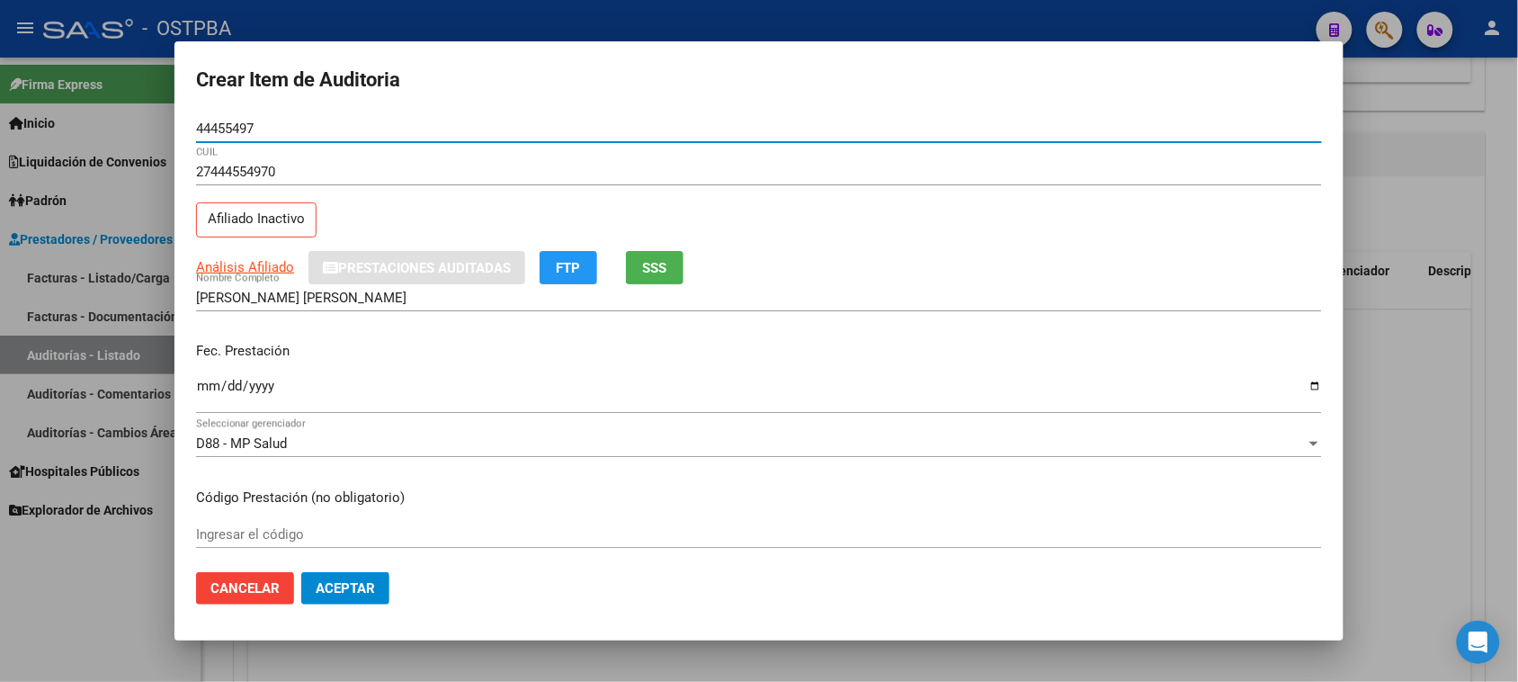
type input "44455497"
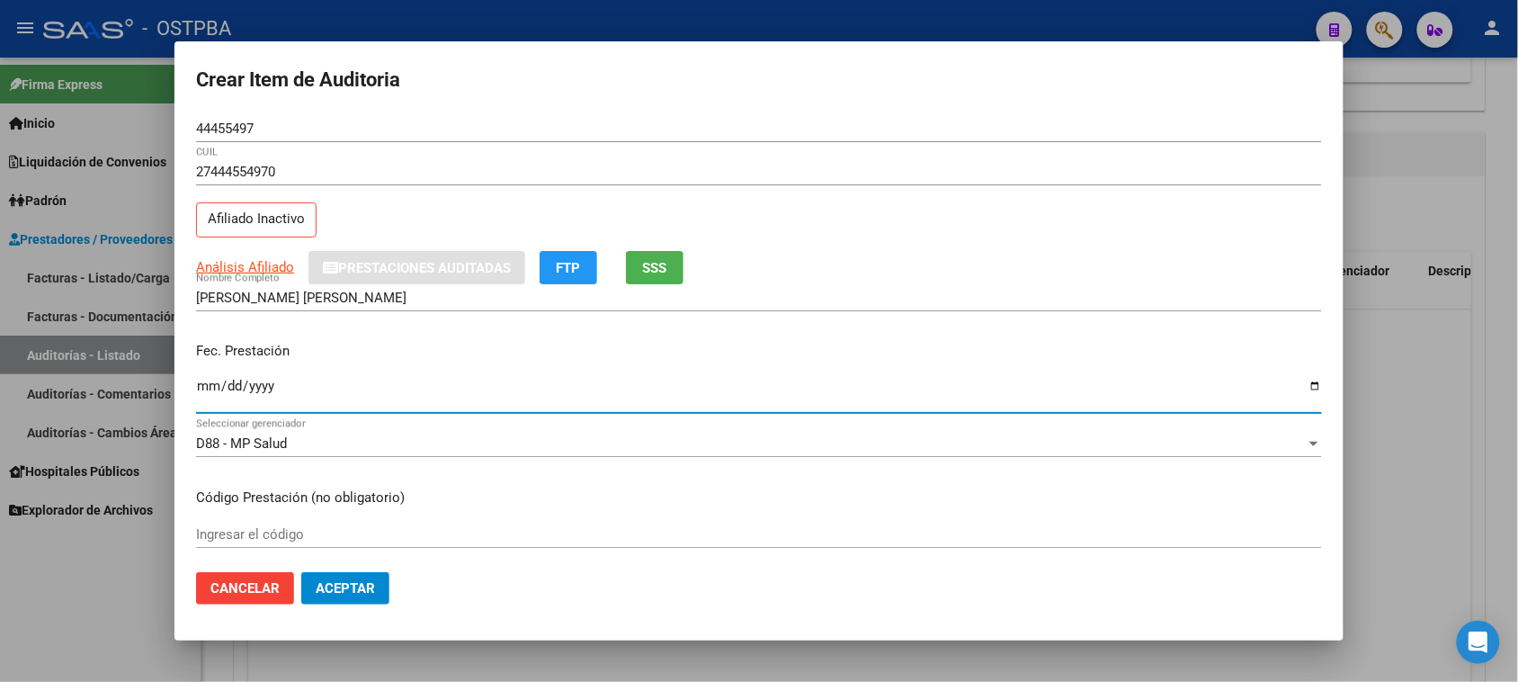
click at [202, 384] on input "Ingresar la fecha" at bounding box center [759, 393] width 1126 height 29
type input "[DATE]"
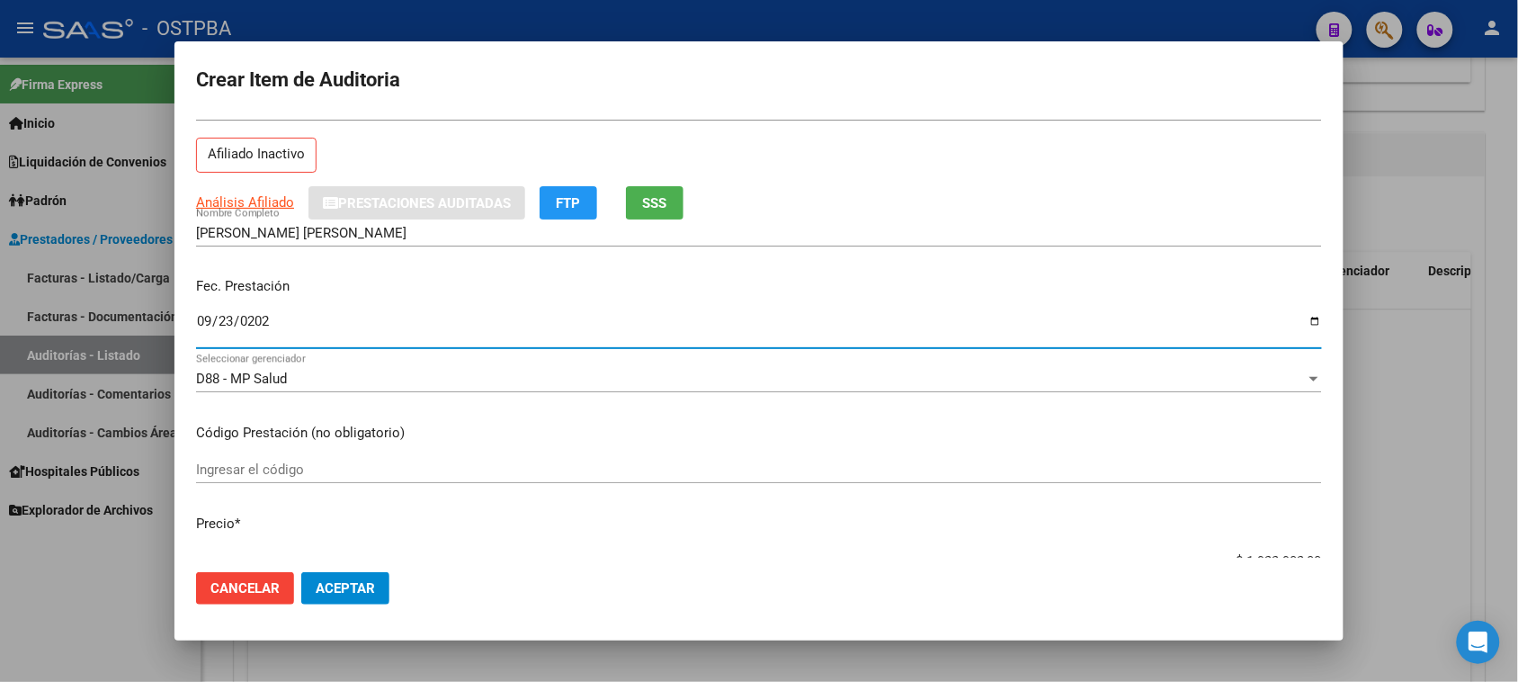
scroll to position [225, 0]
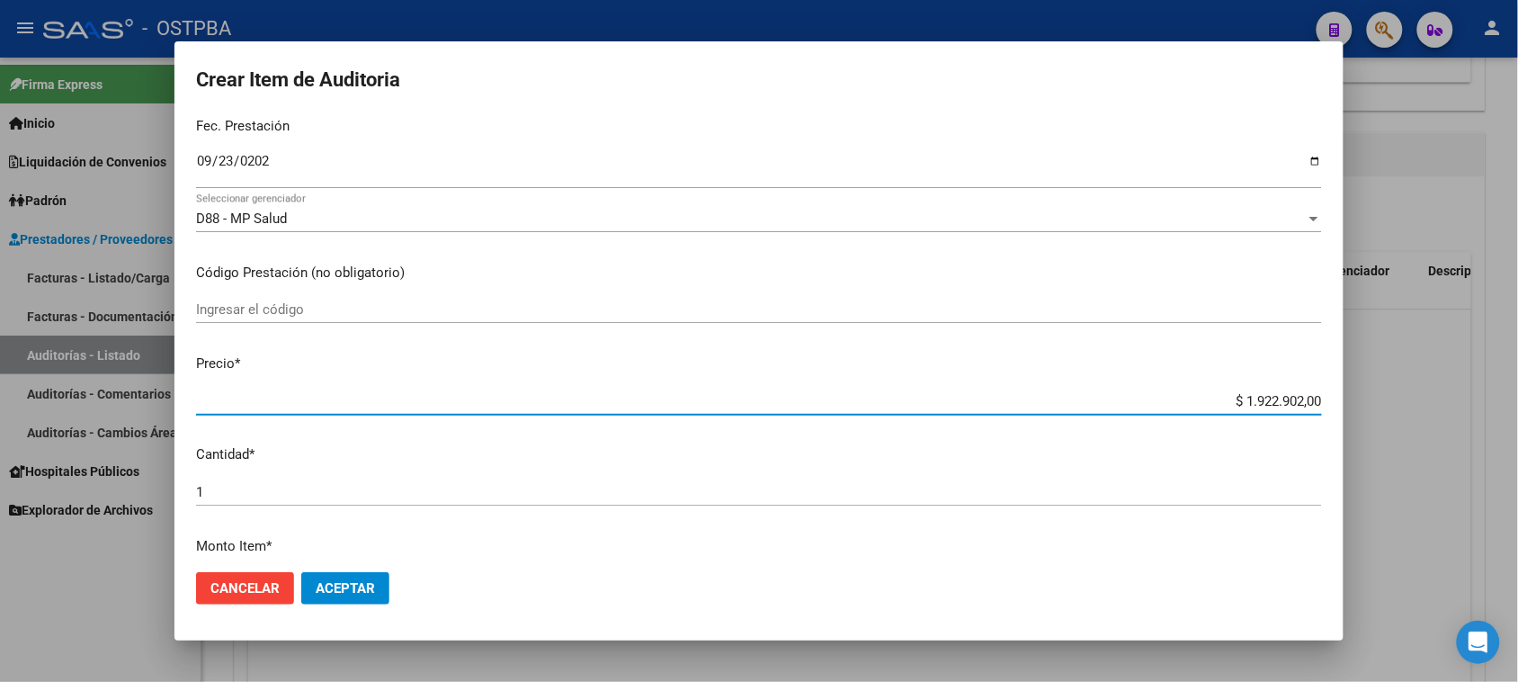
drag, startPoint x: 1223, startPoint y: 397, endPoint x: 1521, endPoint y: 412, distance: 298.0
click at [1518, 412] on html "menu - OSTPBA person Firma Express Inicio Calendario SSS Instructivos Contacto …" at bounding box center [759, 341] width 1518 height 682
type input "$ 0,01"
type input "$ 0,15"
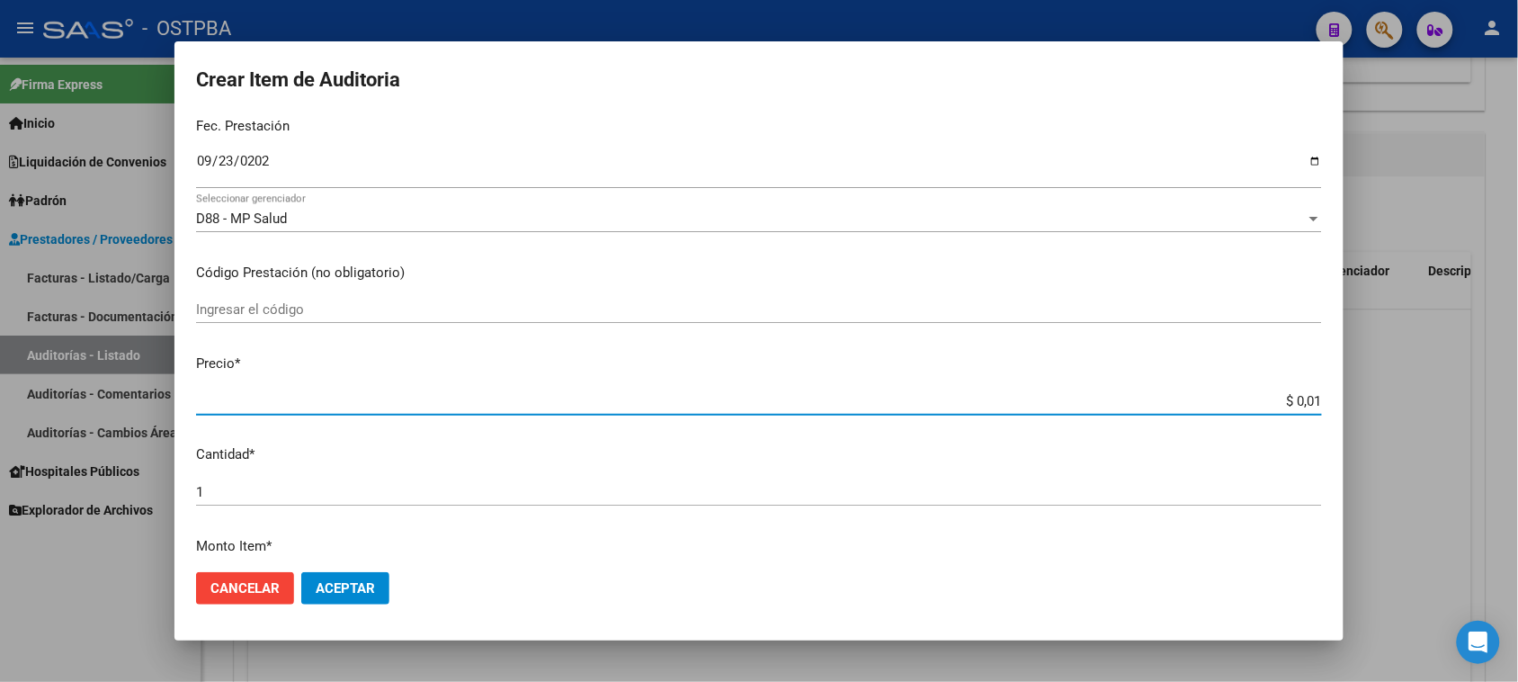
type input "$ 0,15"
type input "$ 1,54"
type input "$ 15,42"
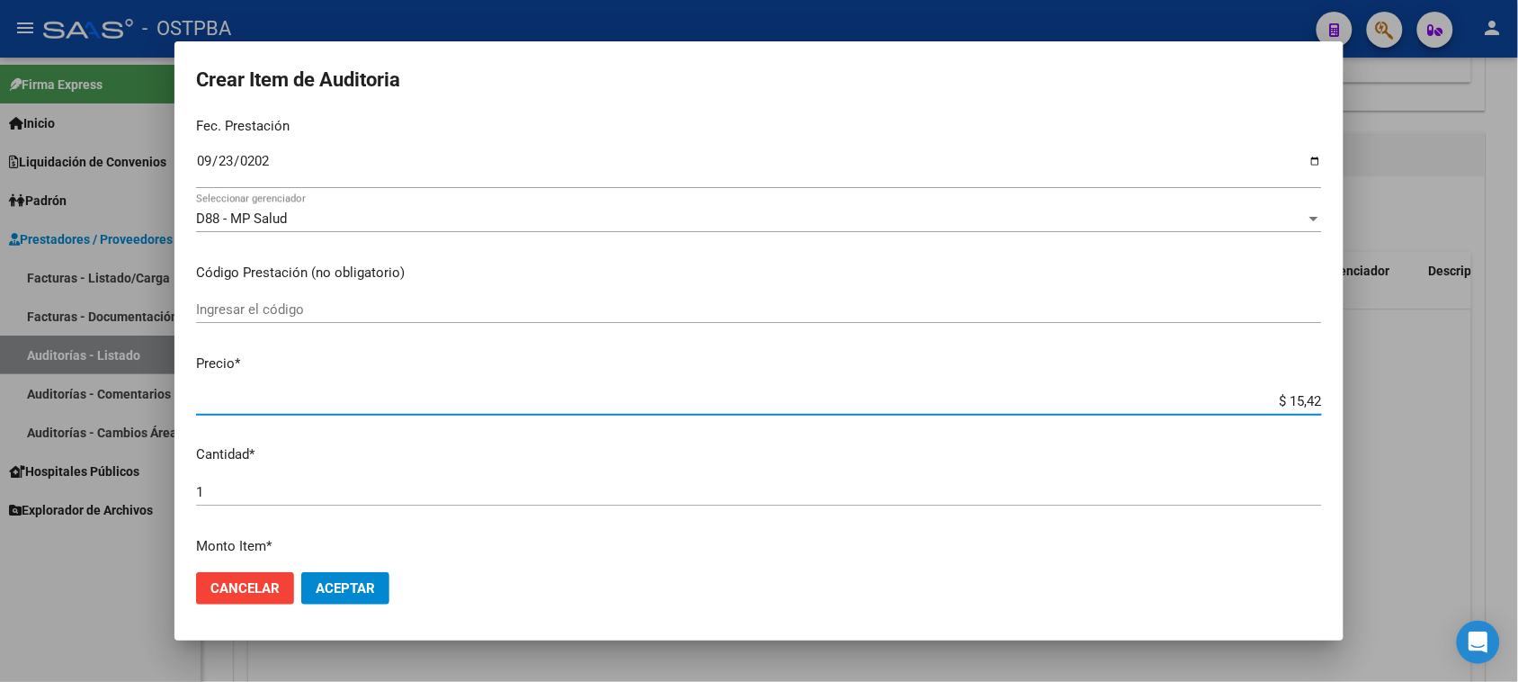
type input "$ 154,27"
type input "$ 1.542,70"
type input "$ 15.427,00"
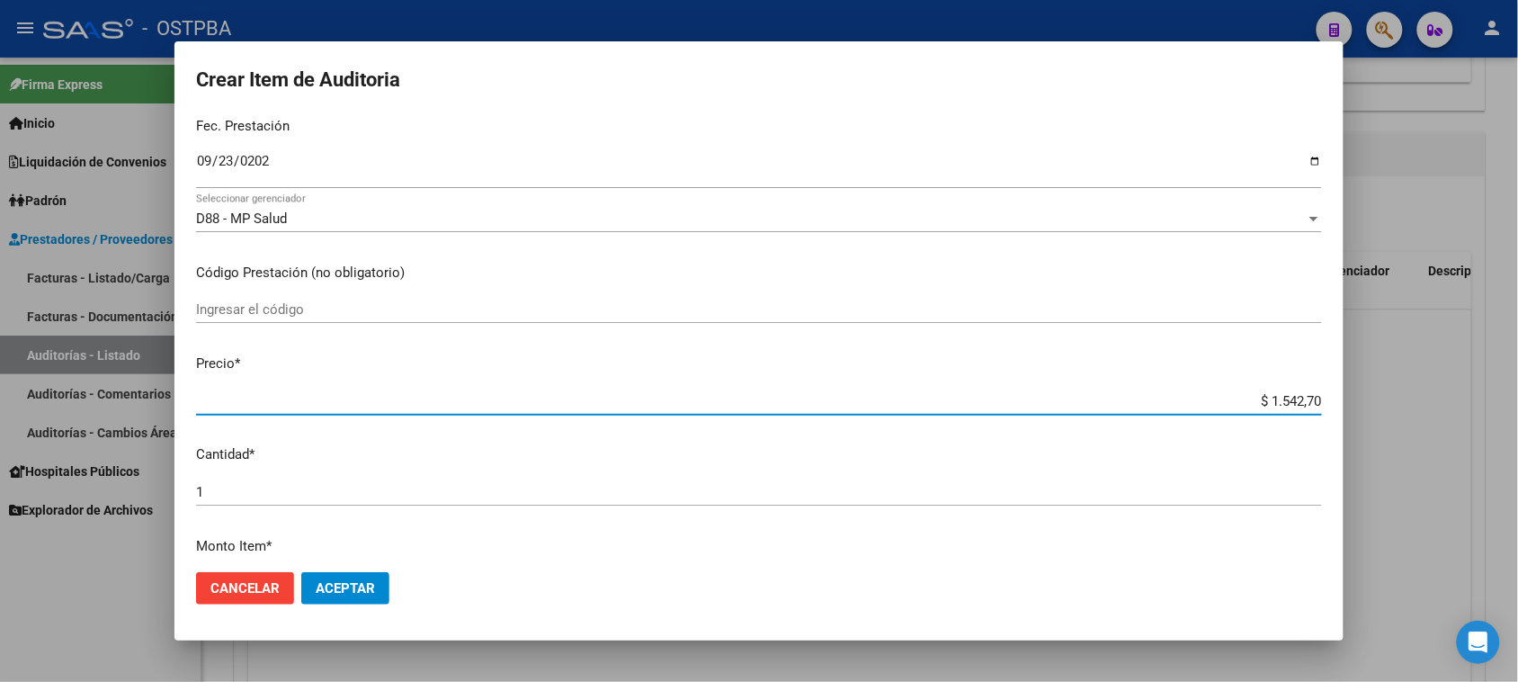
type input "$ 15.427,00"
type input "$ 154.270,00"
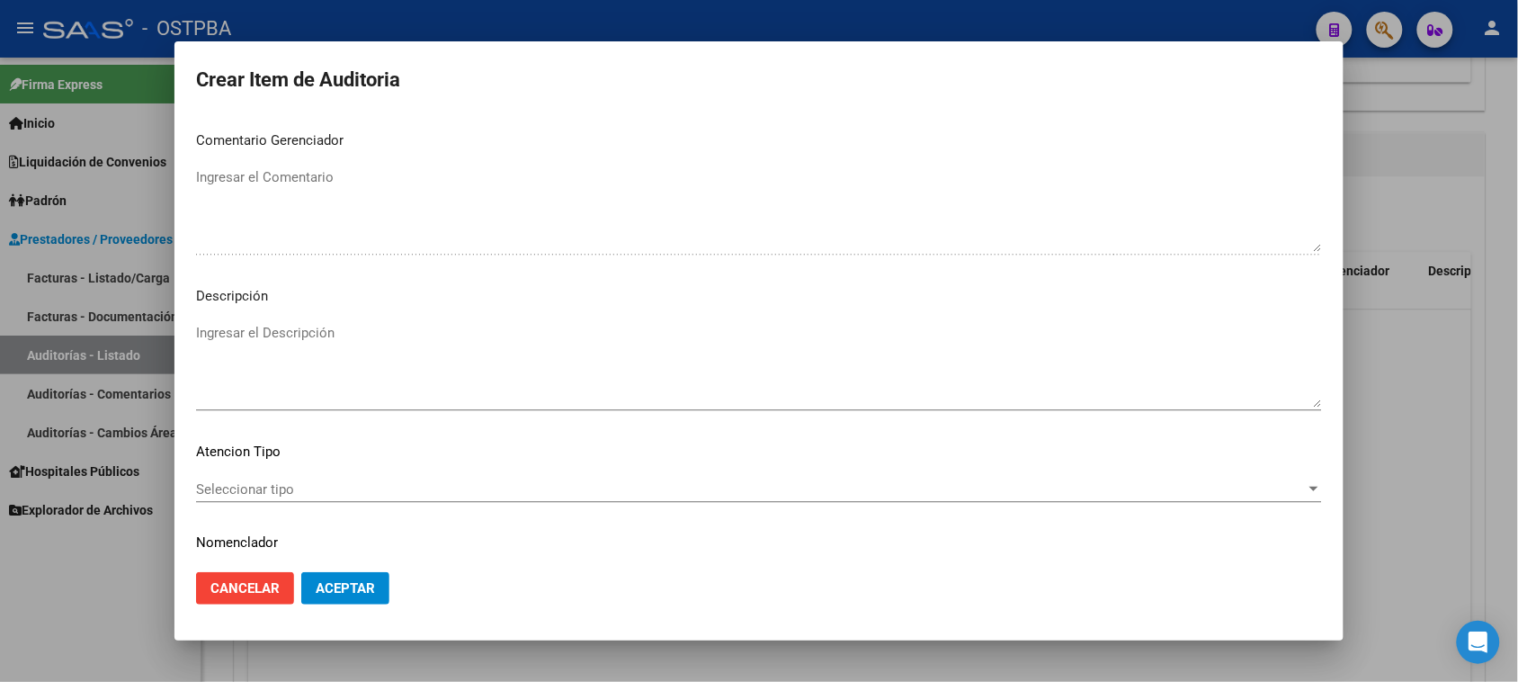
scroll to position [1174, 0]
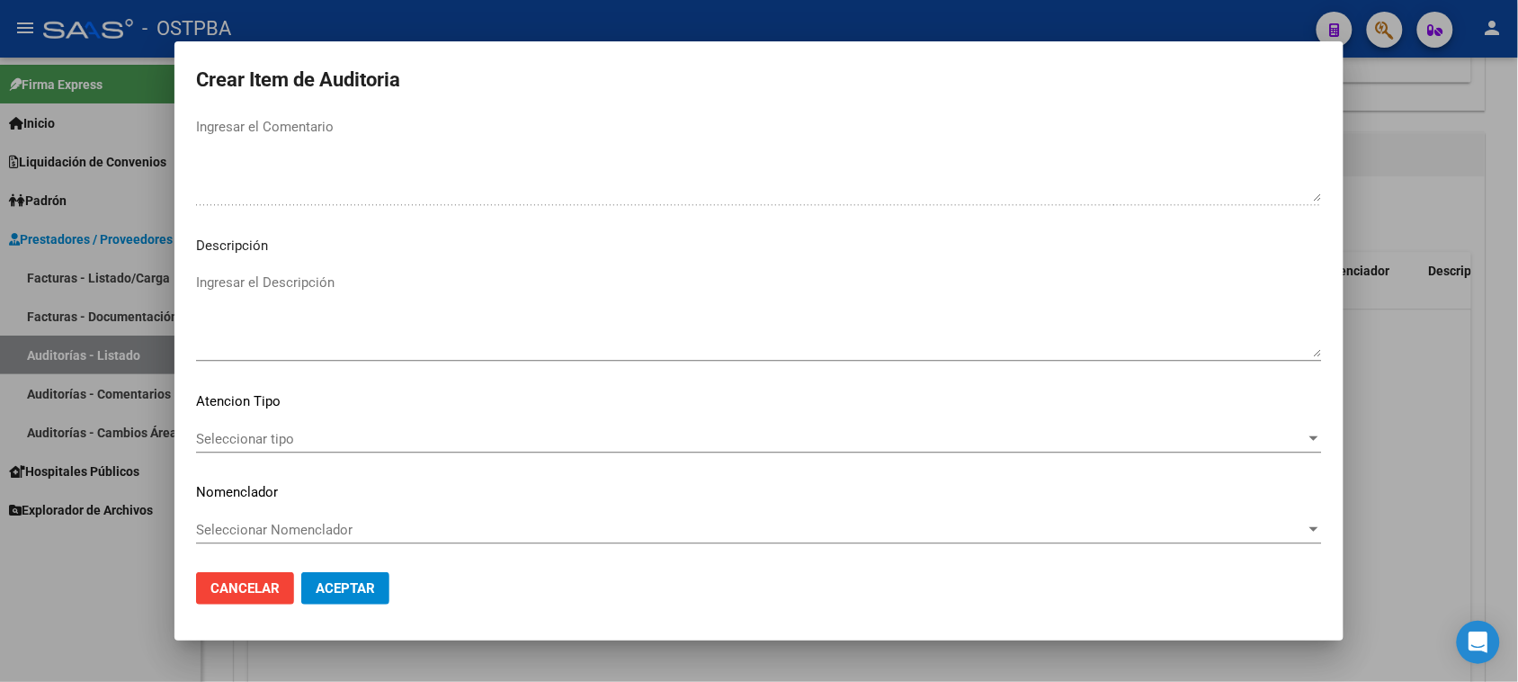
click at [244, 437] on span "Seleccionar tipo" at bounding box center [751, 439] width 1110 height 16
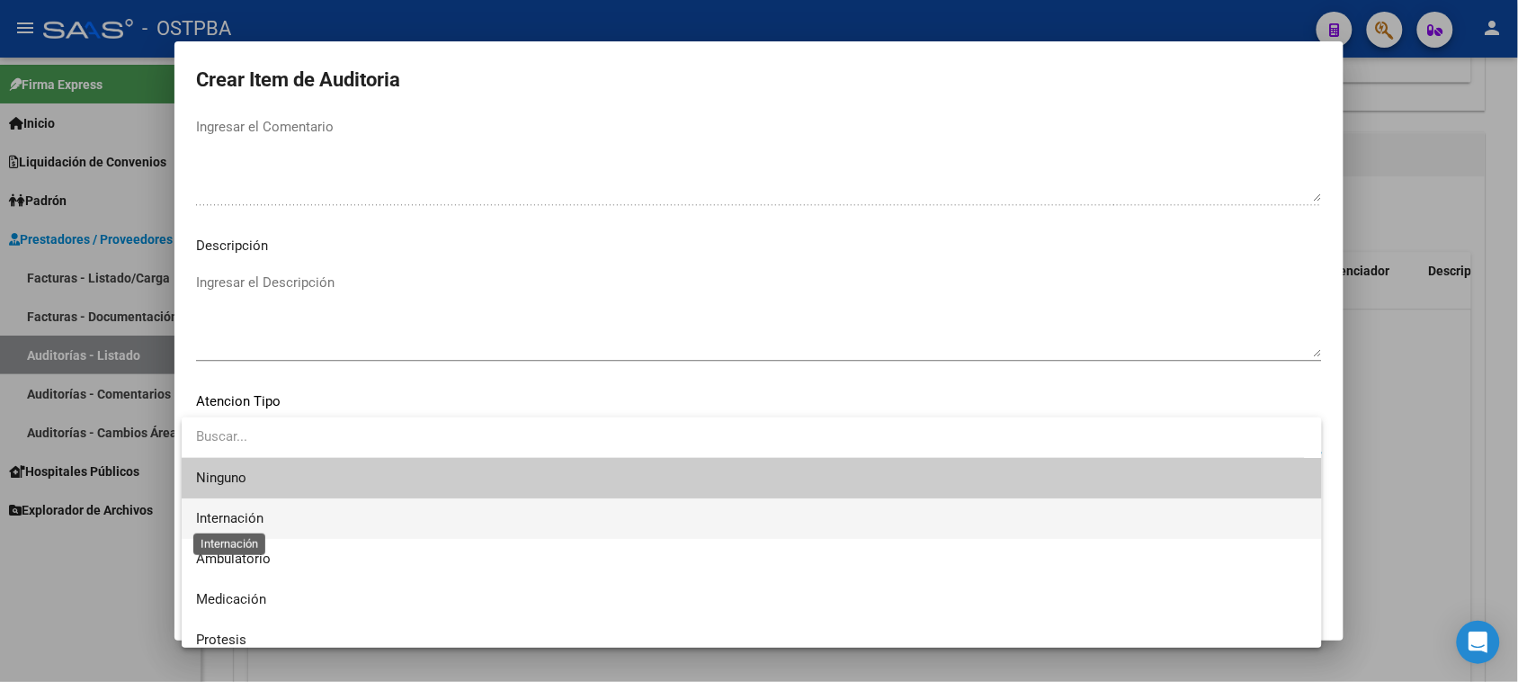
click at [250, 518] on span "Internación" at bounding box center [229, 518] width 67 height 16
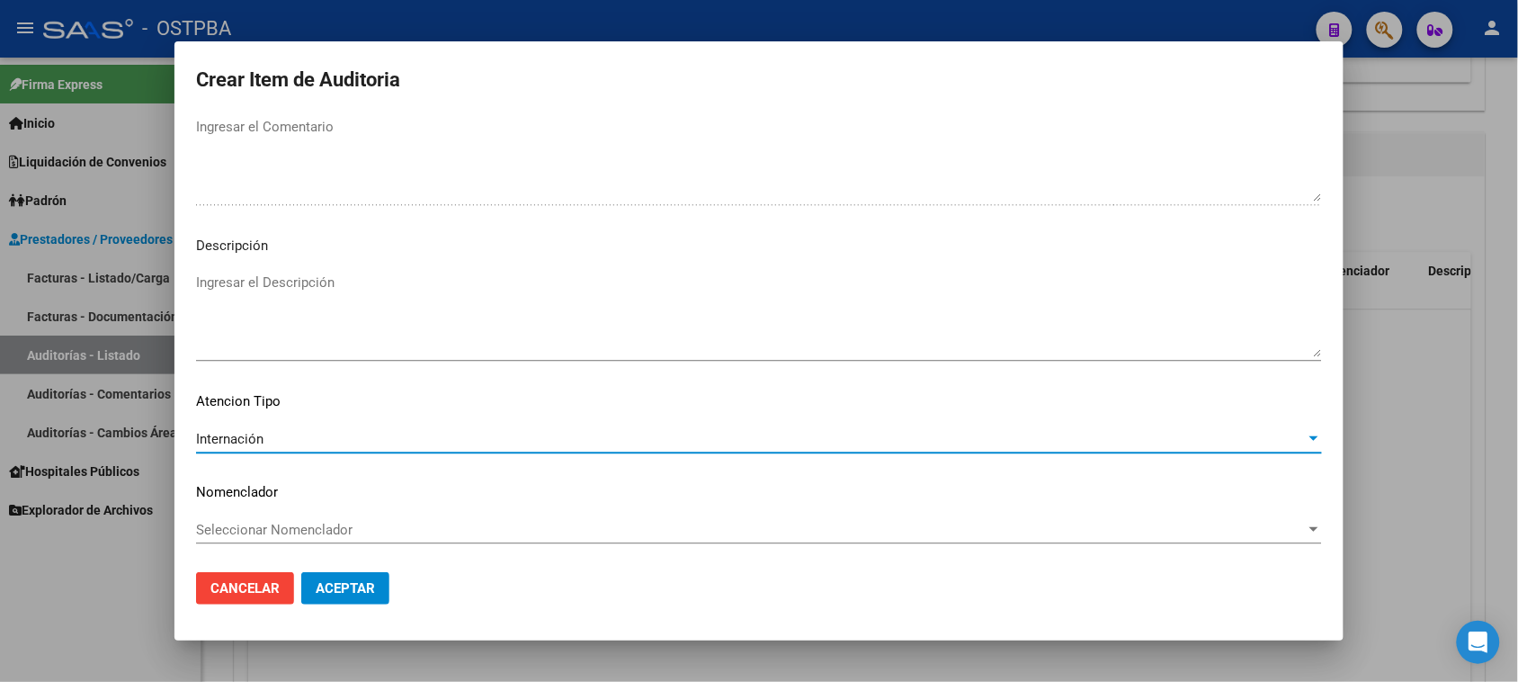
click at [370, 587] on span "Aceptar" at bounding box center [345, 588] width 59 height 16
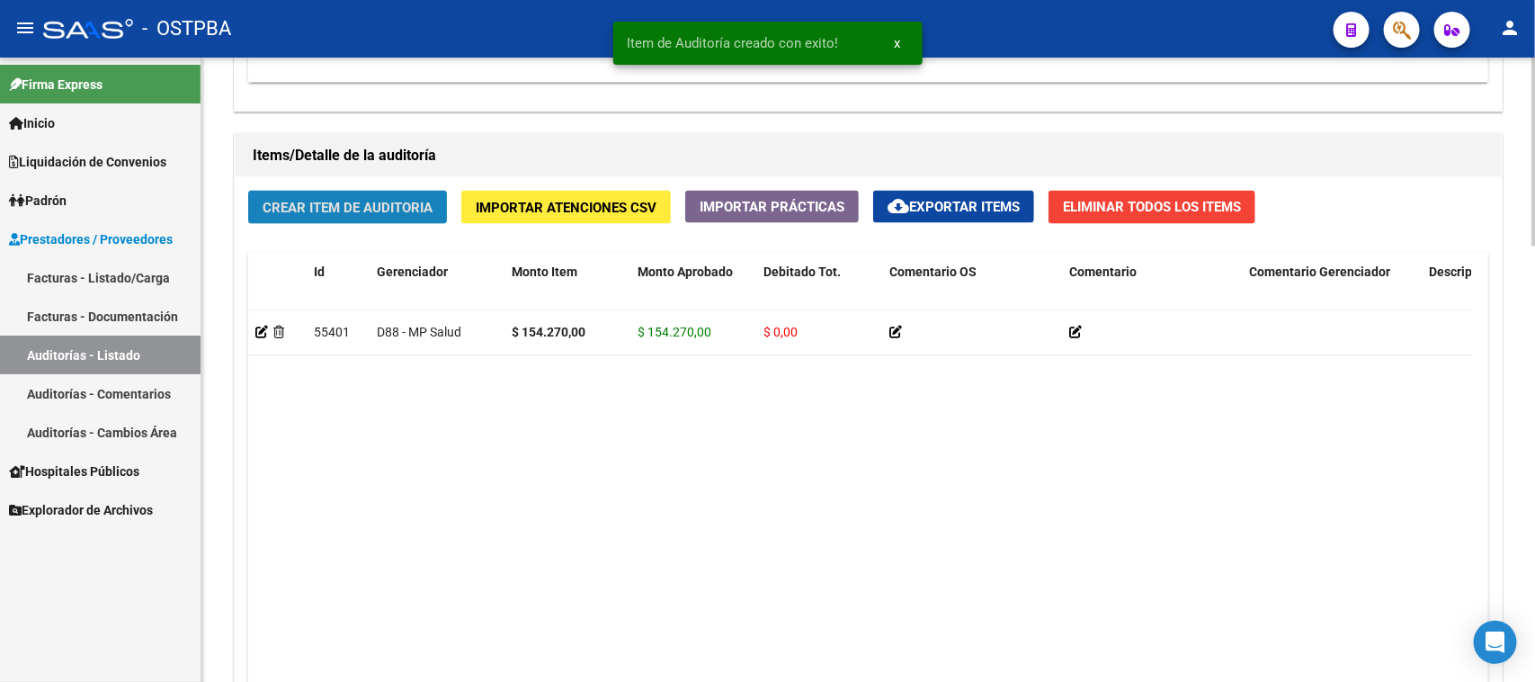
click at [357, 201] on span "Crear Item de Auditoria" at bounding box center [348, 208] width 170 height 16
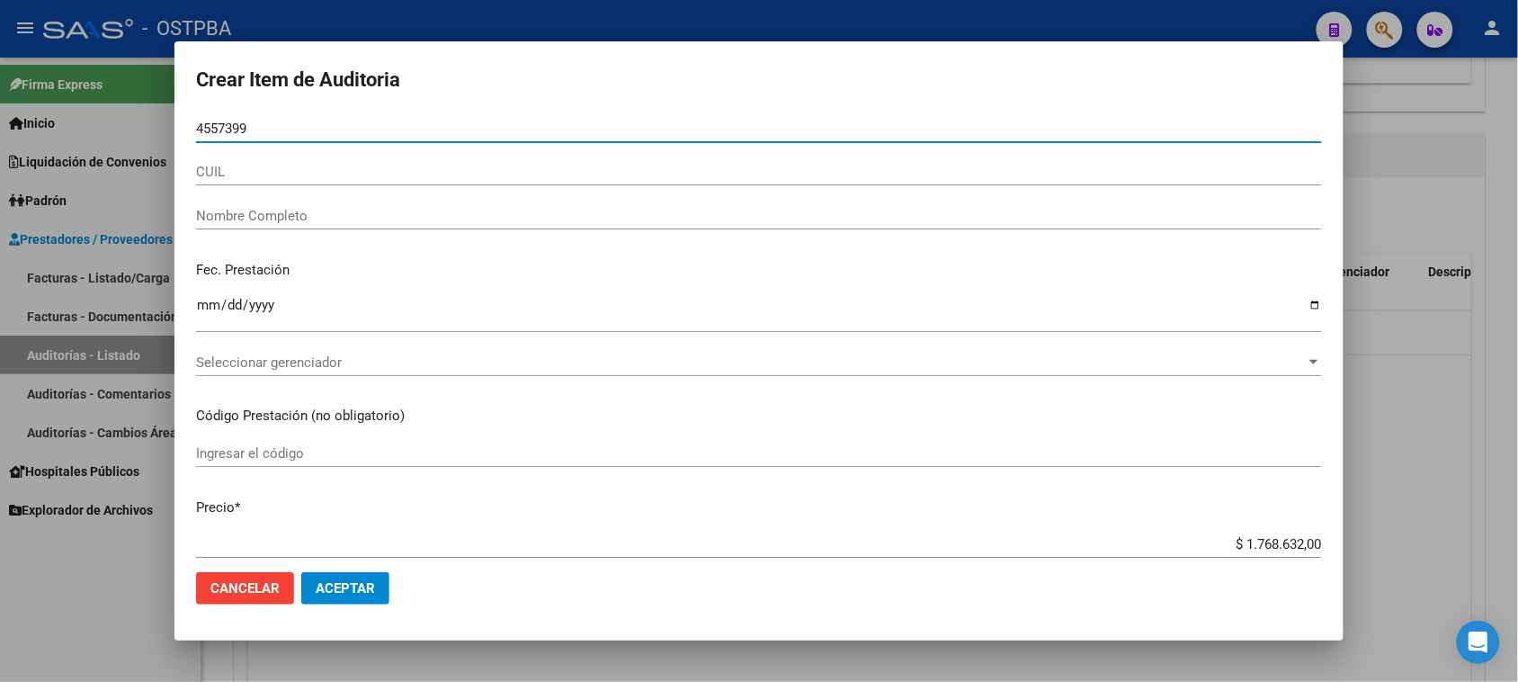
type input "45573995"
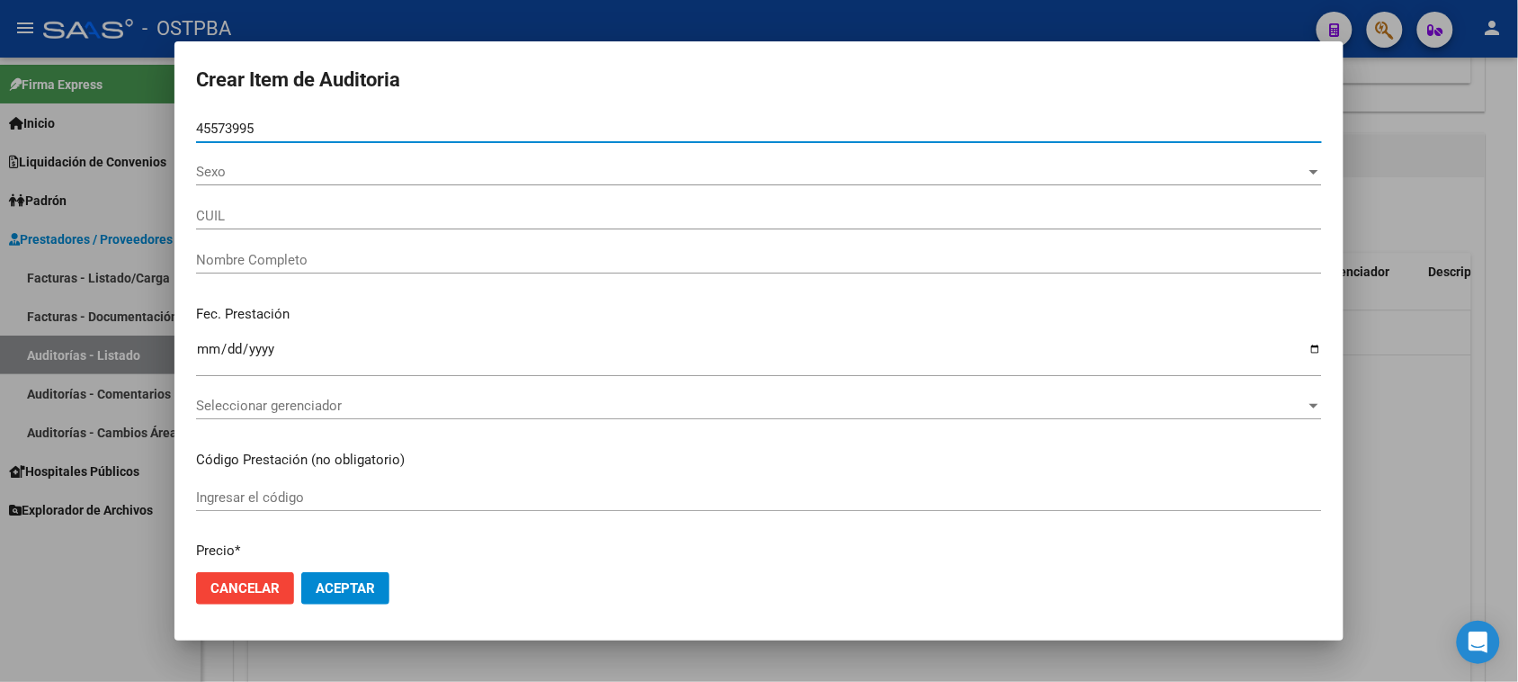
type input "27455739956"
type input "YTTERMANN [PERSON_NAME]"
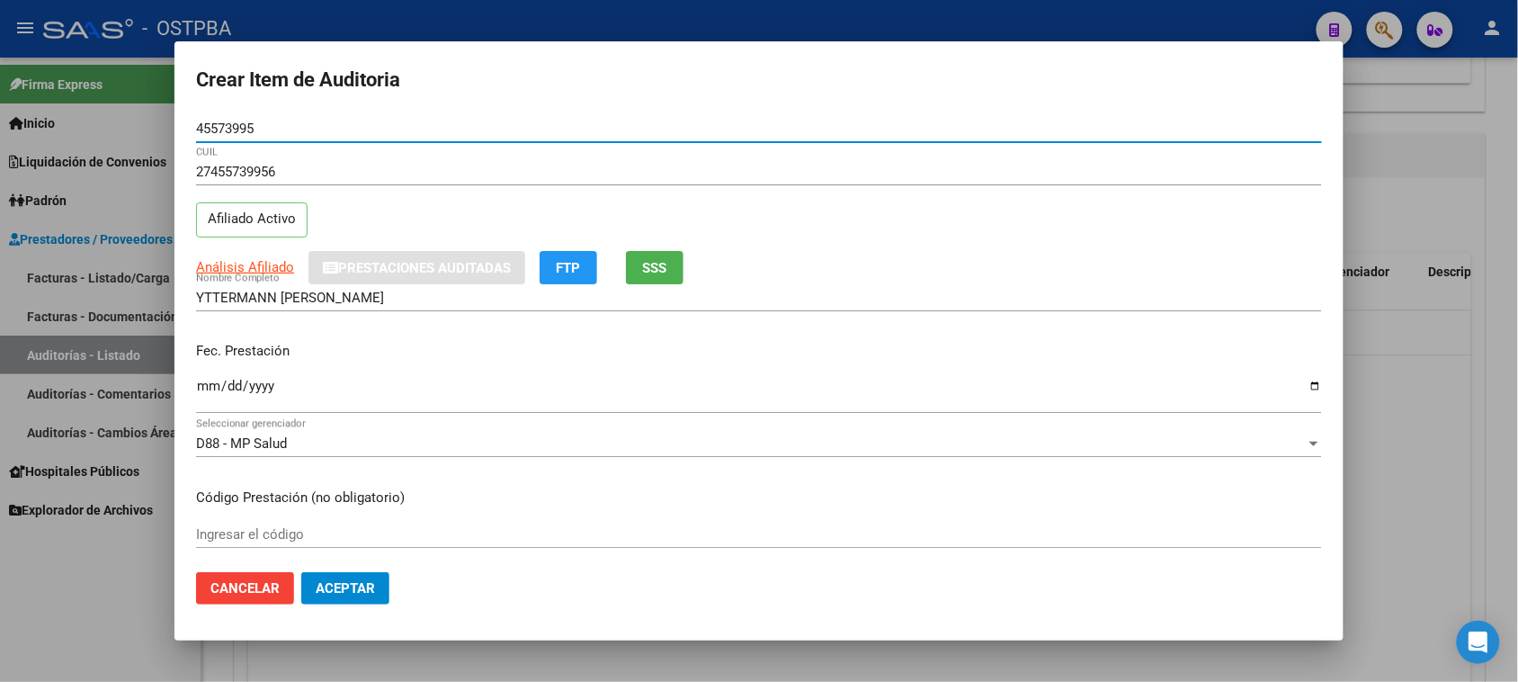
type input "45573995"
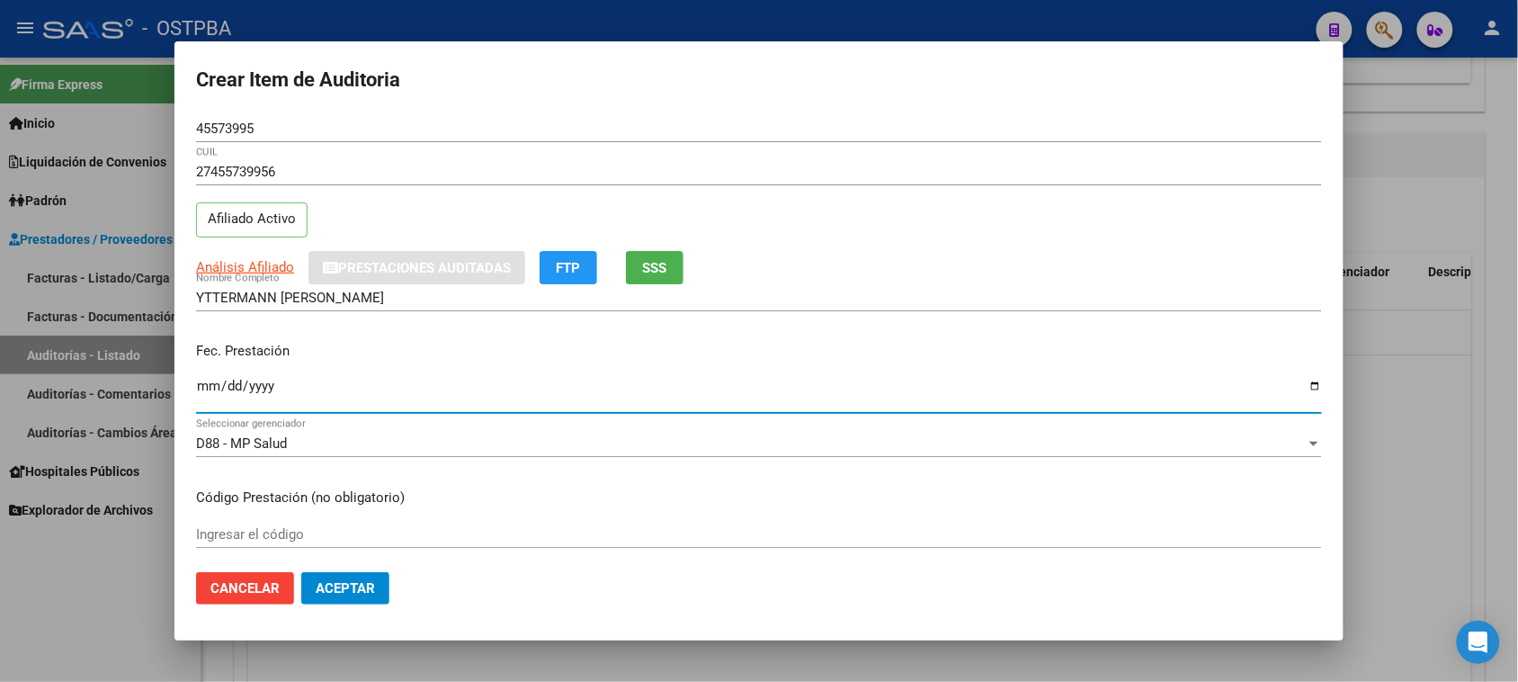
click at [208, 388] on input "Ingresar la fecha" at bounding box center [759, 393] width 1126 height 29
type input "[DATE]"
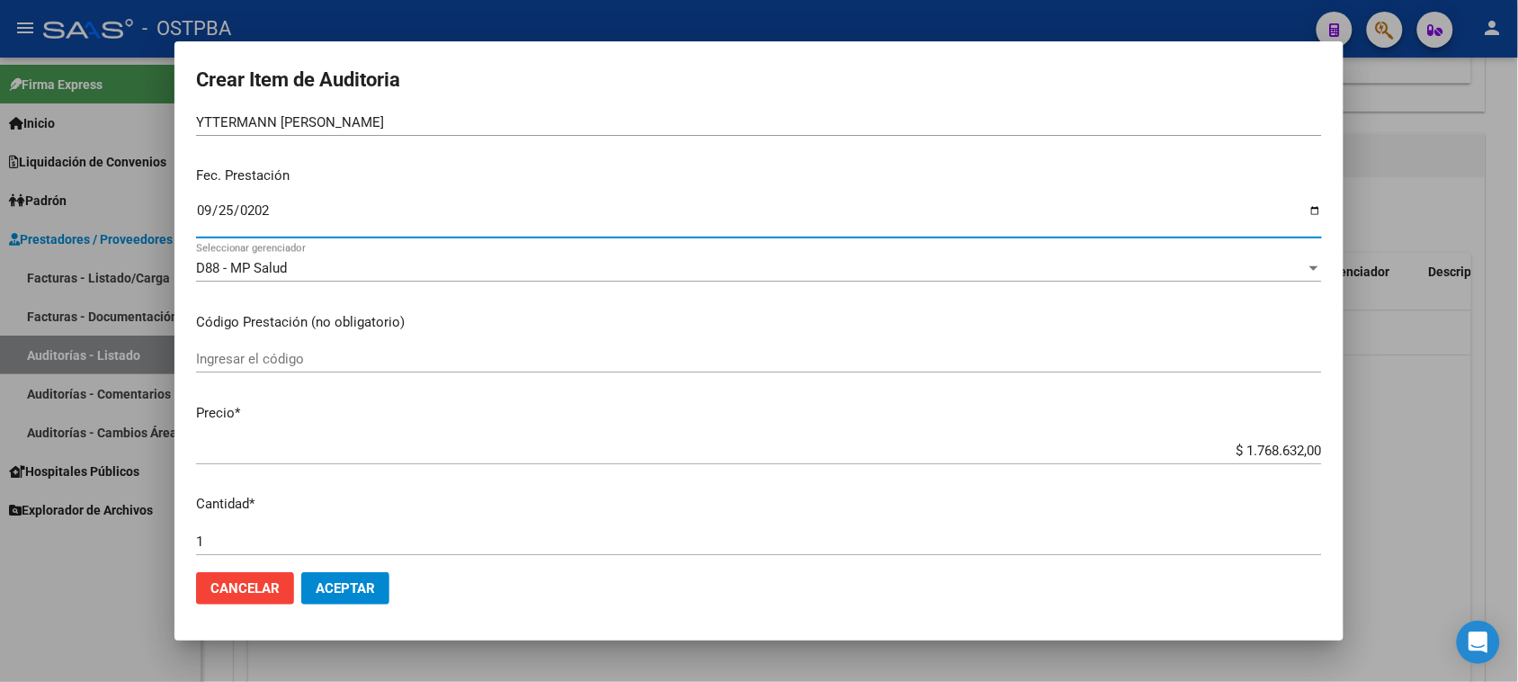
scroll to position [225, 0]
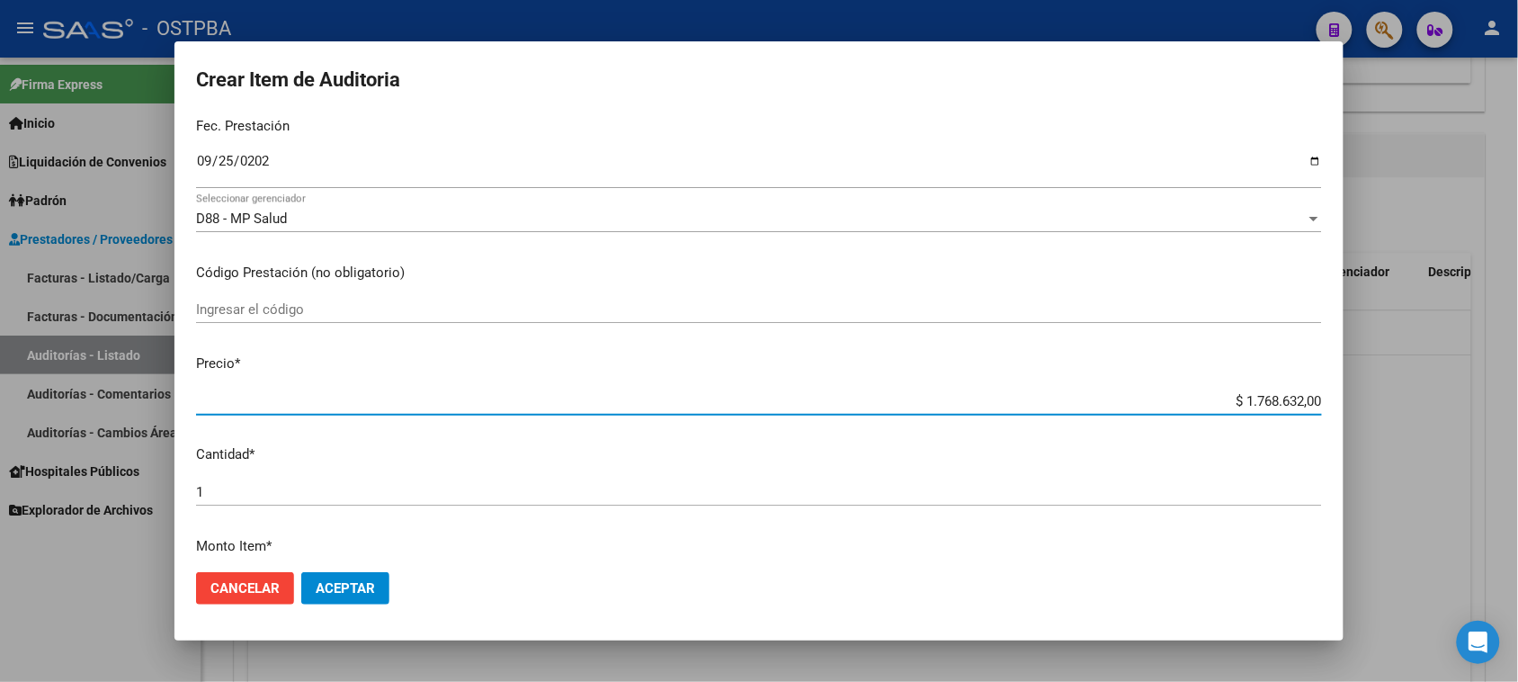
drag, startPoint x: 1226, startPoint y: 397, endPoint x: 1376, endPoint y: 402, distance: 150.3
click at [1376, 402] on div "Crear Item de Auditoria 45573995 Nro Documento 27455739956 CUIL Afiliado Activo…" at bounding box center [759, 341] width 1518 height 682
type input "$ 0,01"
type input "$ 0,15"
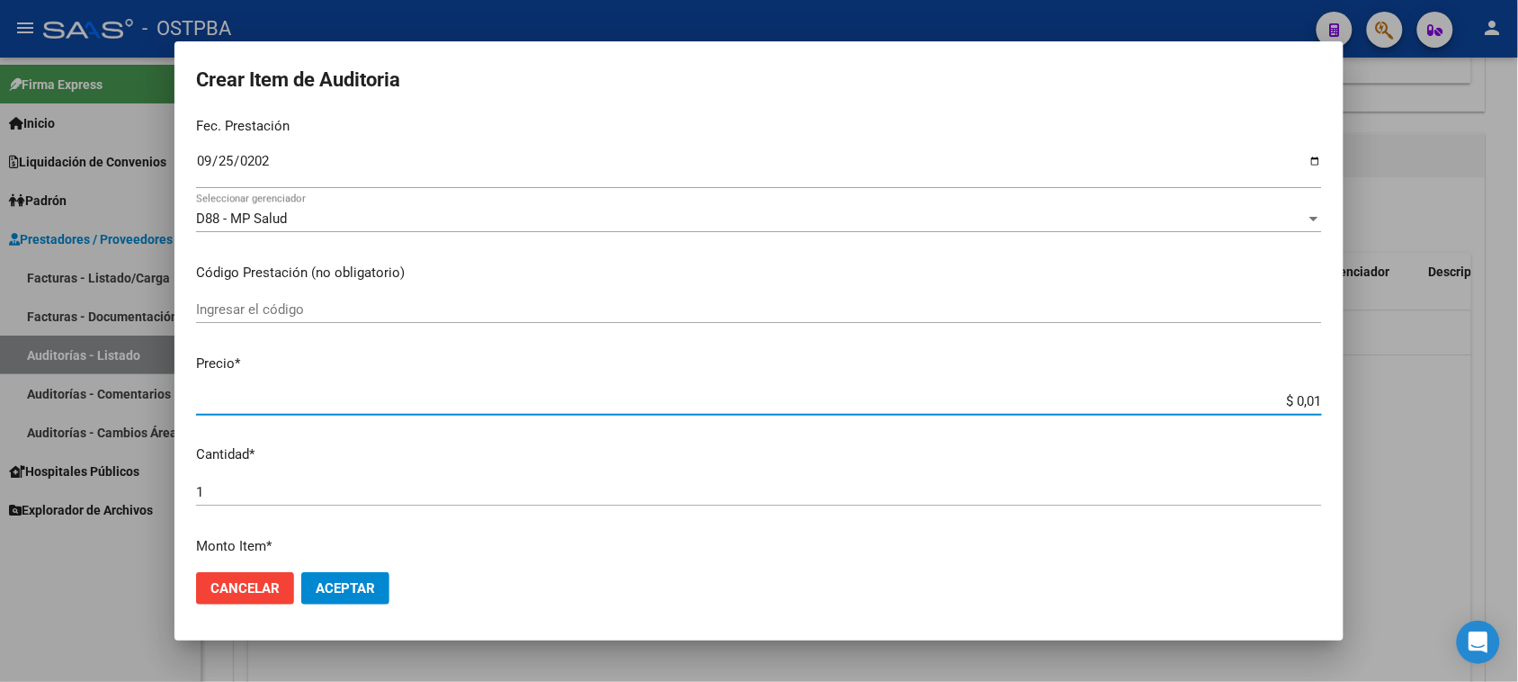
type input "$ 0,15"
type input "$ 1,54"
type input "$ 15,42"
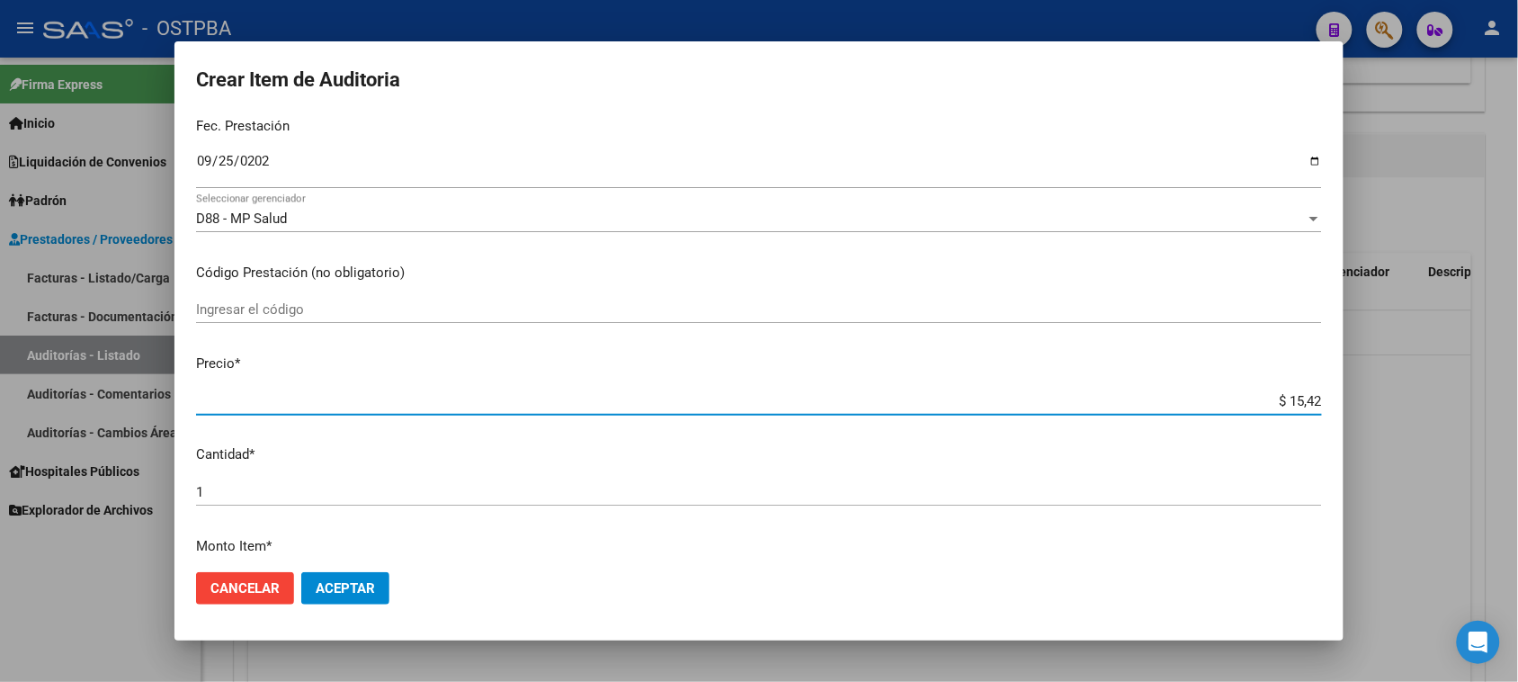
type input "$ 154,27"
type input "$ 1.542,70"
type input "$ 15.427,00"
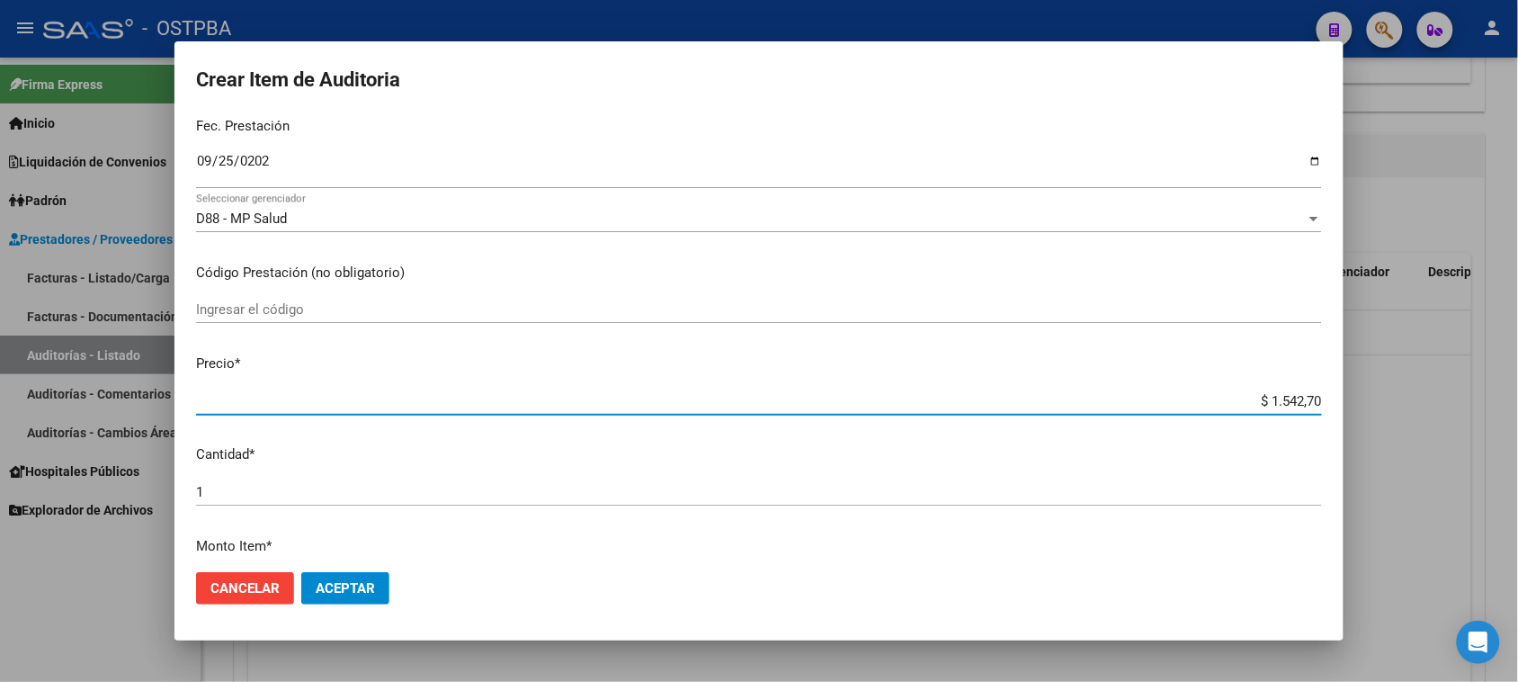
type input "$ 15.427,00"
type input "$ 154.270,00"
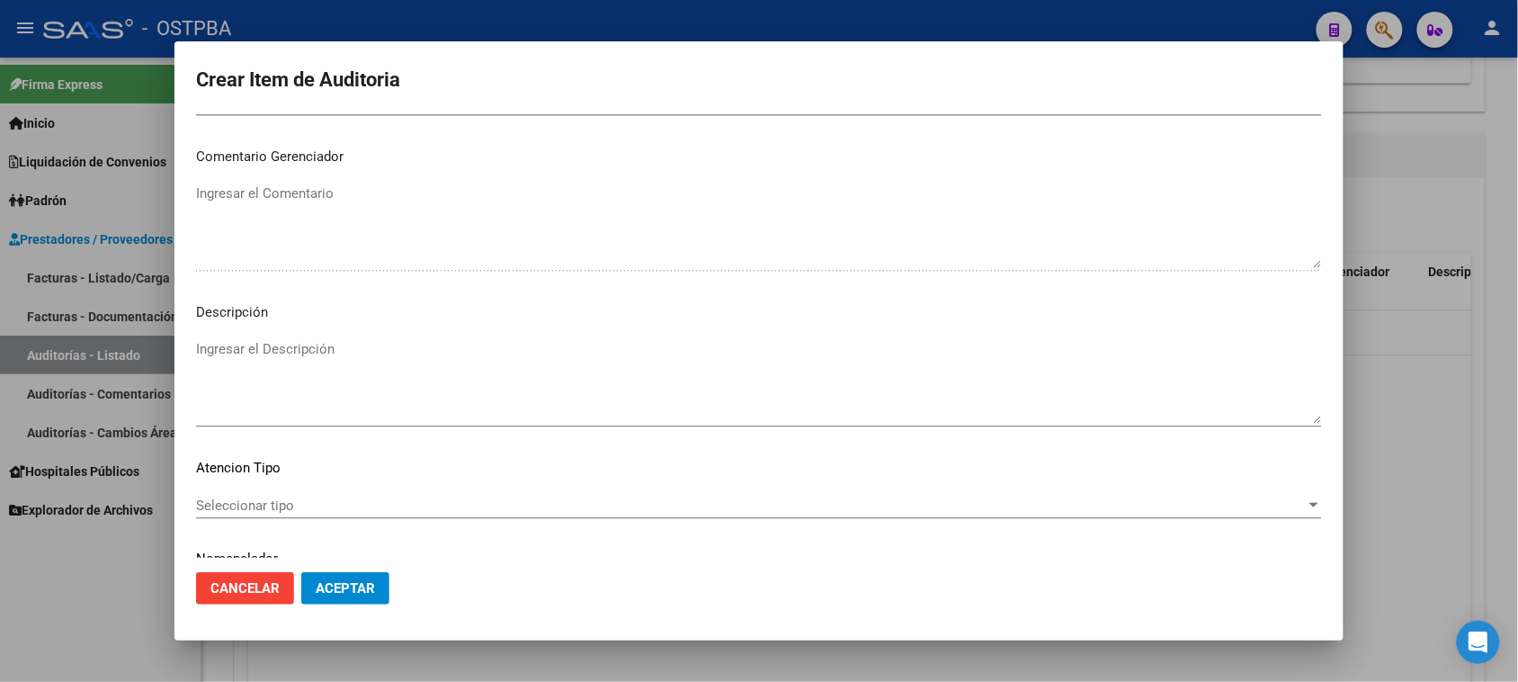
scroll to position [1174, 0]
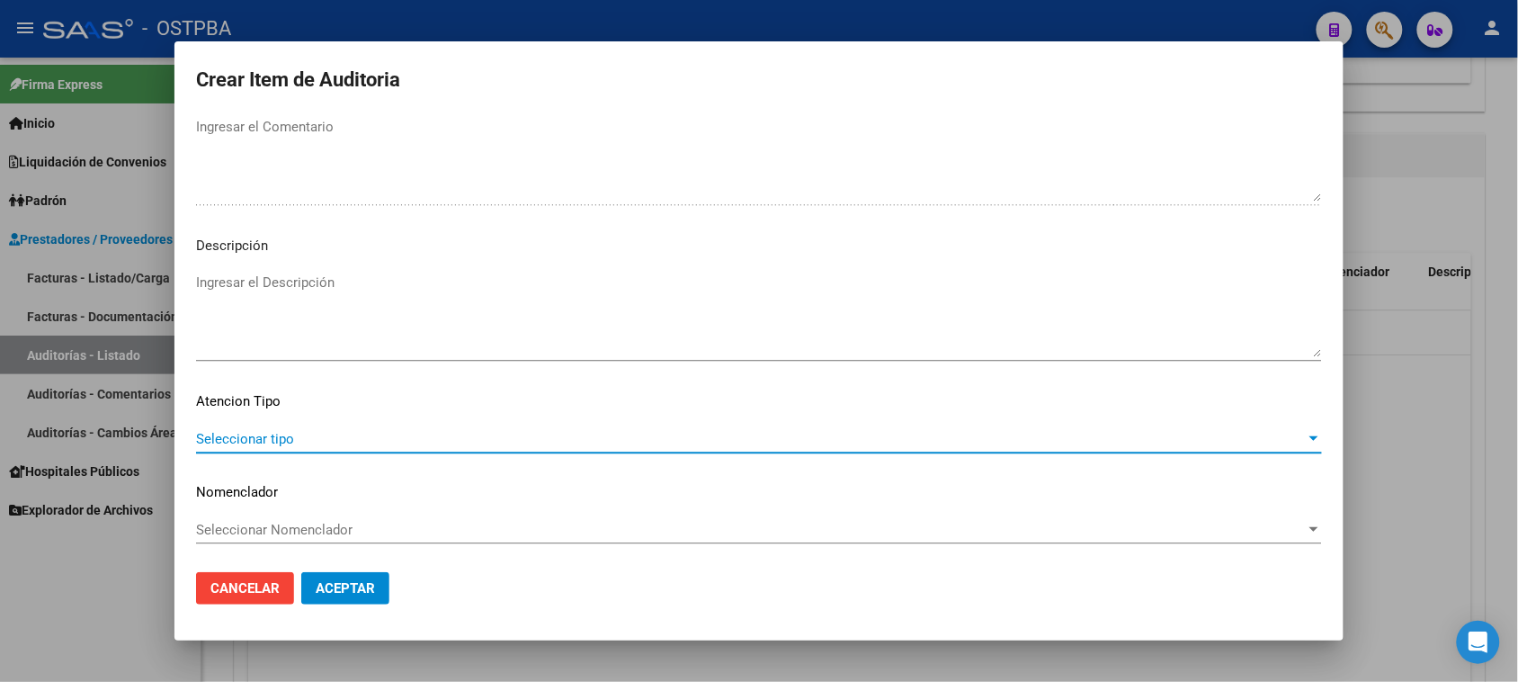
click at [248, 433] on span "Seleccionar tipo" at bounding box center [751, 439] width 1110 height 16
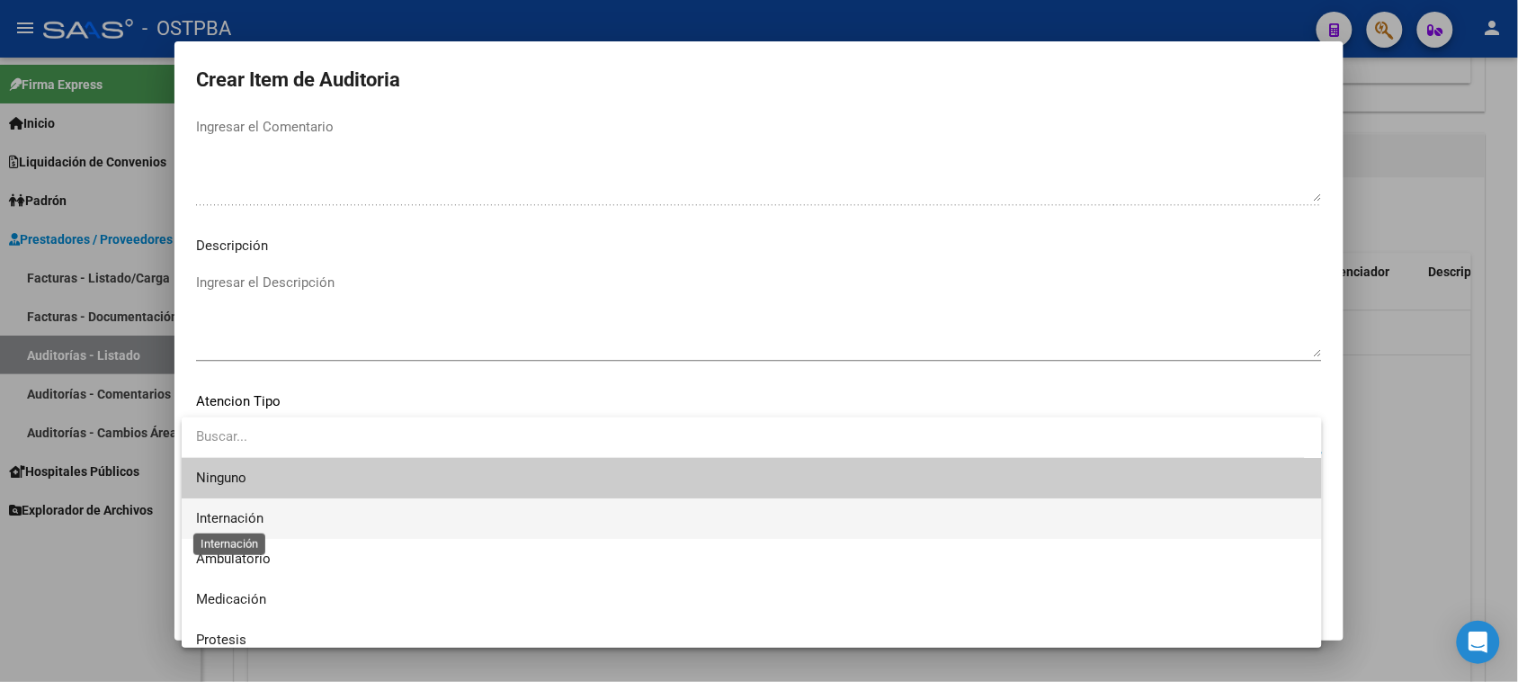
click at [259, 515] on span "Internación" at bounding box center [229, 518] width 67 height 16
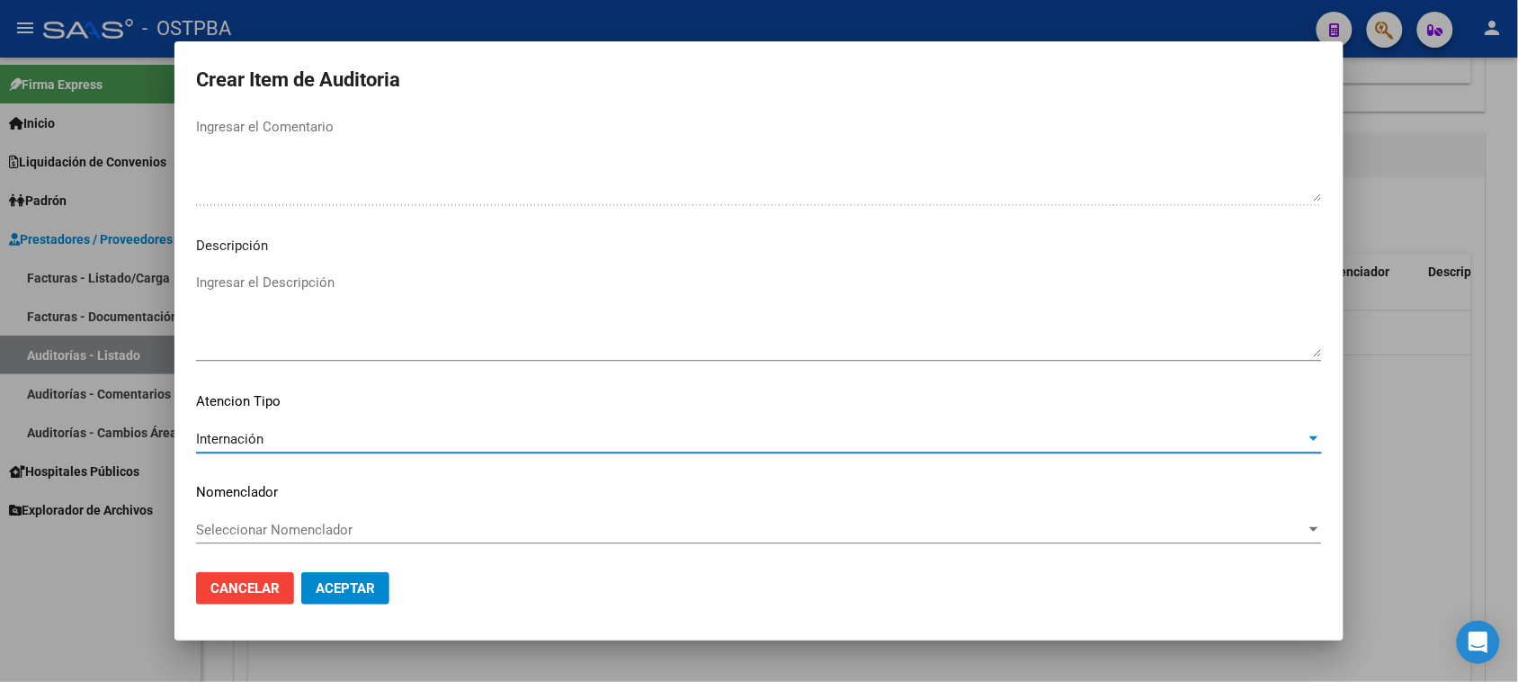
click at [361, 582] on span "Aceptar" at bounding box center [345, 588] width 59 height 16
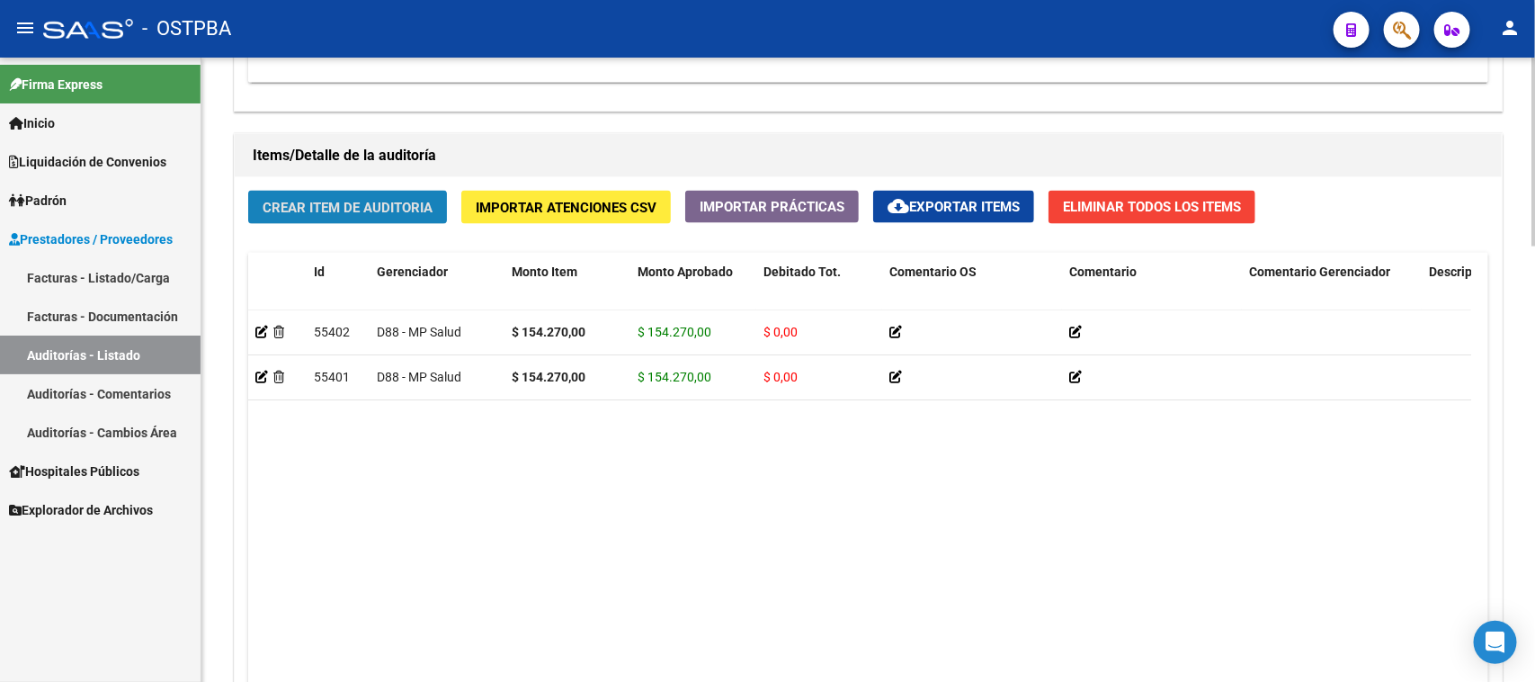
click at [358, 202] on span "Crear Item de Auditoria" at bounding box center [348, 208] width 170 height 16
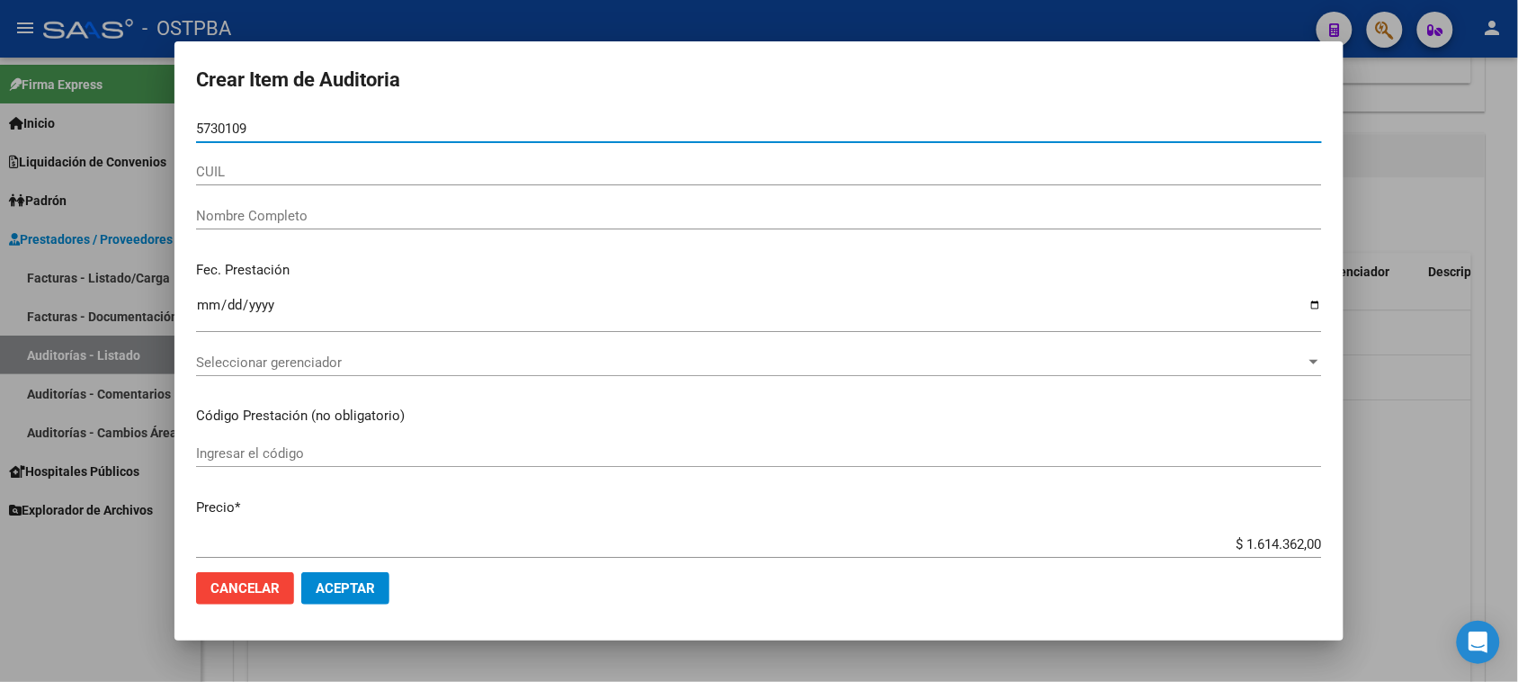
type input "57301091"
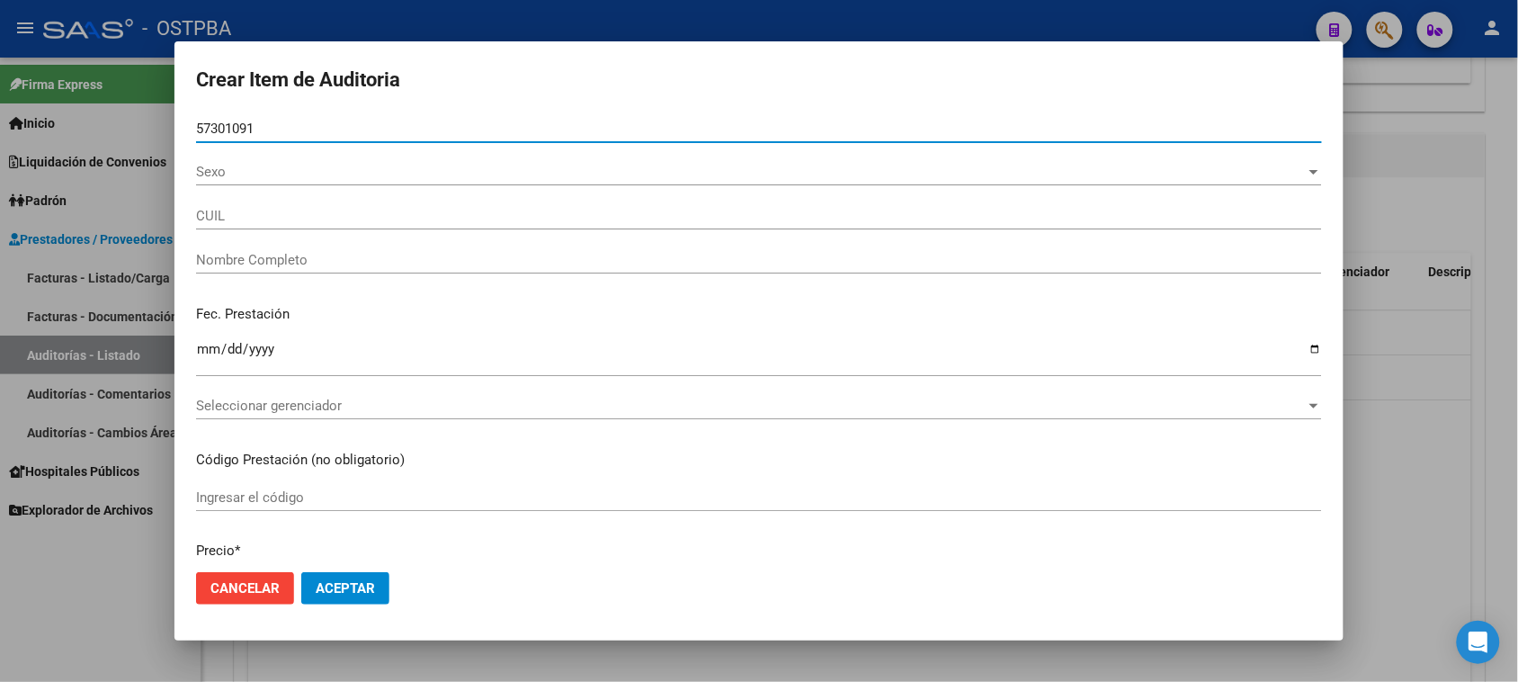
type input "20573010915"
type input "[PERSON_NAME]"
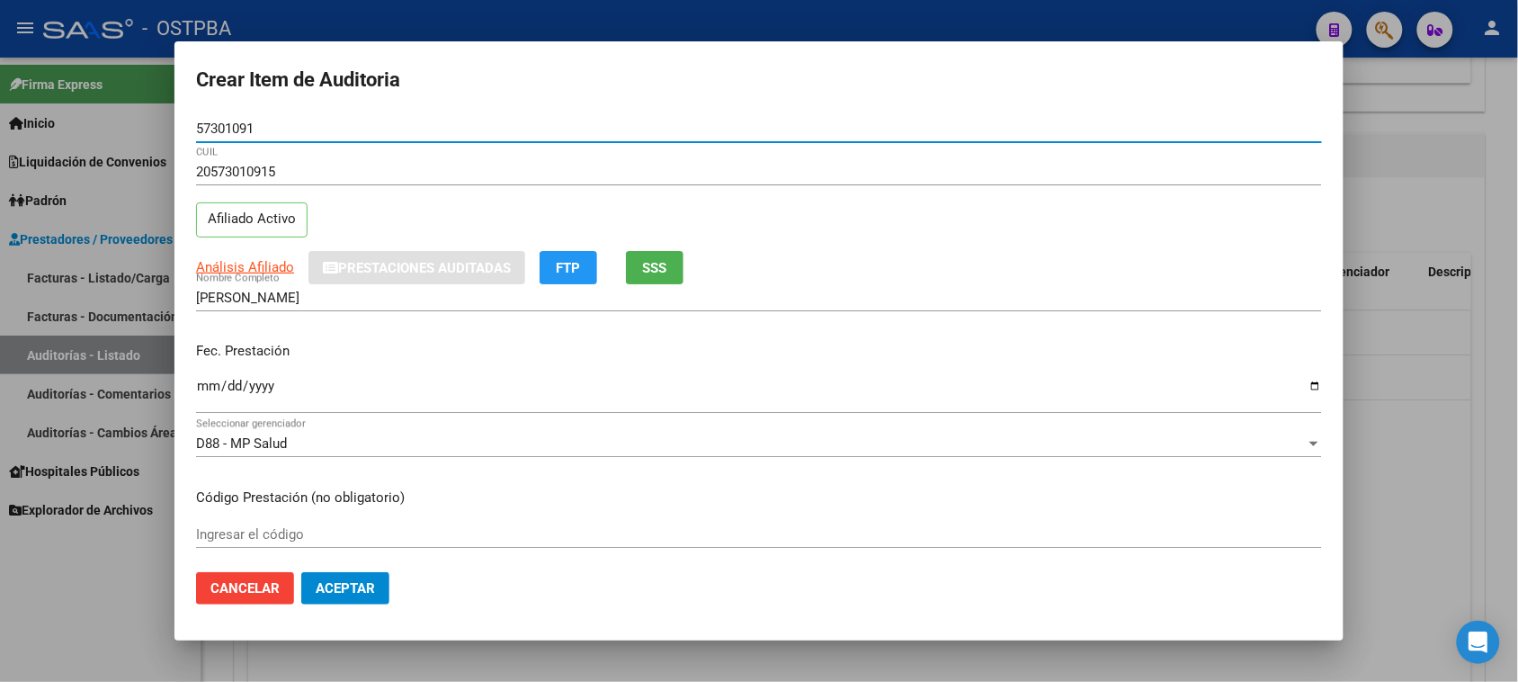
type input "57301091"
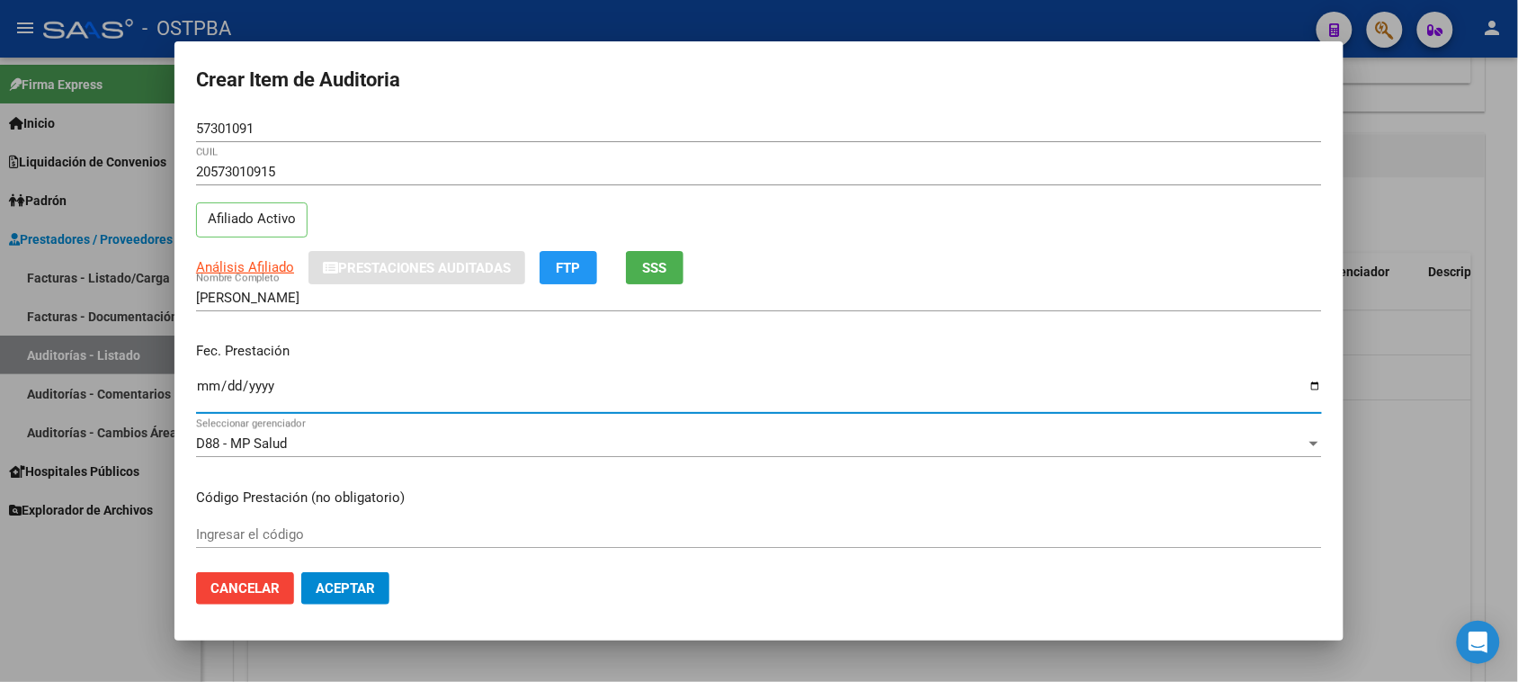
click at [210, 387] on input "Ingresar la fecha" at bounding box center [759, 393] width 1126 height 29
type input "[DATE]"
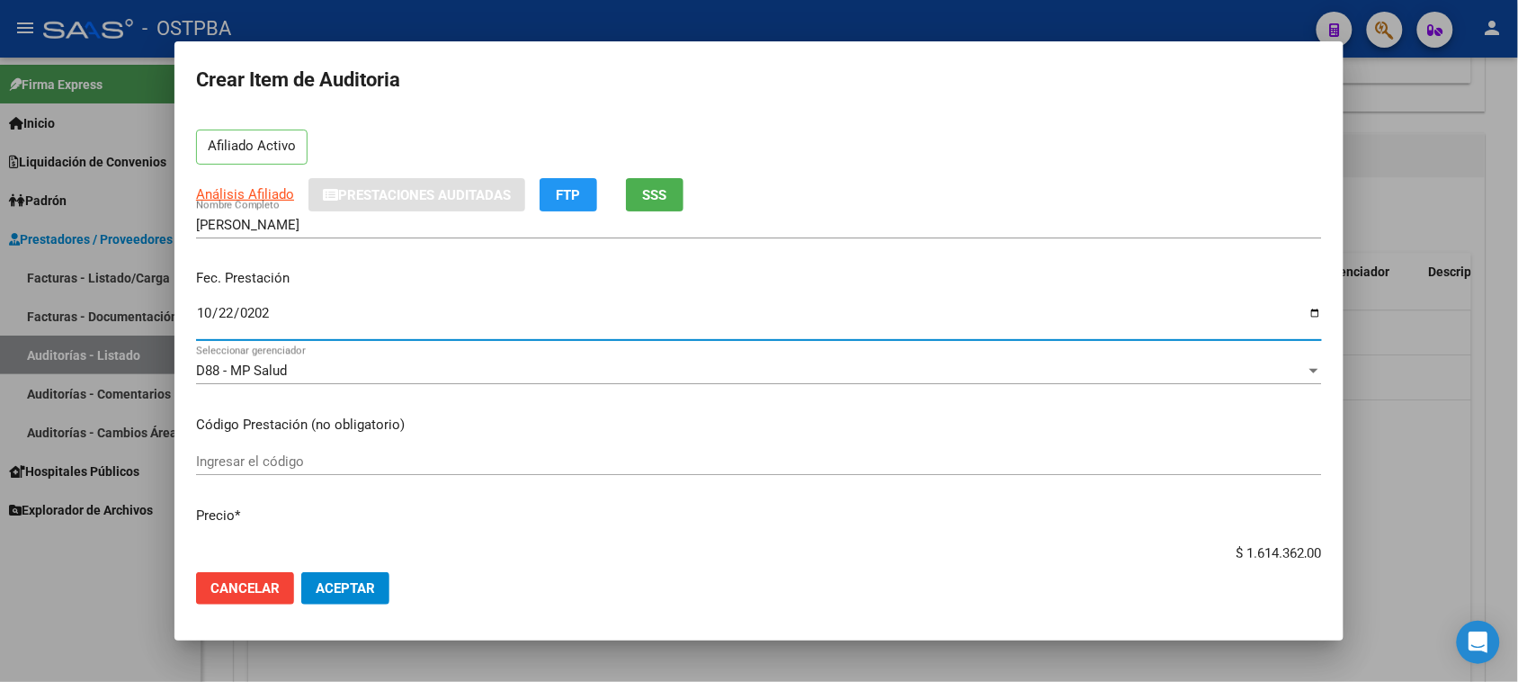
scroll to position [112, 0]
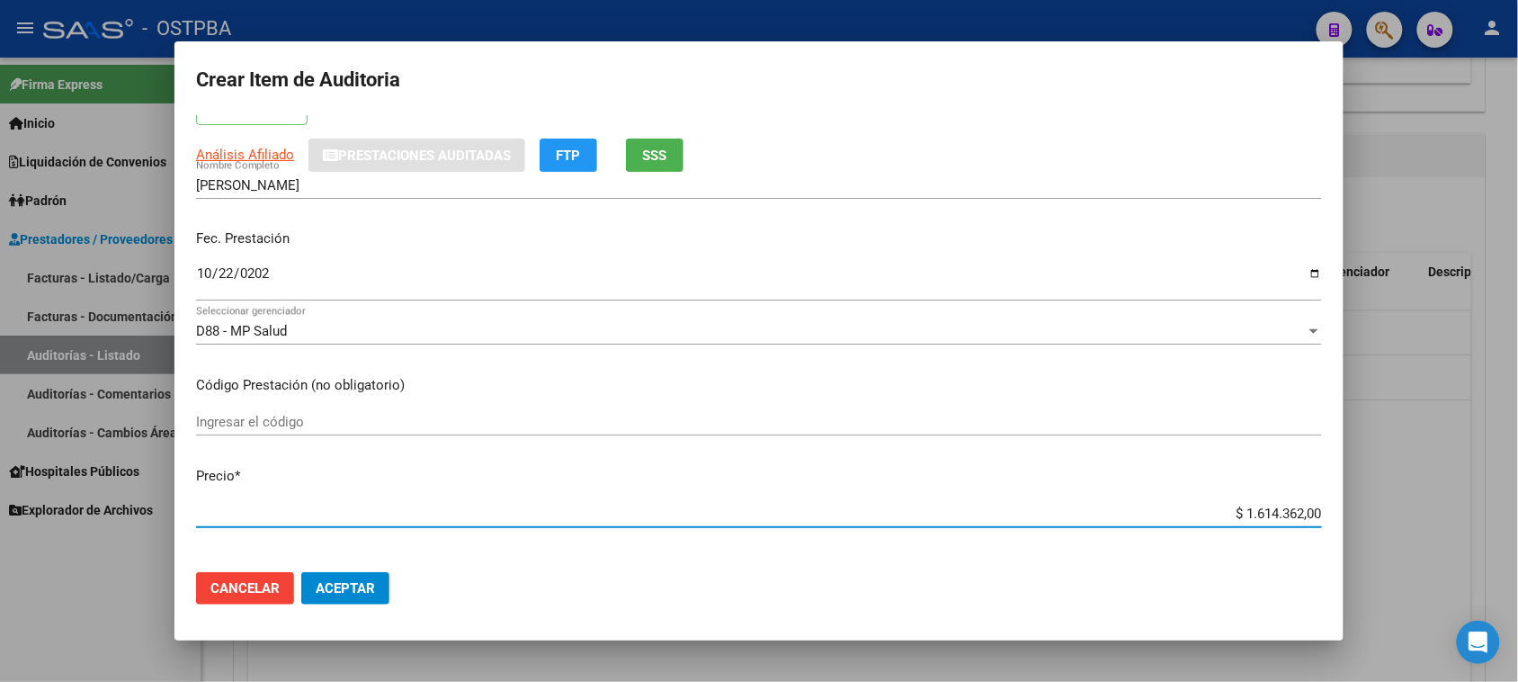
drag, startPoint x: 1226, startPoint y: 513, endPoint x: 1432, endPoint y: 504, distance: 206.1
click at [1432, 504] on div "Crear Item de Auditoria 57301091 Nro Documento 20573010915 CUIL Afiliado Activo…" at bounding box center [759, 341] width 1518 height 682
type input "$ 0,09"
type input "$ 0,97"
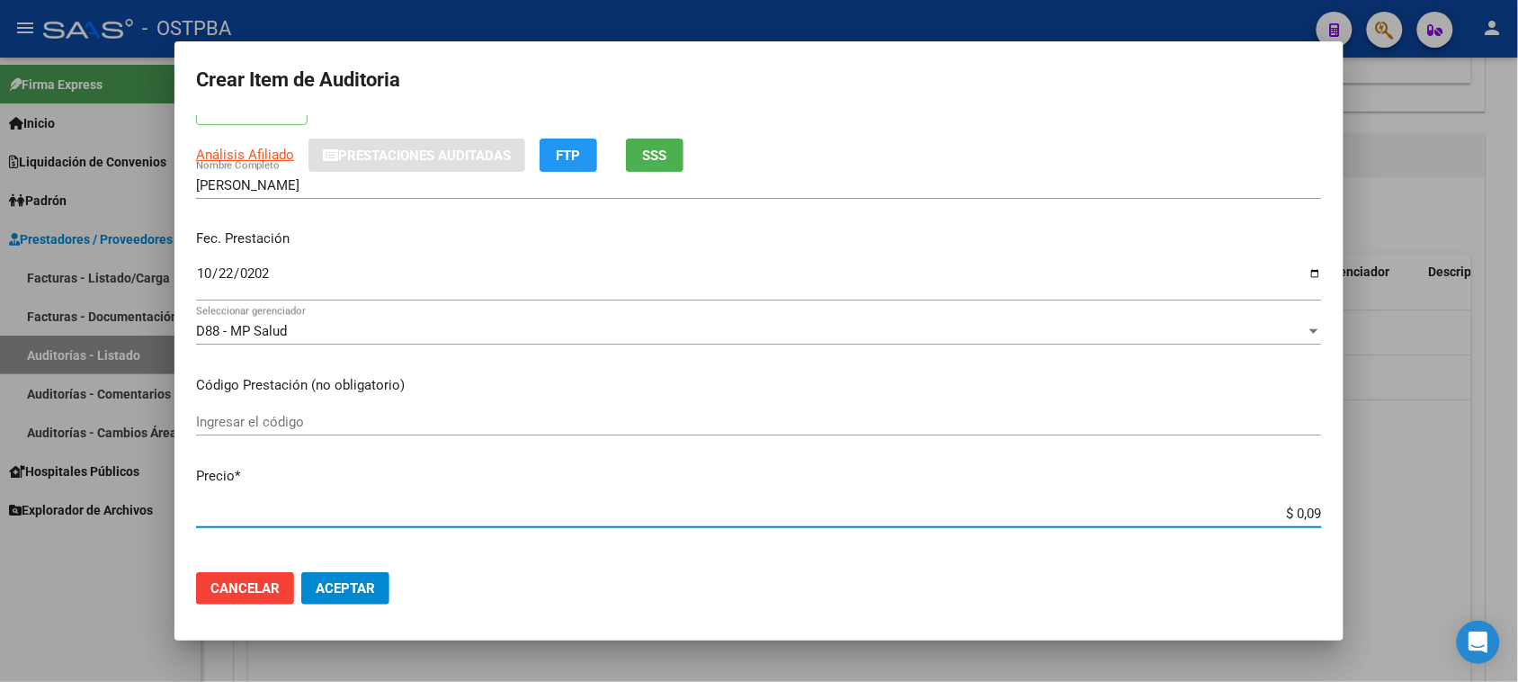
type input "$ 0,97"
type input "$ 9,70"
type input "$ 97,06"
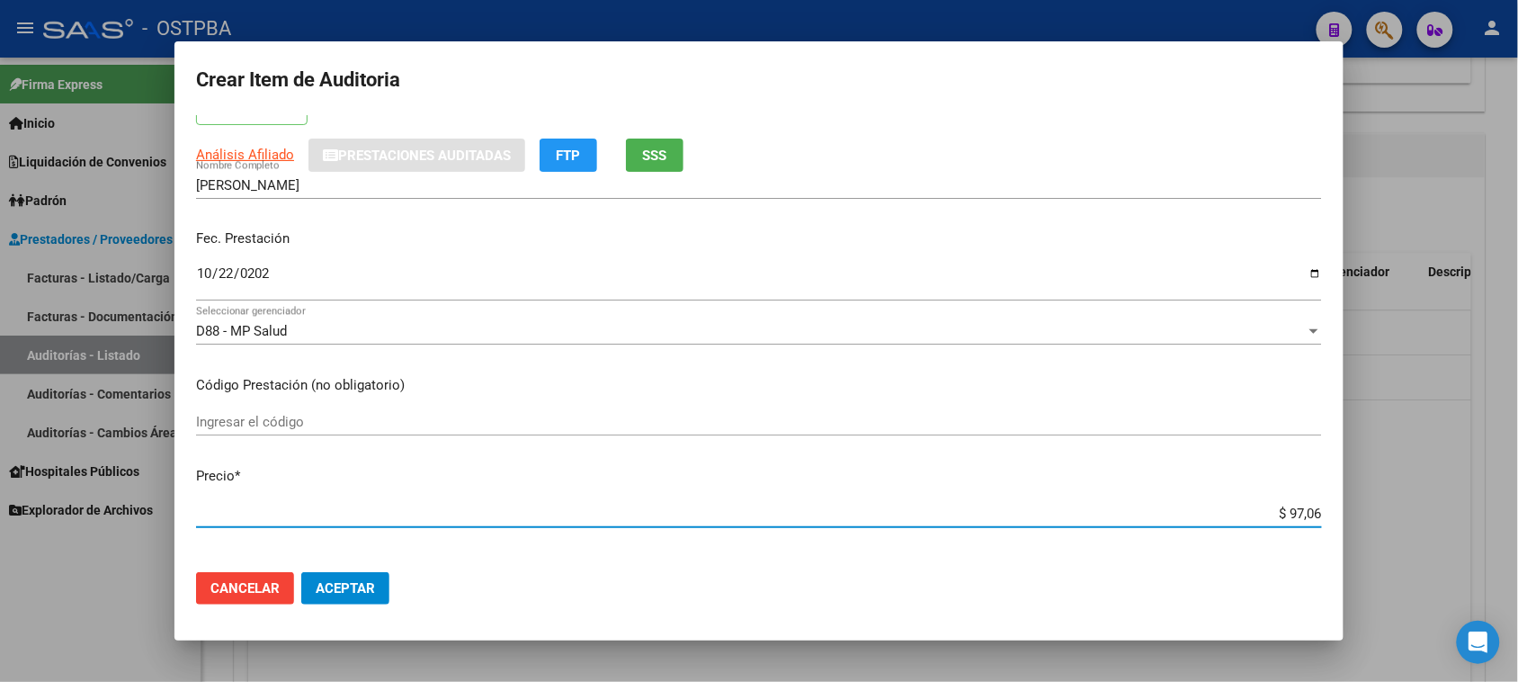
type input "$ 970,67"
type input "$ 9.706,76"
type input "$ 97.067,60"
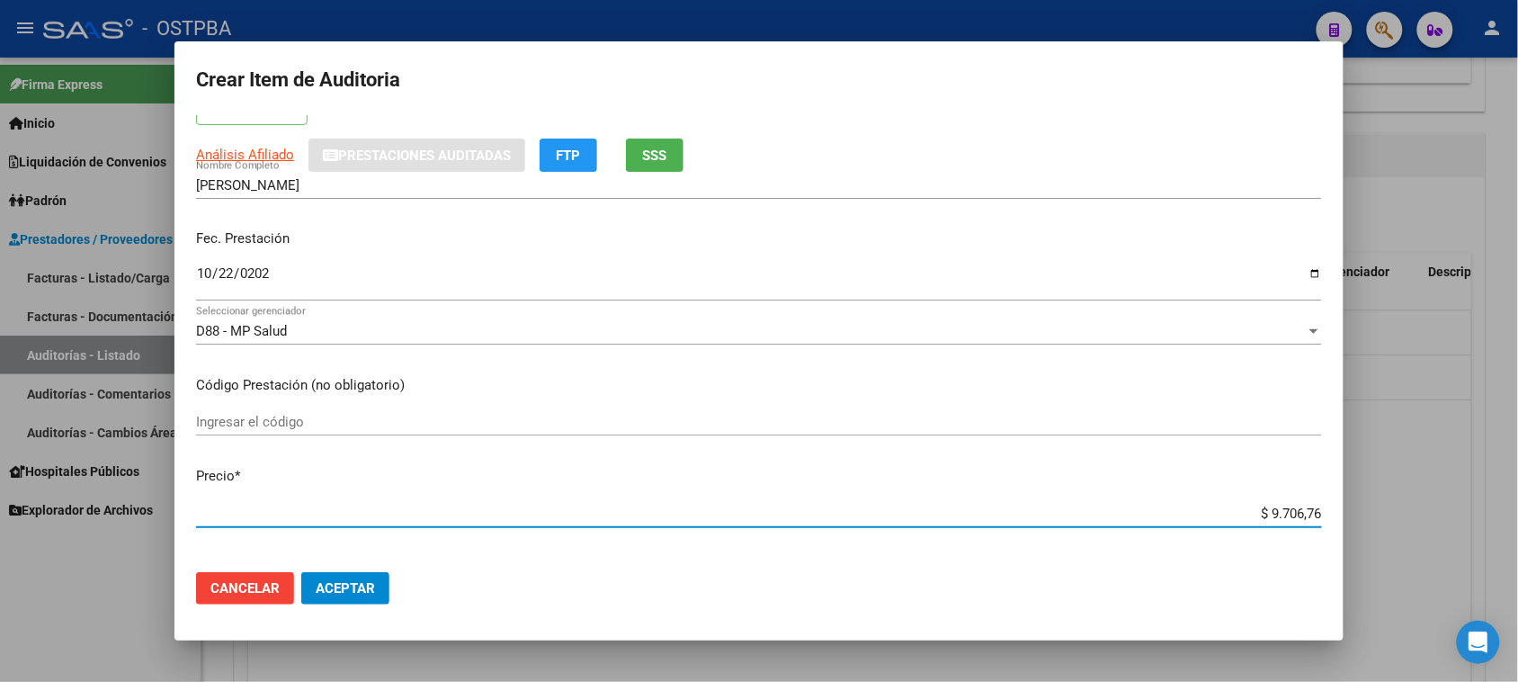
type input "$ 97.067,60"
type input "$ 970.676,00"
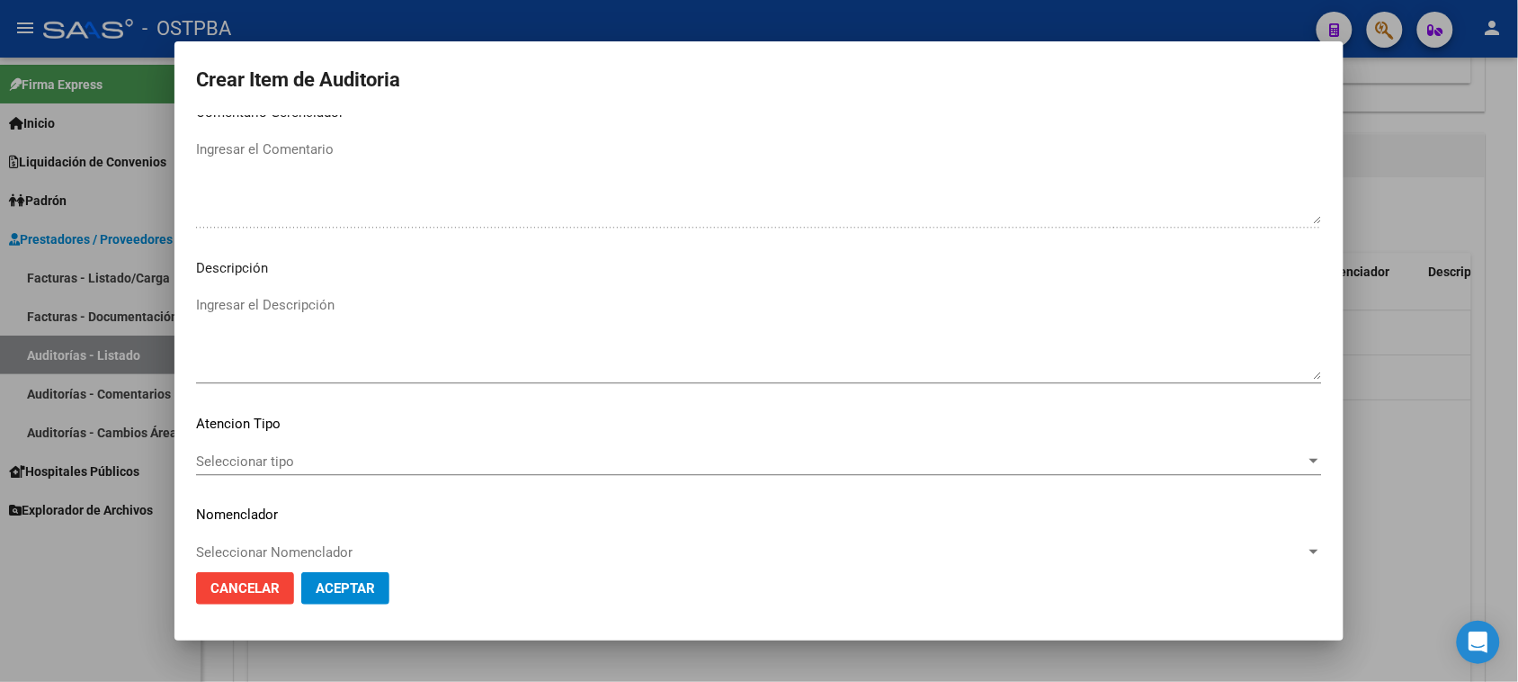
scroll to position [1174, 0]
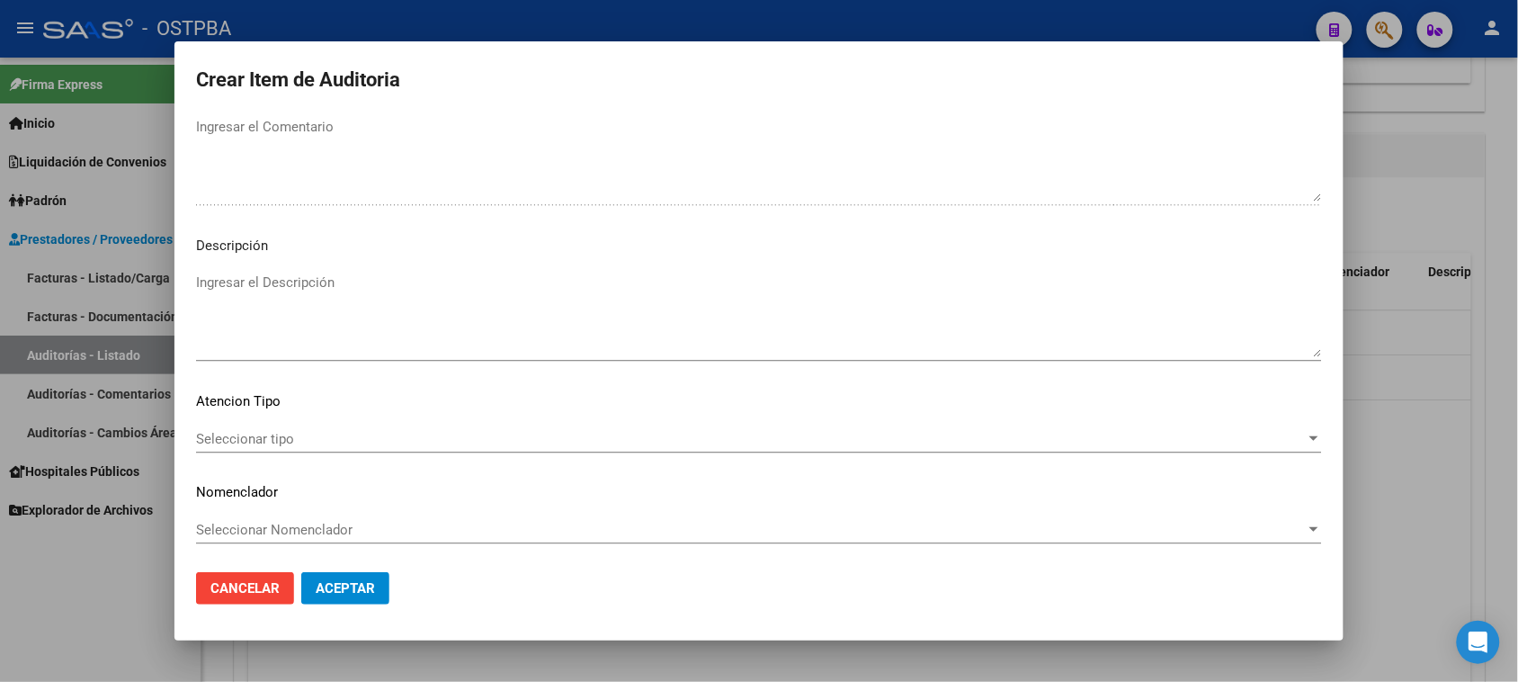
click at [279, 425] on div "Seleccionar tipo Seleccionar tipo" at bounding box center [759, 438] width 1126 height 27
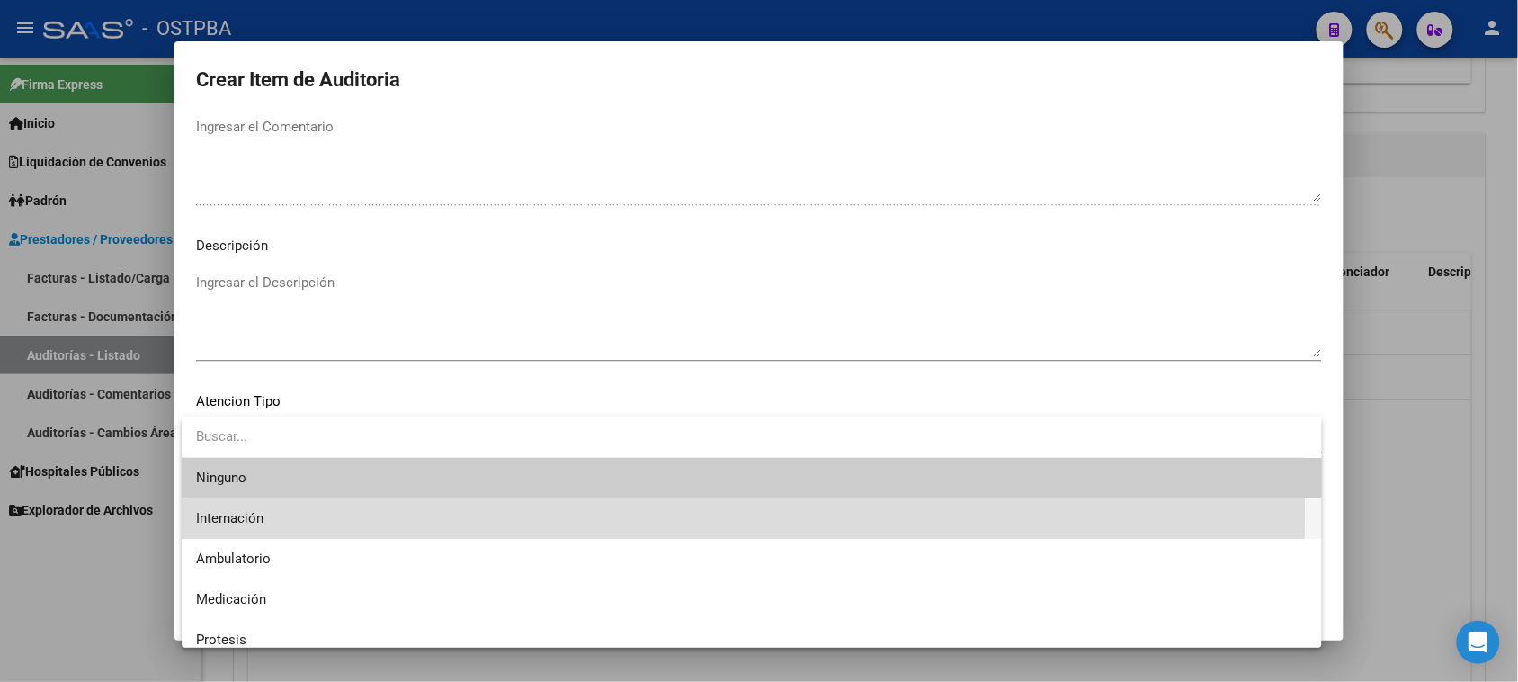
click at [257, 509] on span "Internación" at bounding box center [751, 518] width 1111 height 40
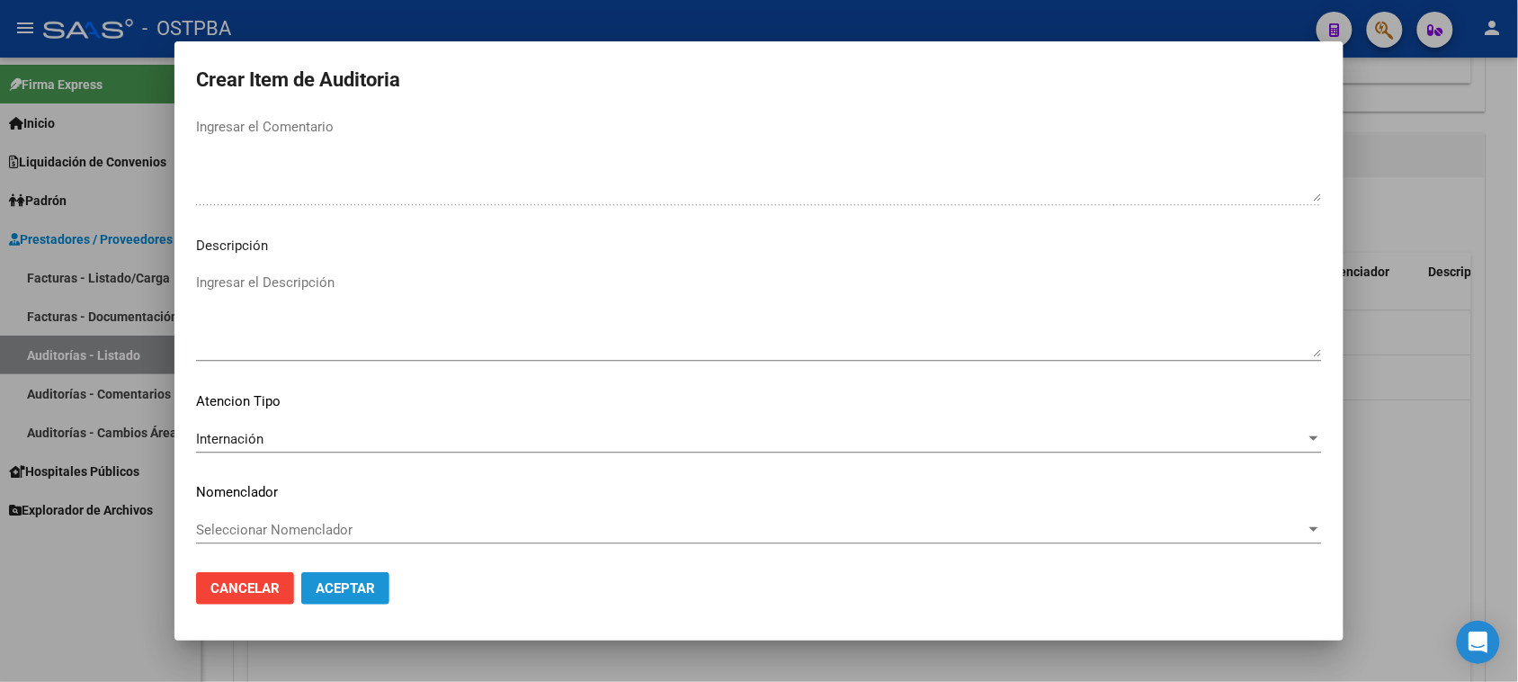
click at [348, 590] on span "Aceptar" at bounding box center [345, 588] width 59 height 16
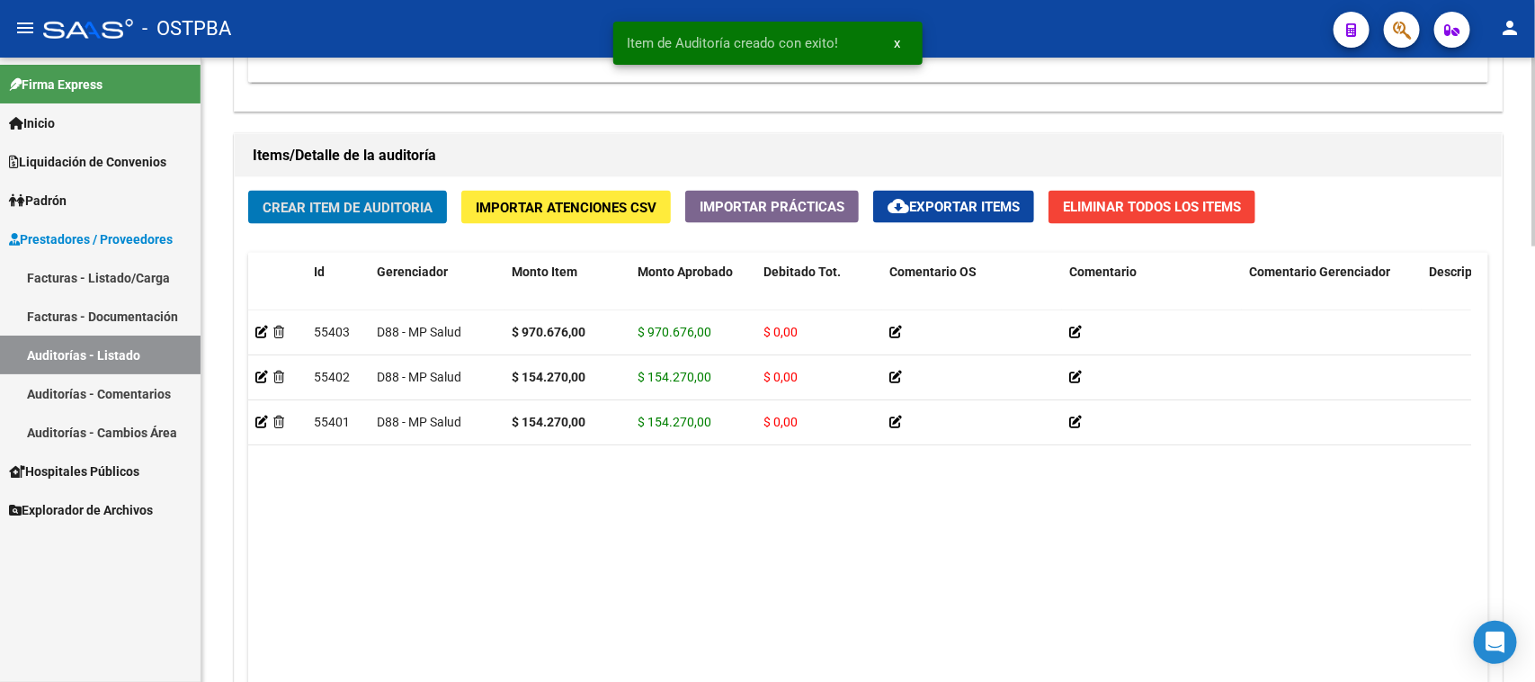
click at [394, 207] on span "Crear Item de Auditoria" at bounding box center [348, 208] width 170 height 16
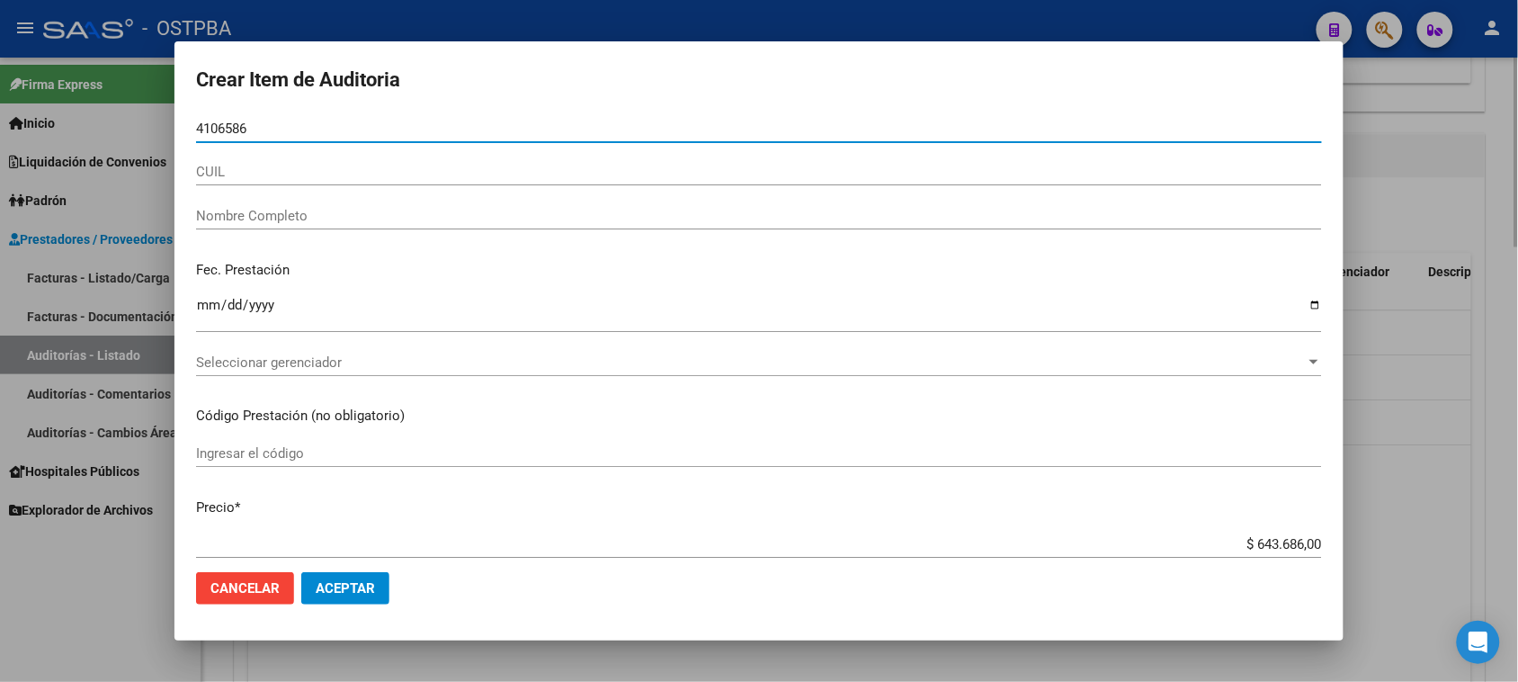
type input "41065865"
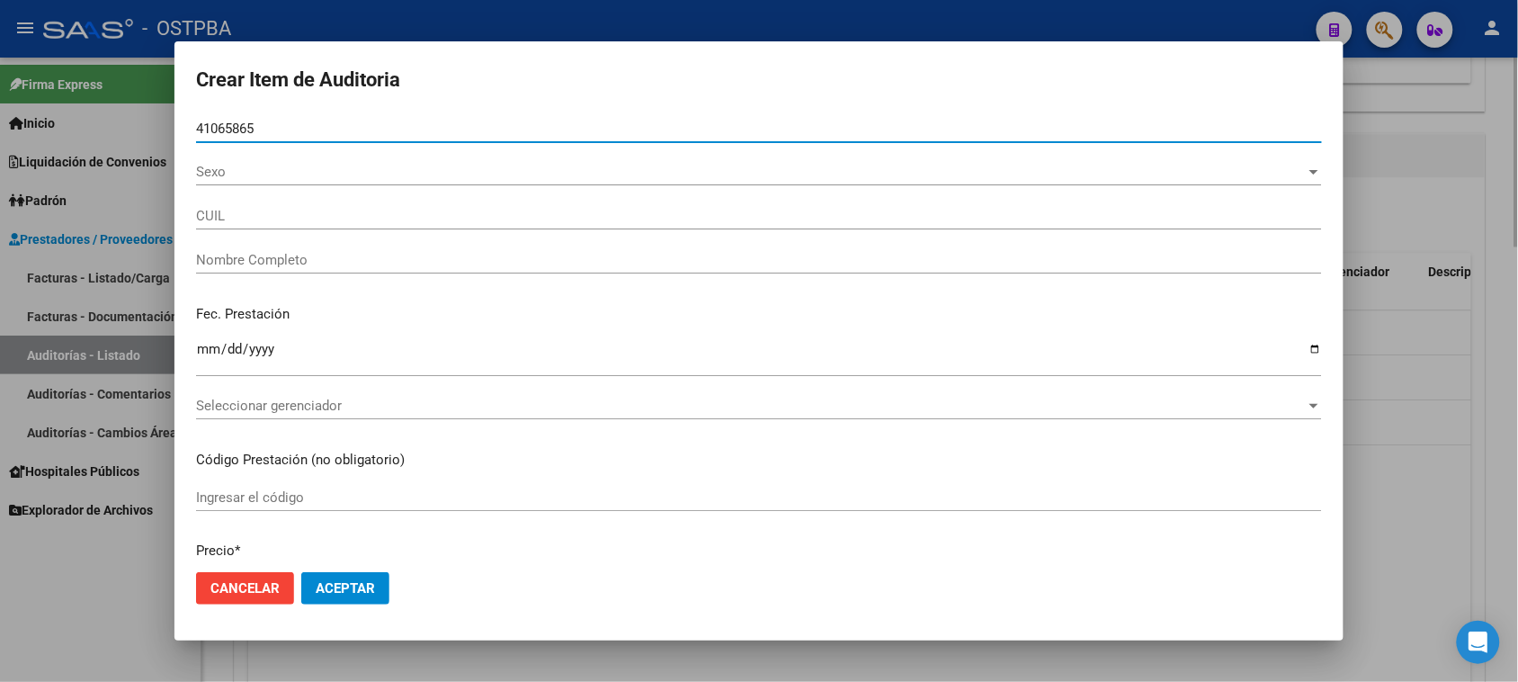
type input "27410658653"
type input "[PERSON_NAME] [PERSON_NAME] -"
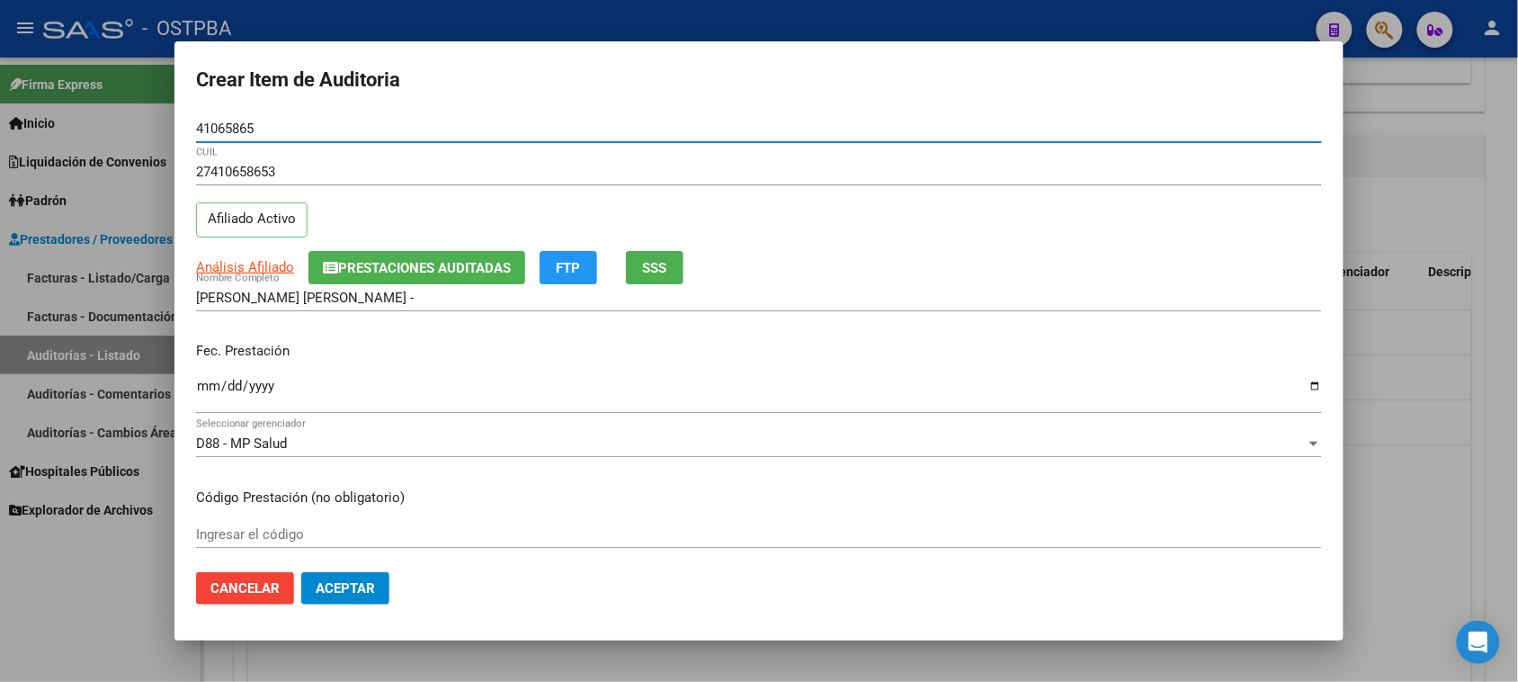
type input "41065865"
click at [208, 385] on input "Ingresar la fecha" at bounding box center [759, 393] width 1126 height 29
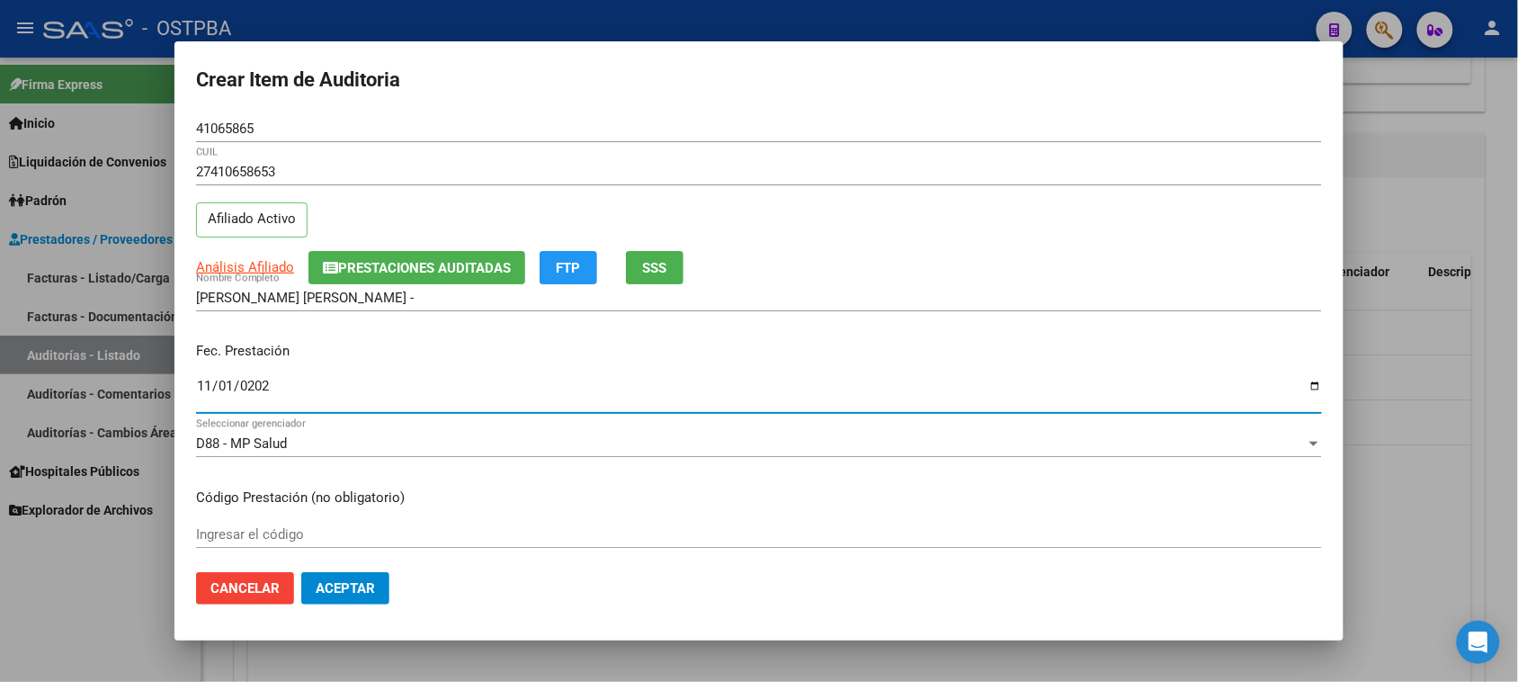
type input "[DATE]"
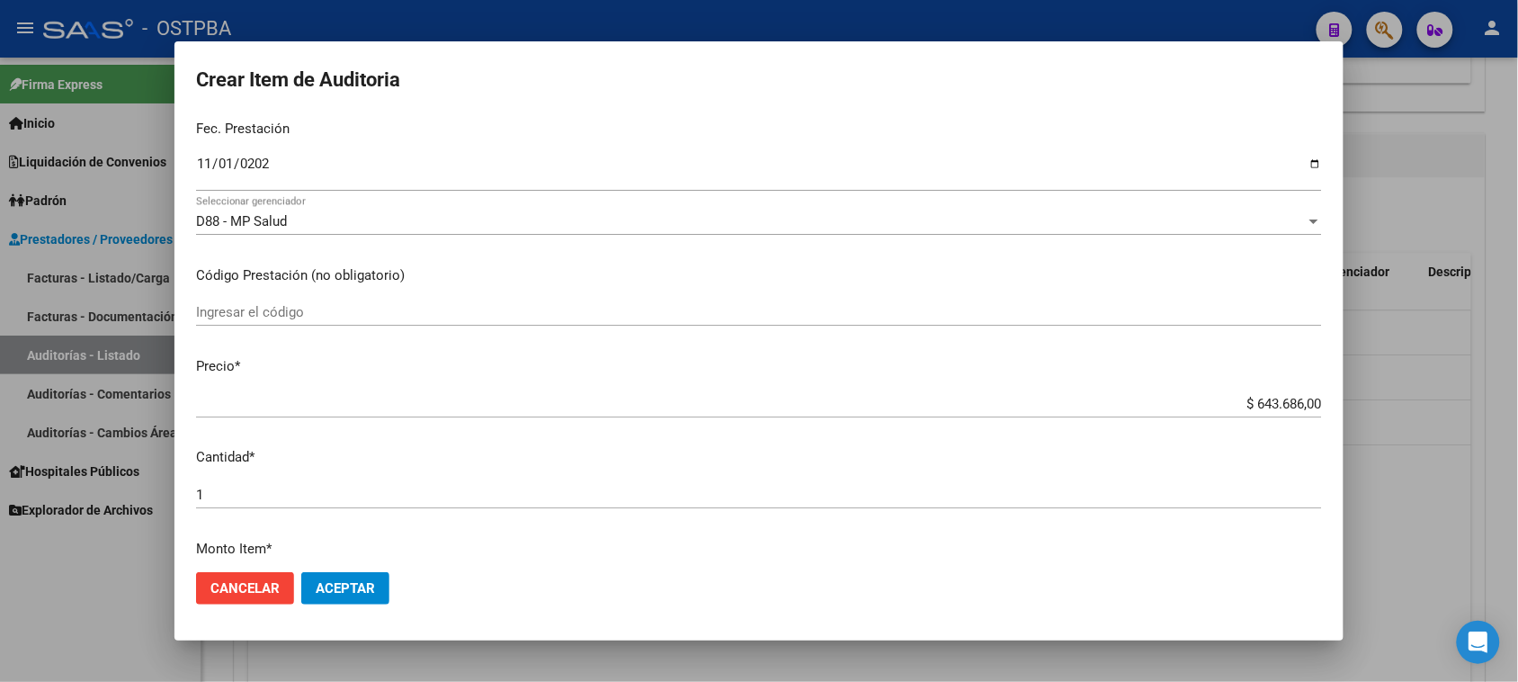
scroll to position [225, 0]
click at [1238, 397] on input "$ 643.686,00" at bounding box center [759, 401] width 1126 height 16
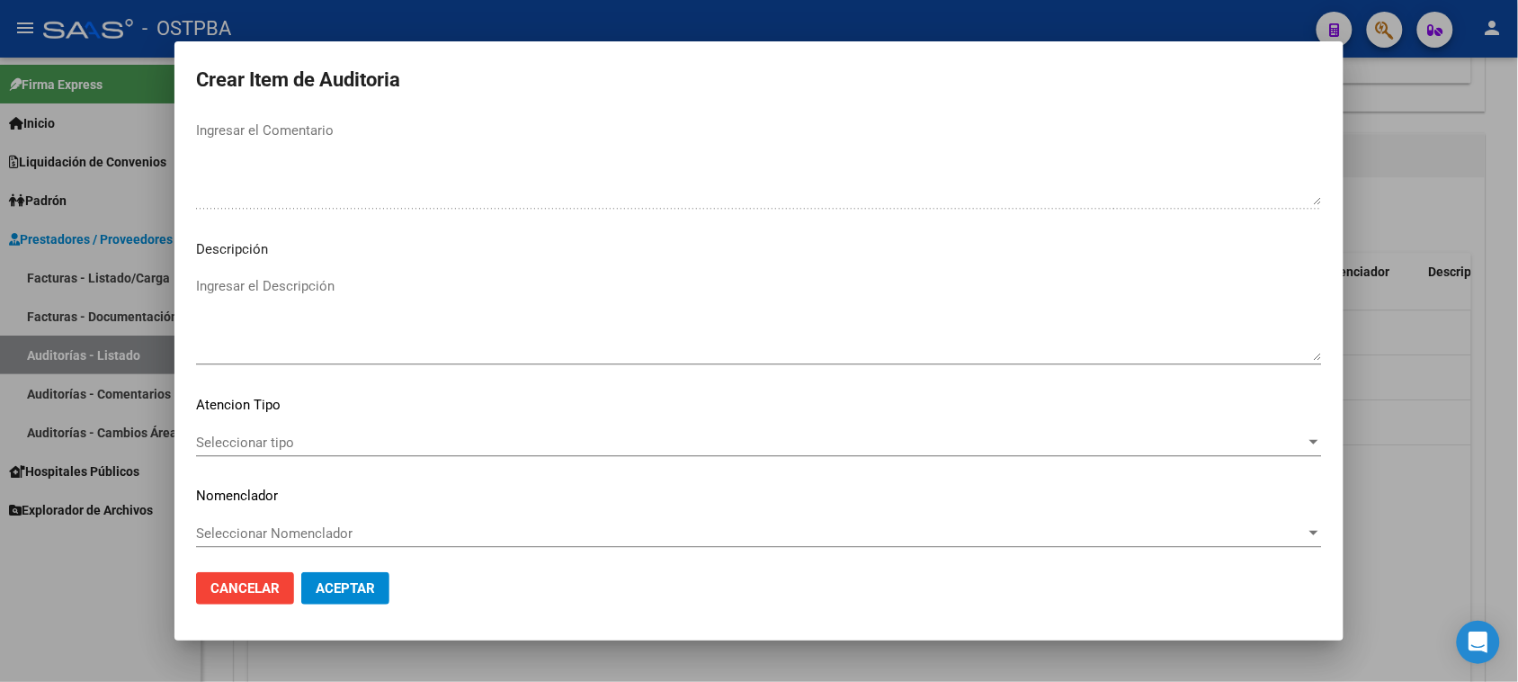
scroll to position [1174, 0]
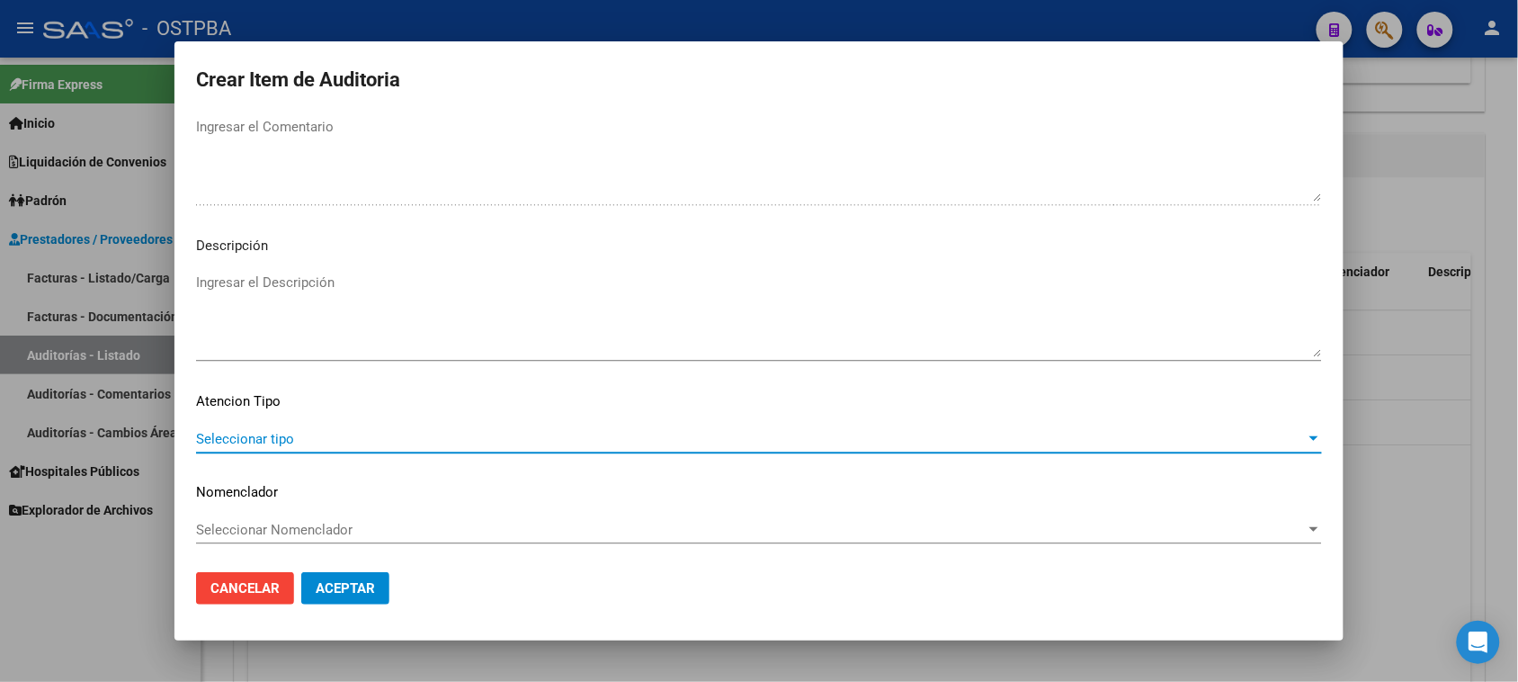
click at [245, 433] on span "Seleccionar tipo" at bounding box center [751, 439] width 1110 height 16
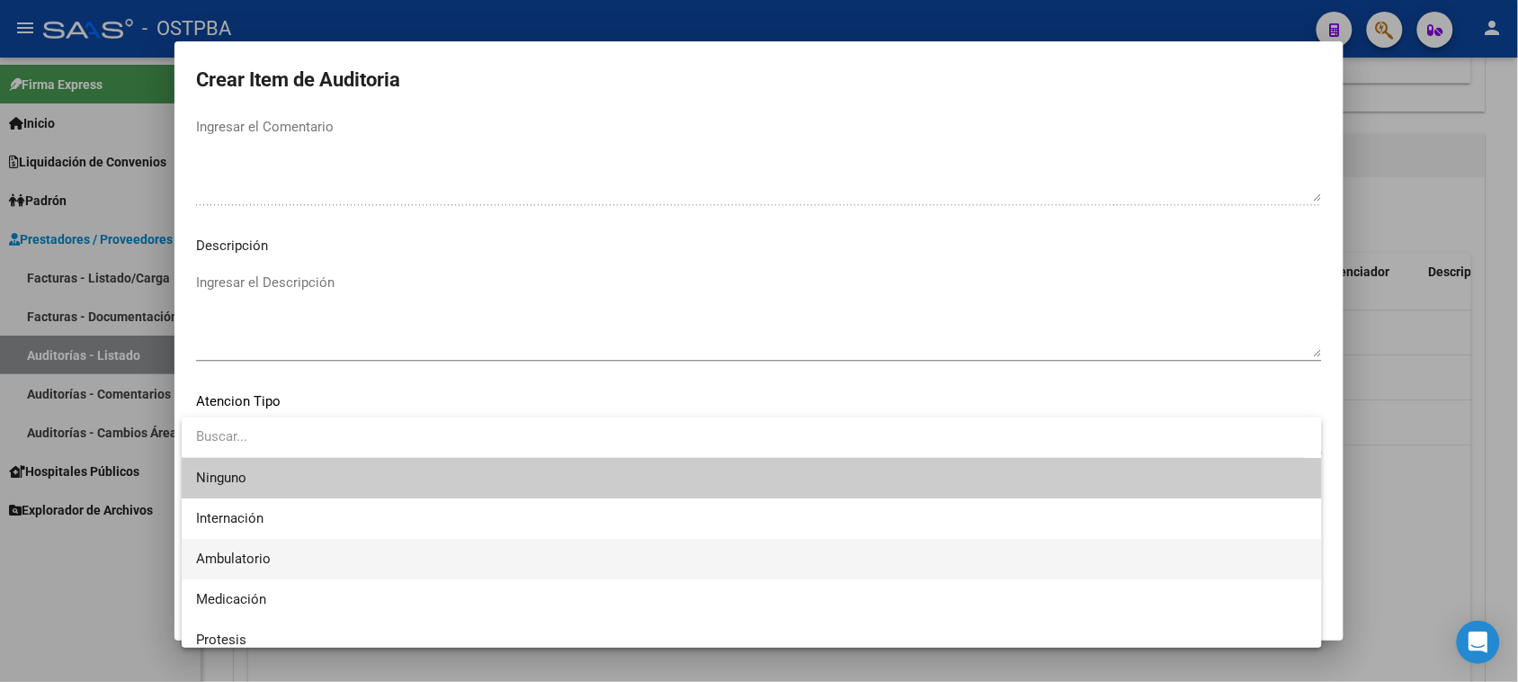
click at [257, 549] on span "Ambulatorio" at bounding box center [751, 559] width 1111 height 40
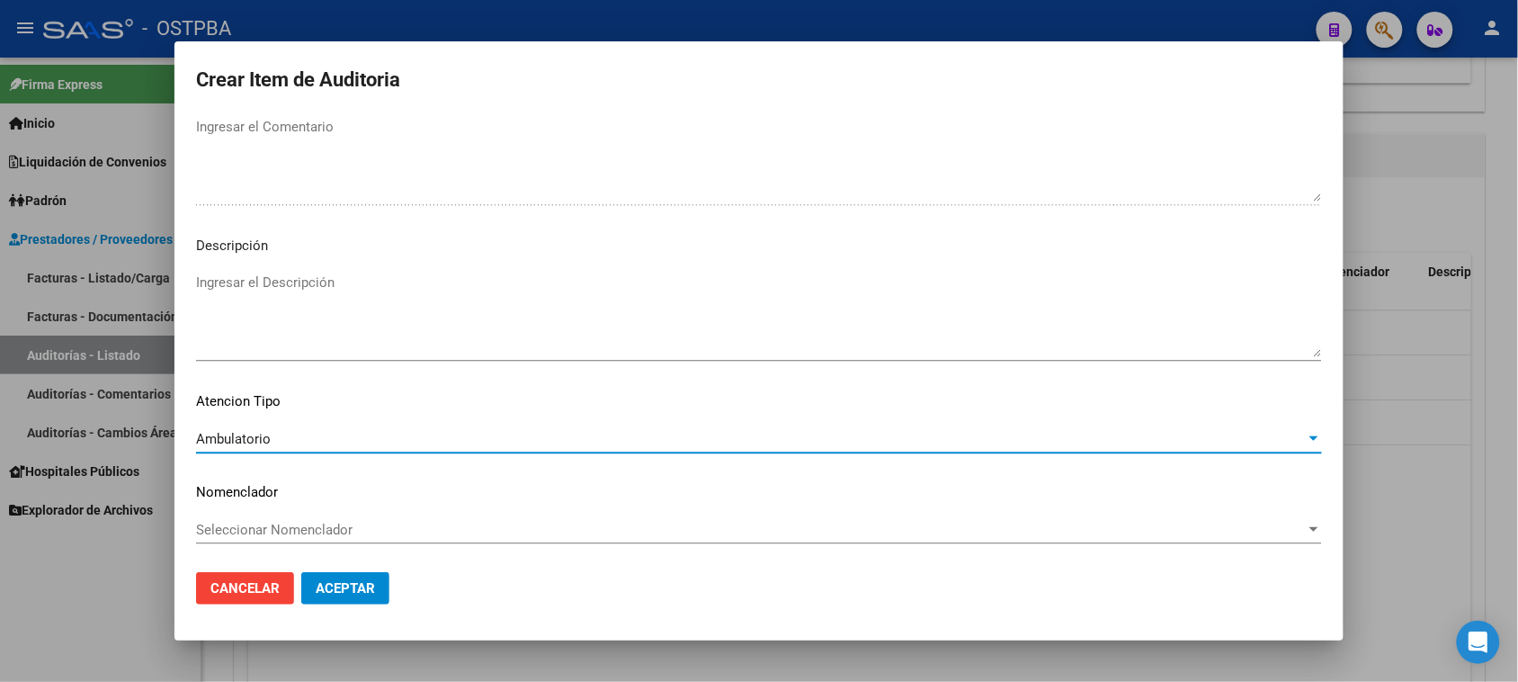
click at [223, 445] on span "Ambulatorio" at bounding box center [233, 439] width 75 height 16
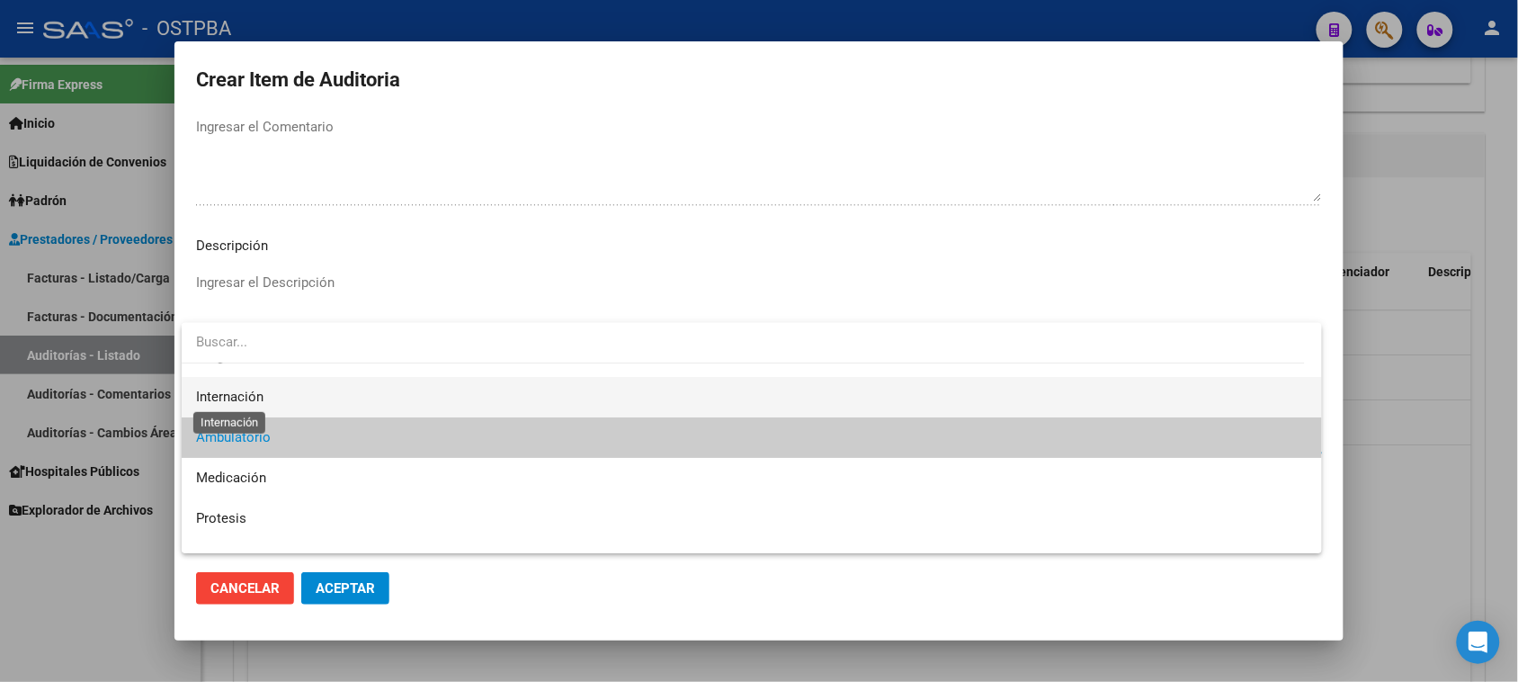
click at [239, 397] on span "Internación" at bounding box center [229, 396] width 67 height 16
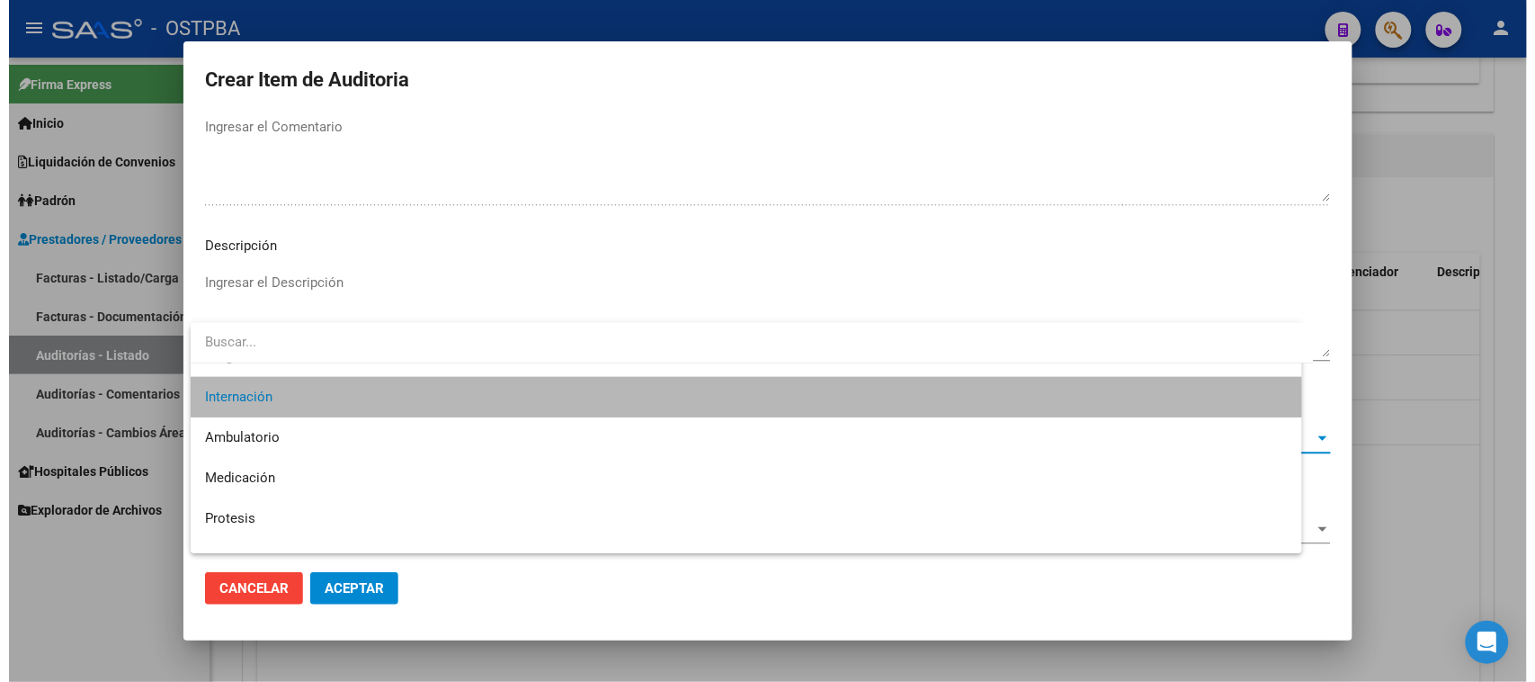
scroll to position [40, 0]
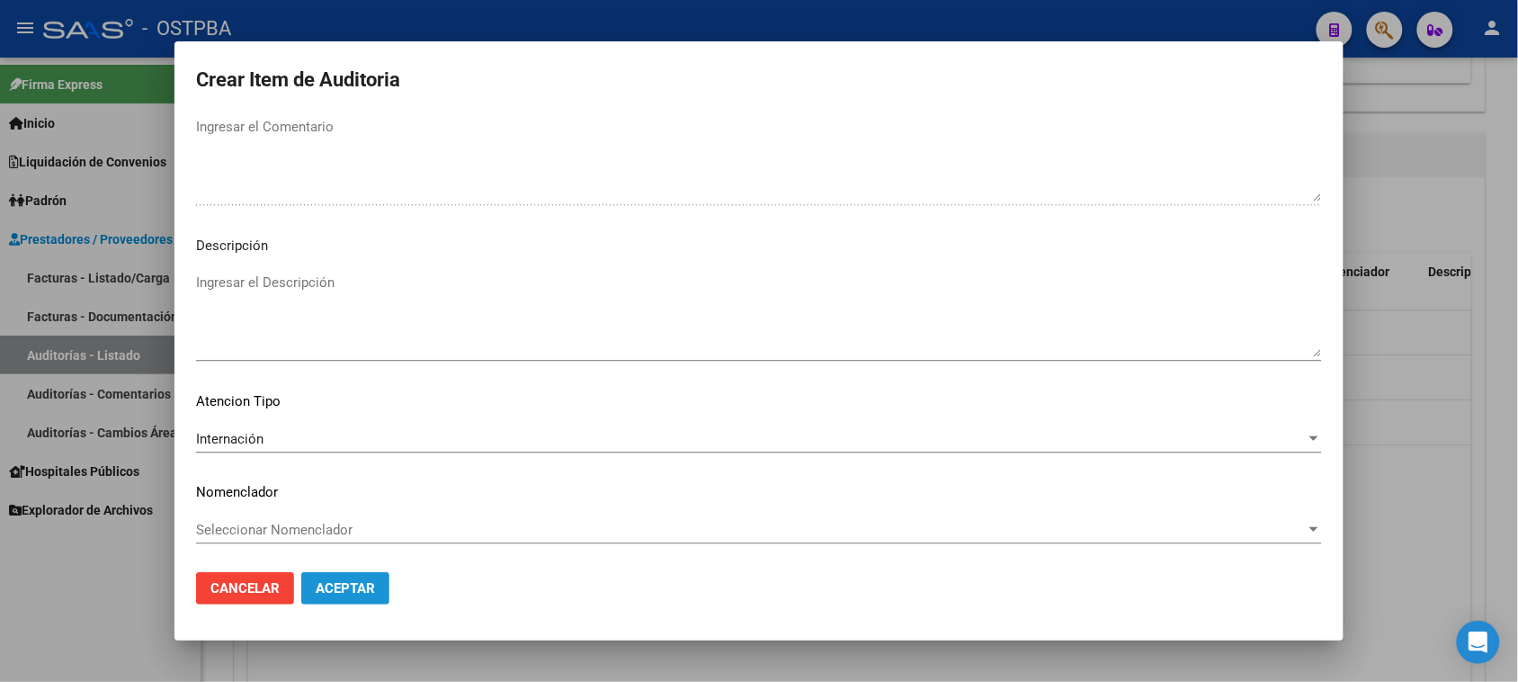
click at [335, 593] on span "Aceptar" at bounding box center [345, 588] width 59 height 16
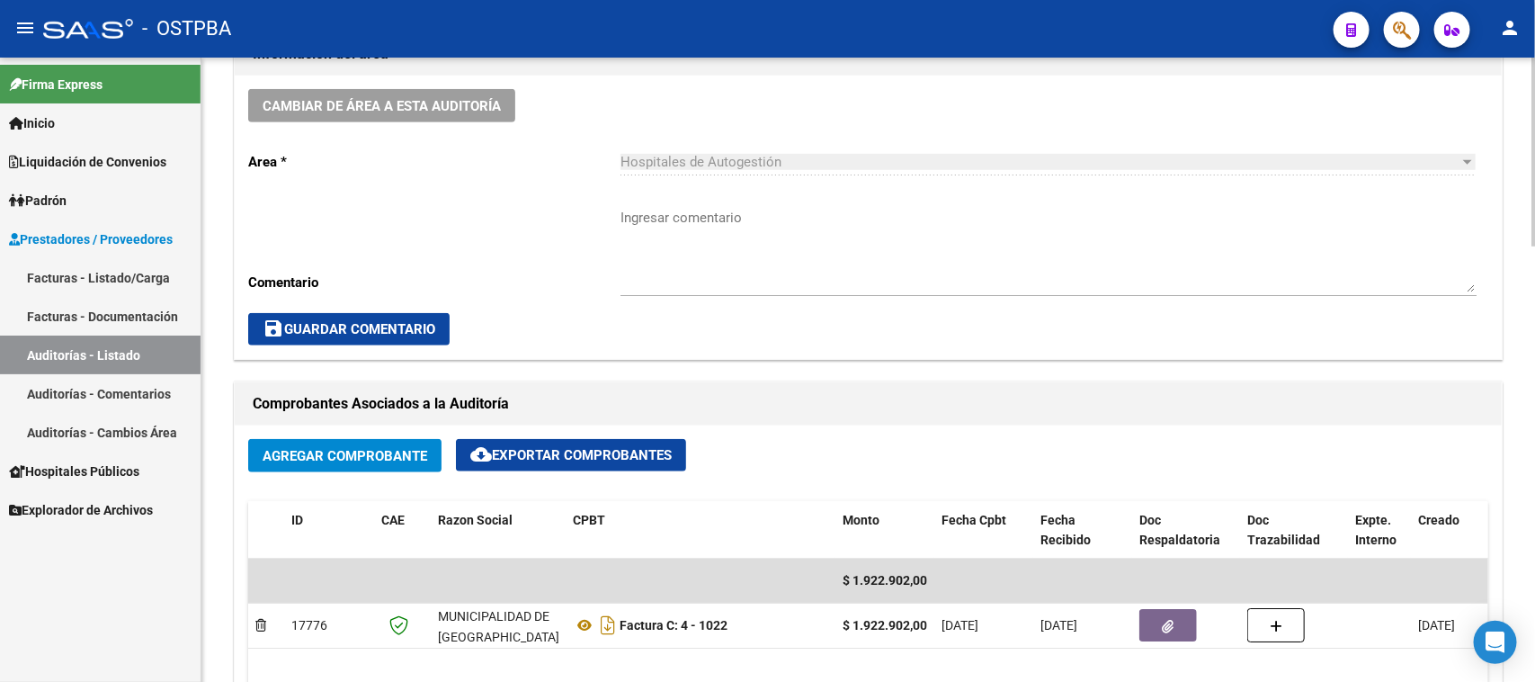
scroll to position [787, 0]
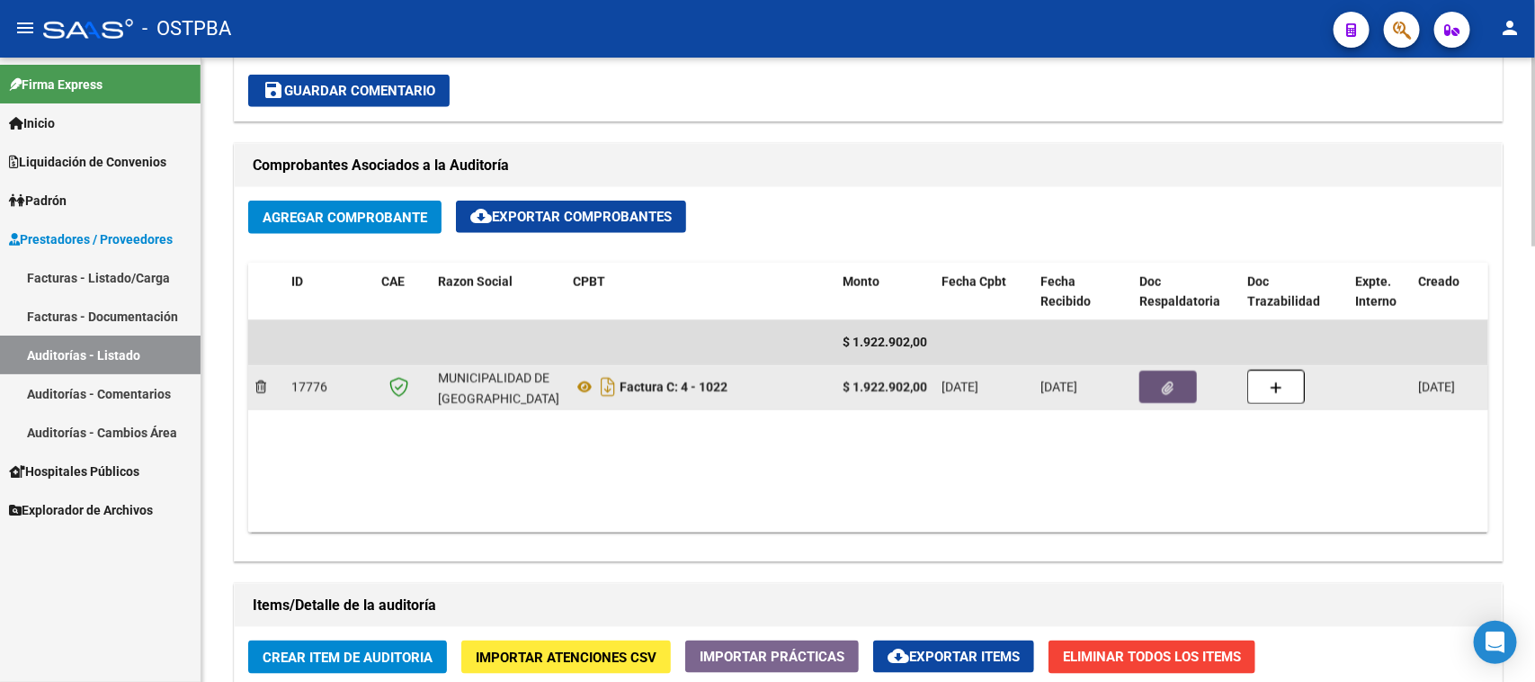
click at [1149, 389] on button "button" at bounding box center [1168, 386] width 58 height 32
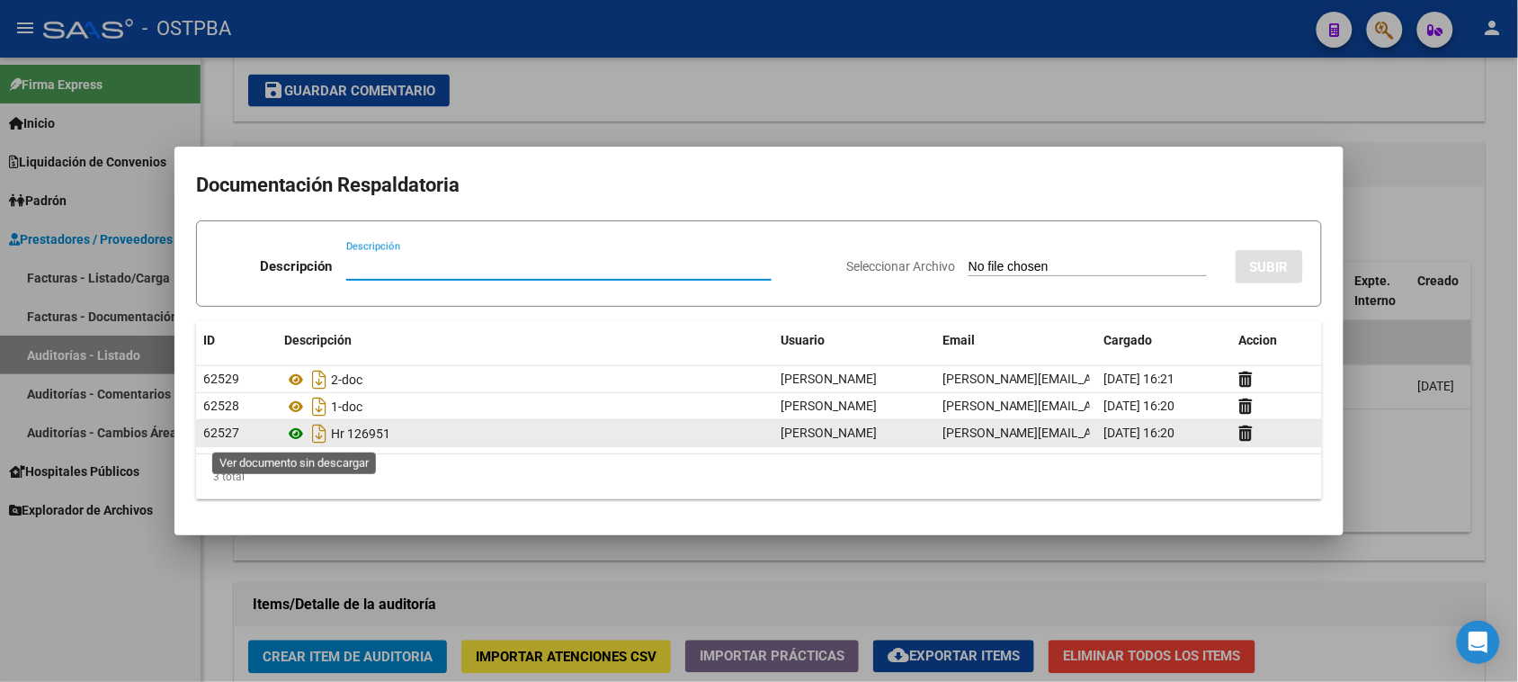
click at [292, 434] on icon at bounding box center [295, 434] width 23 height 22
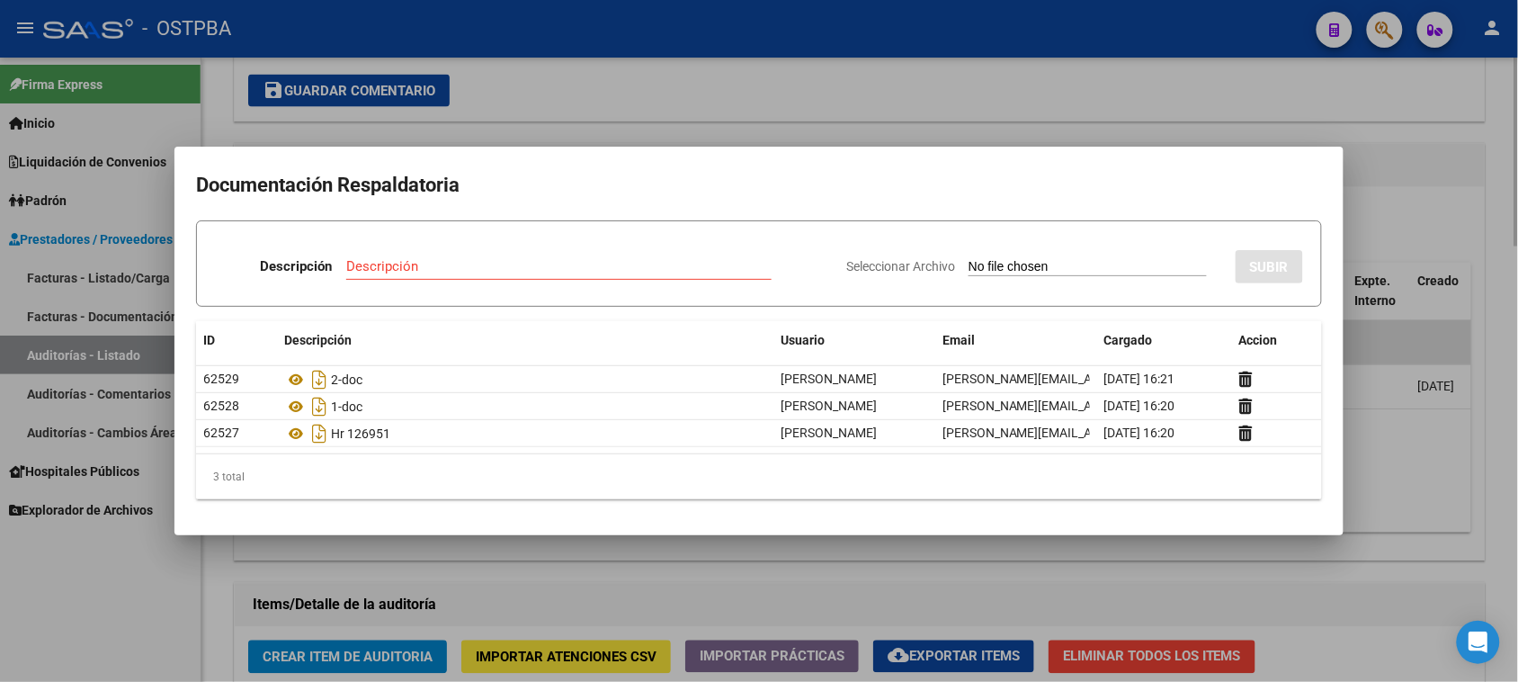
drag, startPoint x: 75, startPoint y: 613, endPoint x: 533, endPoint y: 455, distance: 485.2
click at [85, 596] on div at bounding box center [759, 341] width 1518 height 682
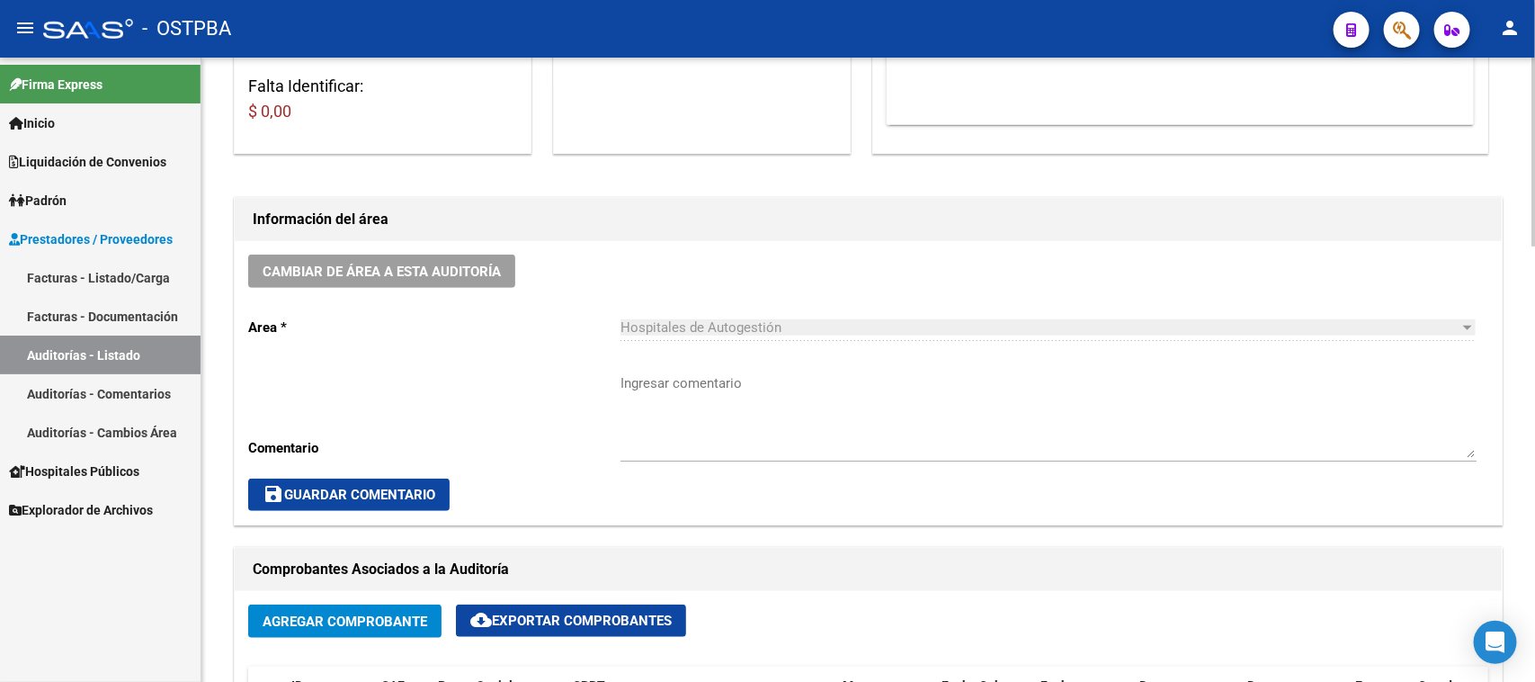
scroll to position [0, 0]
